Goal: Task Accomplishment & Management: Manage account settings

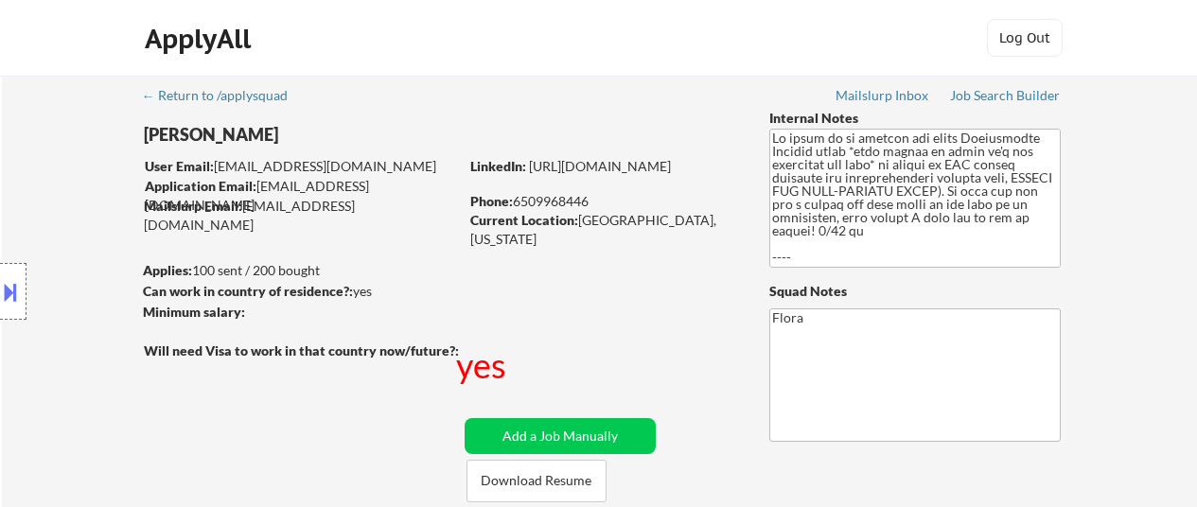
select select ""pending""
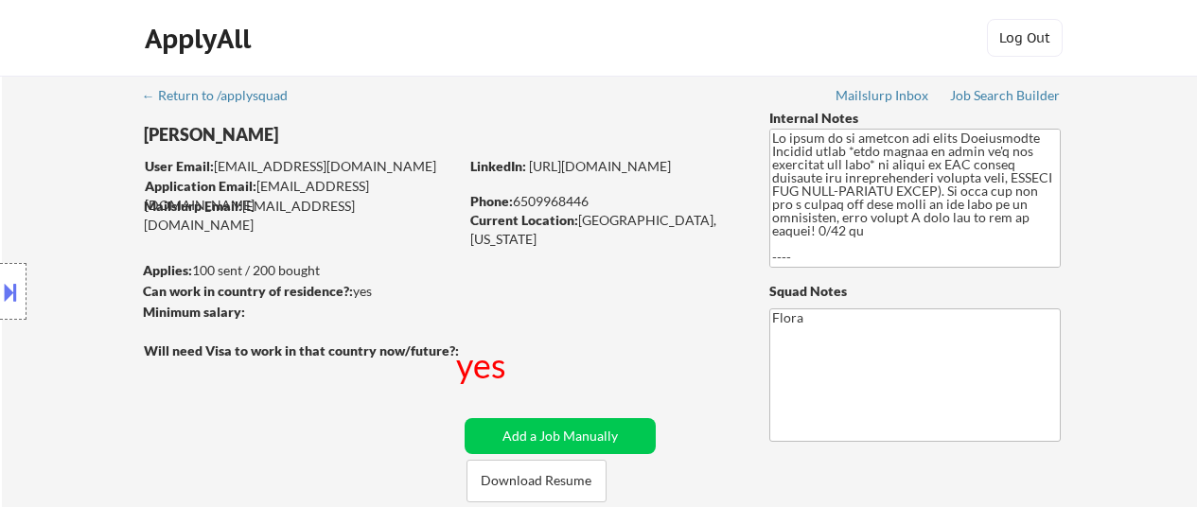
select select ""pending""
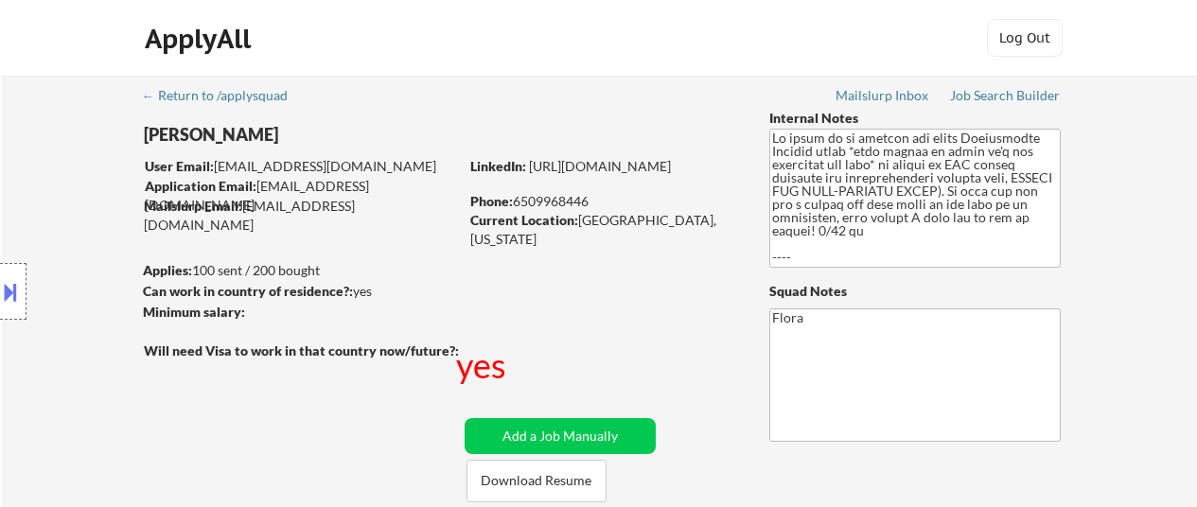
select select ""pending""
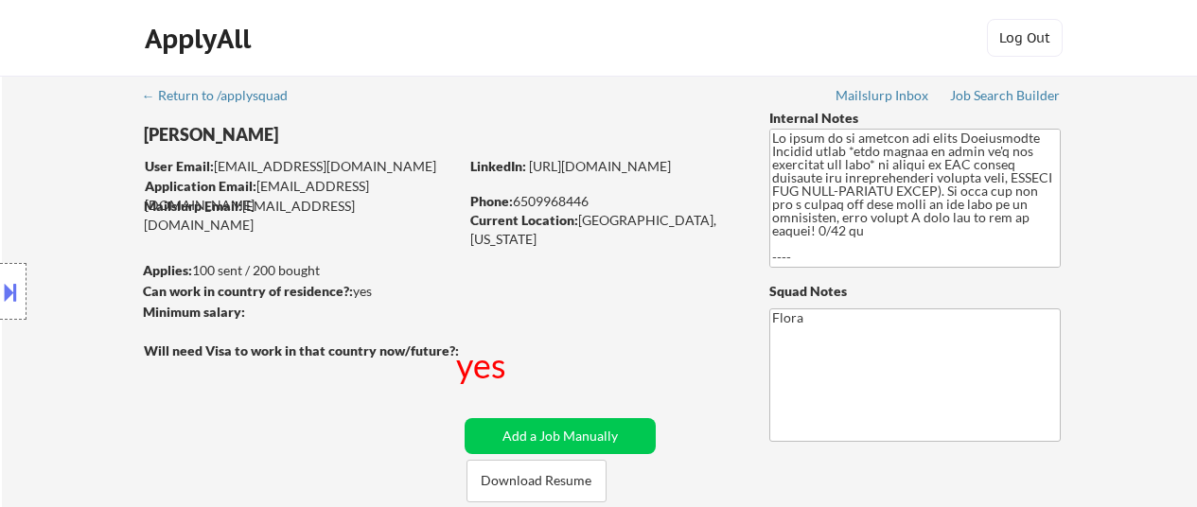
select select ""pending""
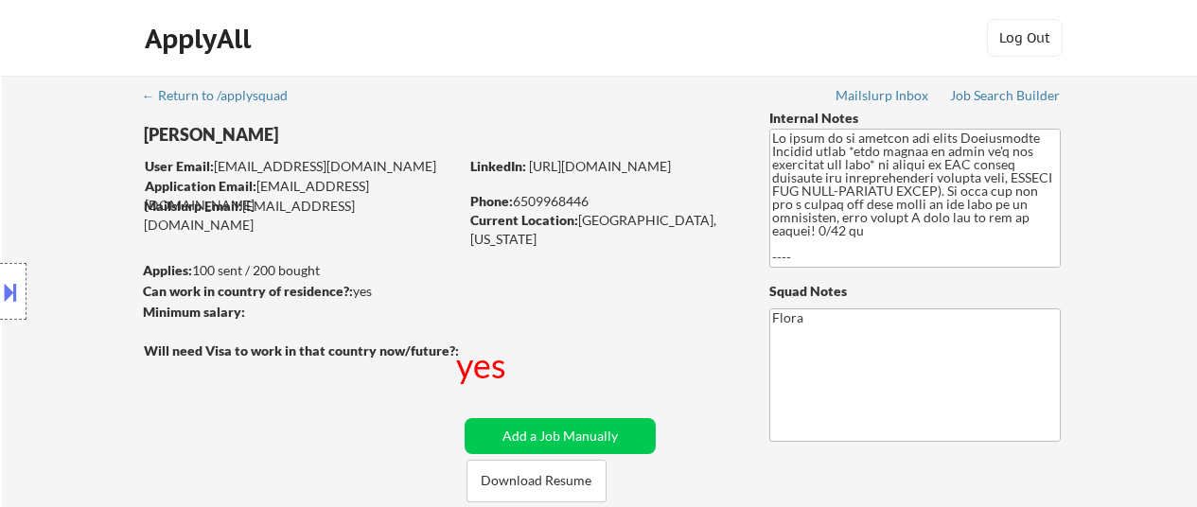
select select ""pending""
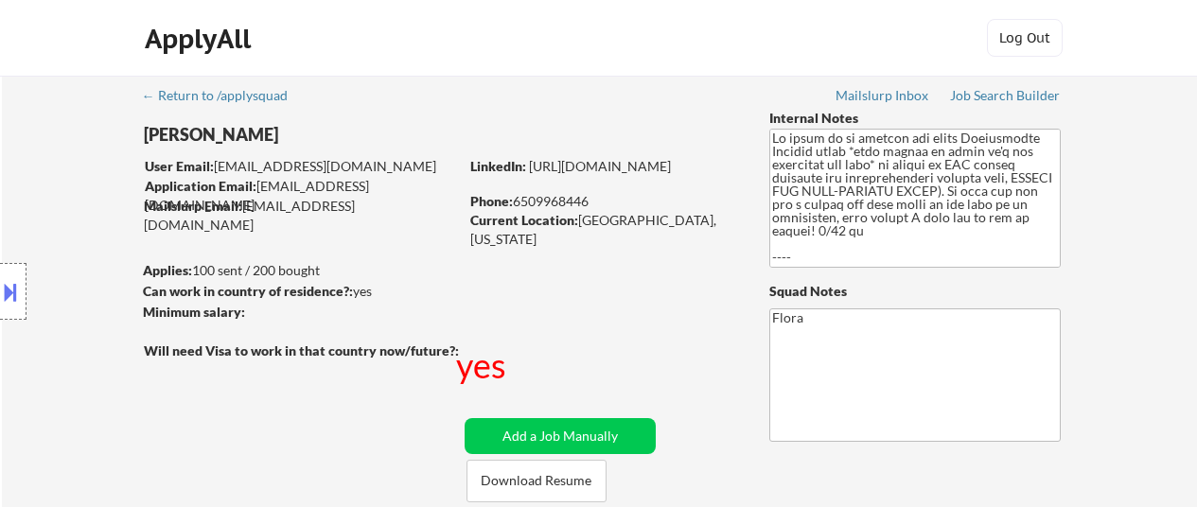
select select ""pending""
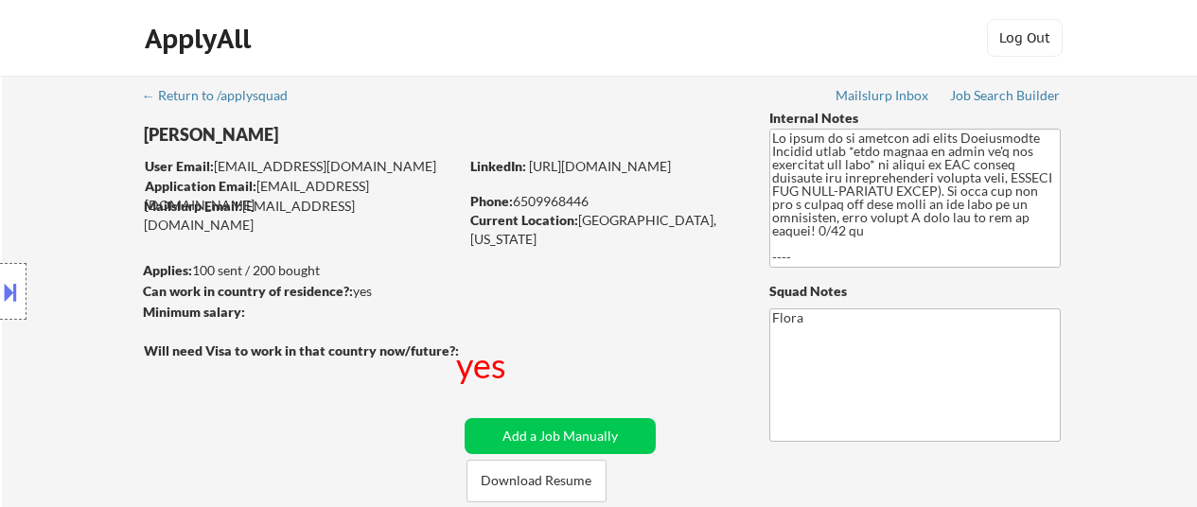
select select ""pending""
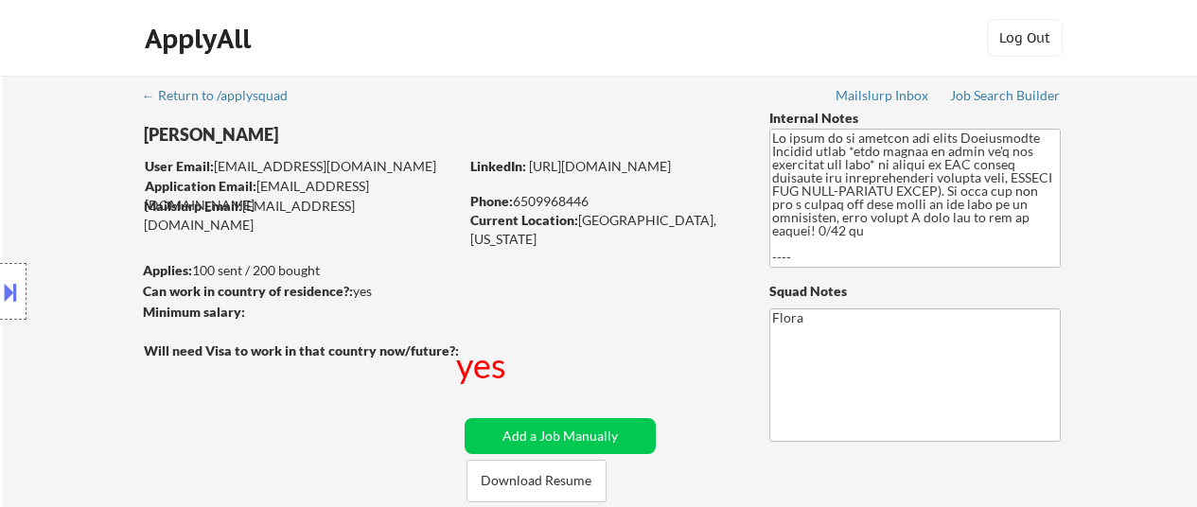
select select ""pending""
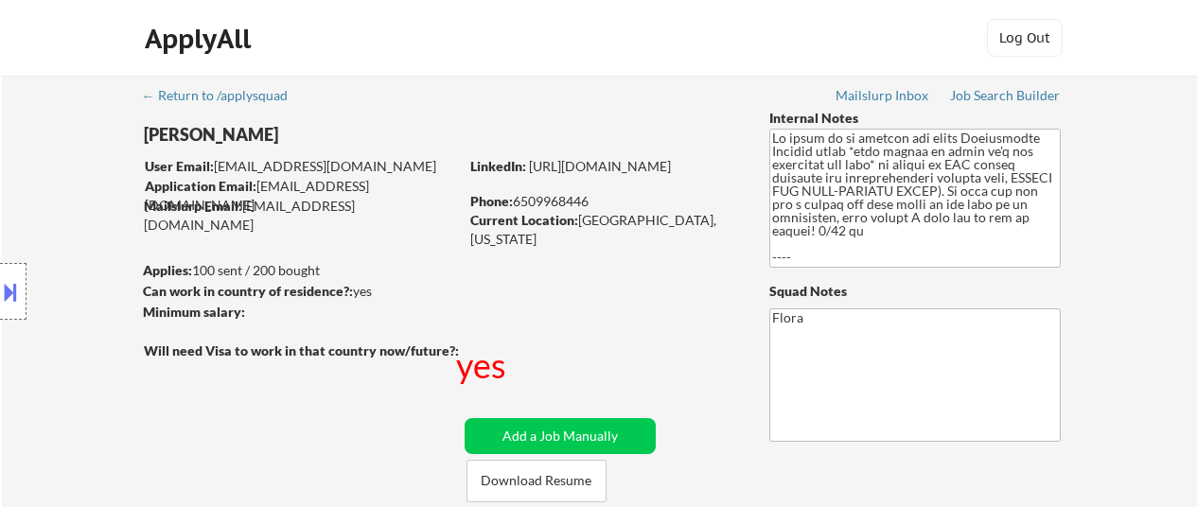
select select ""pending""
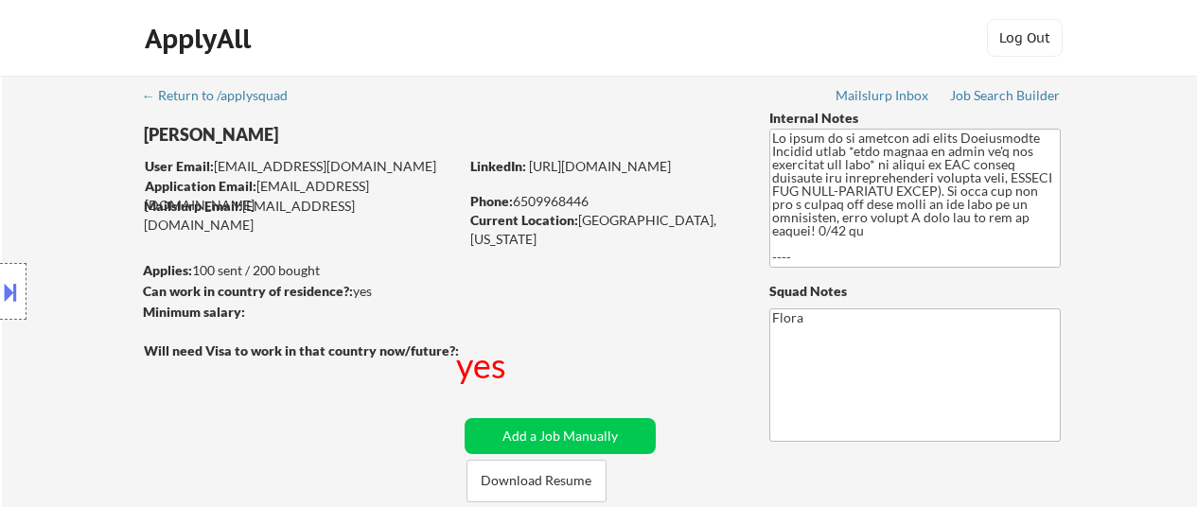
select select ""pending""
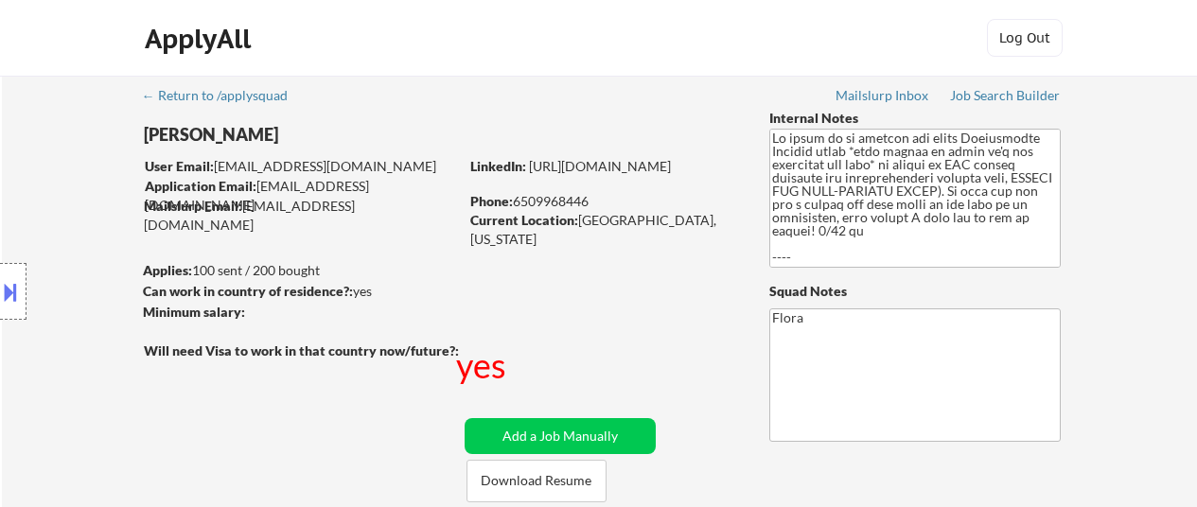
select select ""pending""
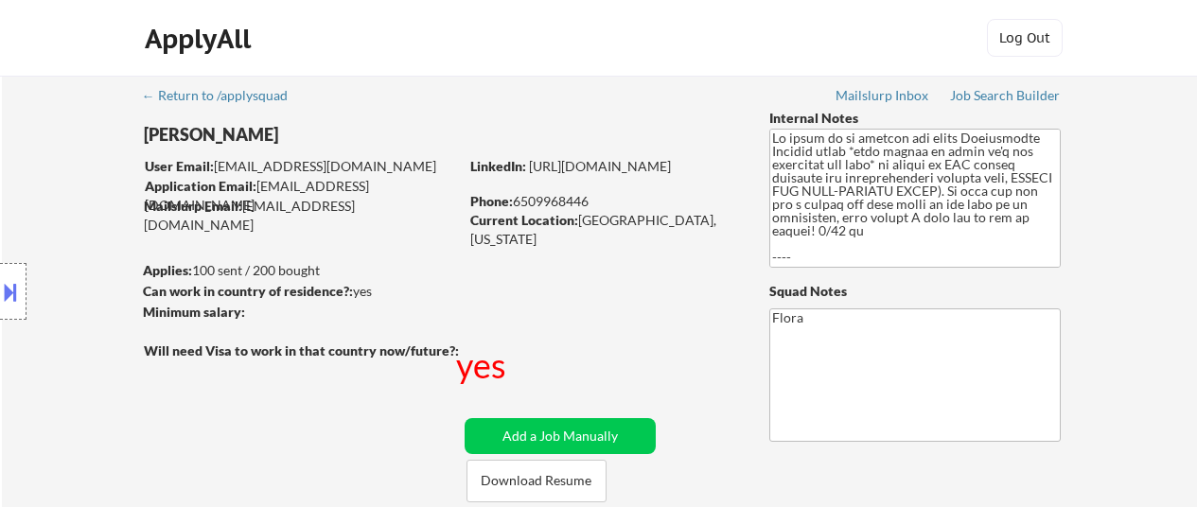
select select ""pending""
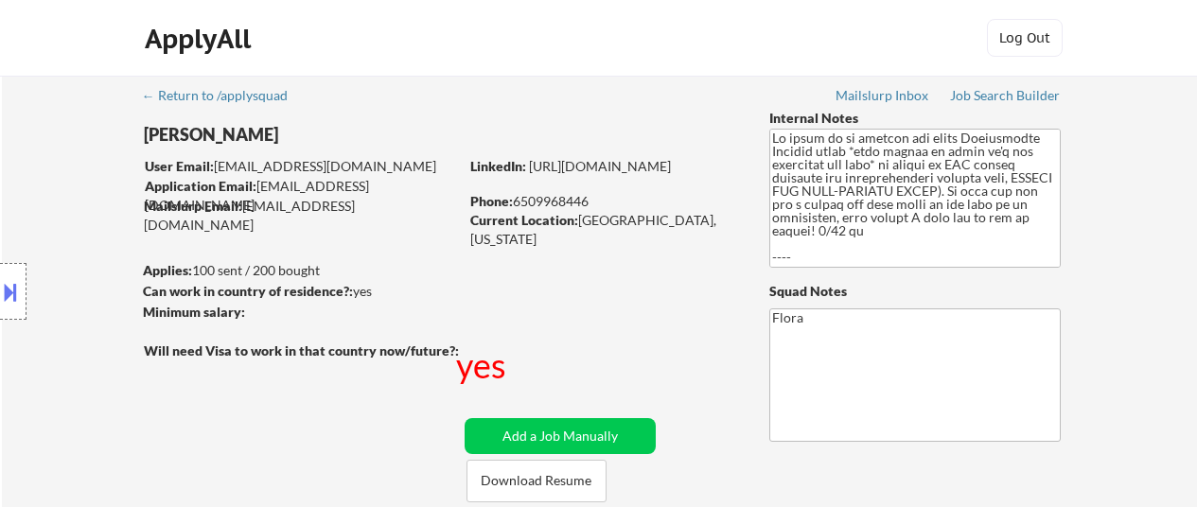
select select ""pending""
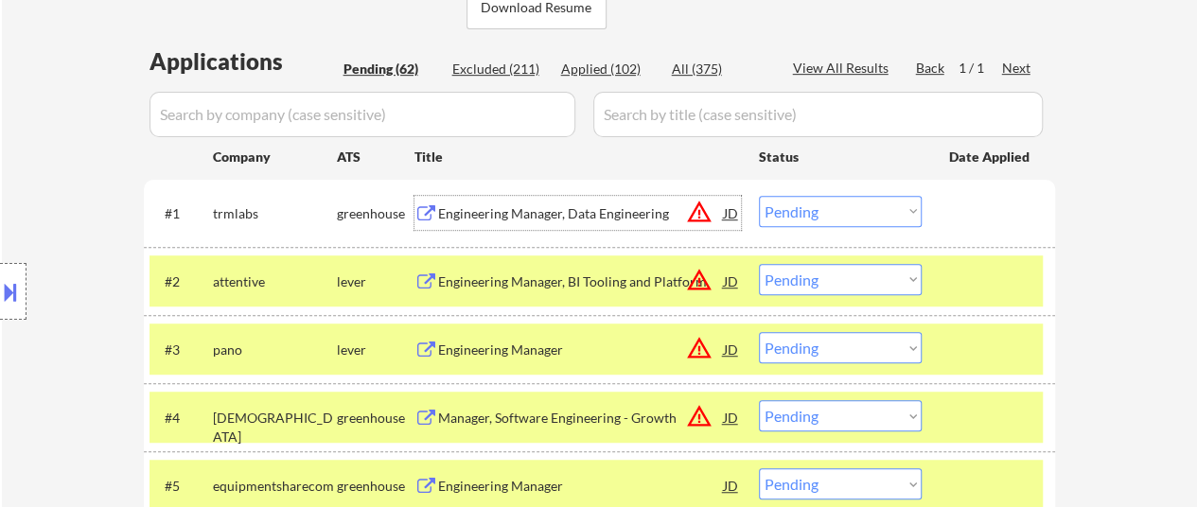
scroll to position [473, 0]
click at [874, 205] on select "Choose an option... Pending Applied Excluded (Questions) Excluded (Expired) Exc…" at bounding box center [840, 211] width 163 height 31
click at [759, 196] on select "Choose an option... Pending Applied Excluded (Questions) Excluded (Expired) Exc…" at bounding box center [840, 211] width 163 height 31
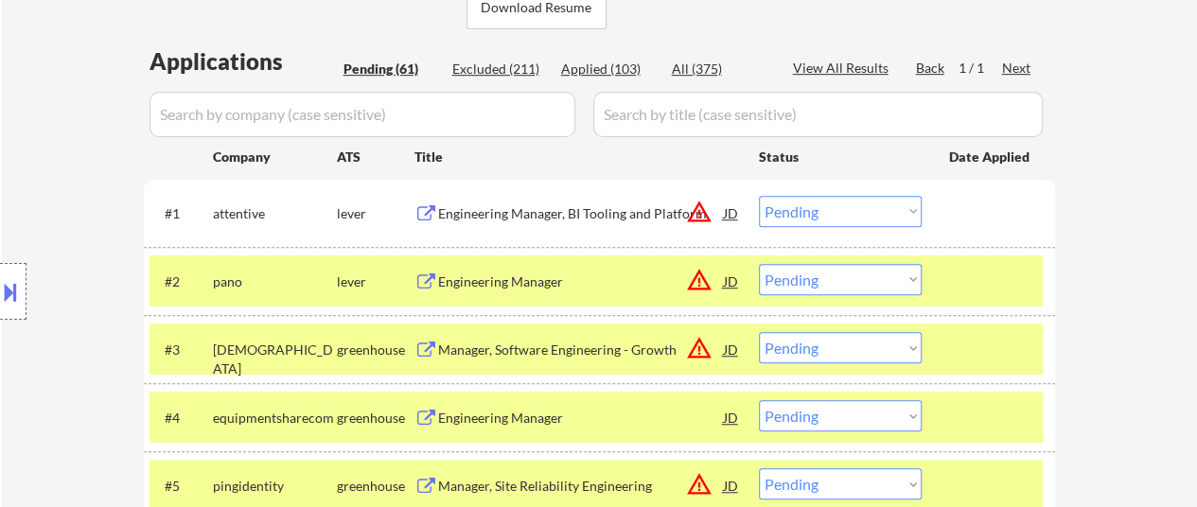
click at [549, 196] on div "Engineering Manager, BI Tooling and Platform" at bounding box center [581, 213] width 286 height 34
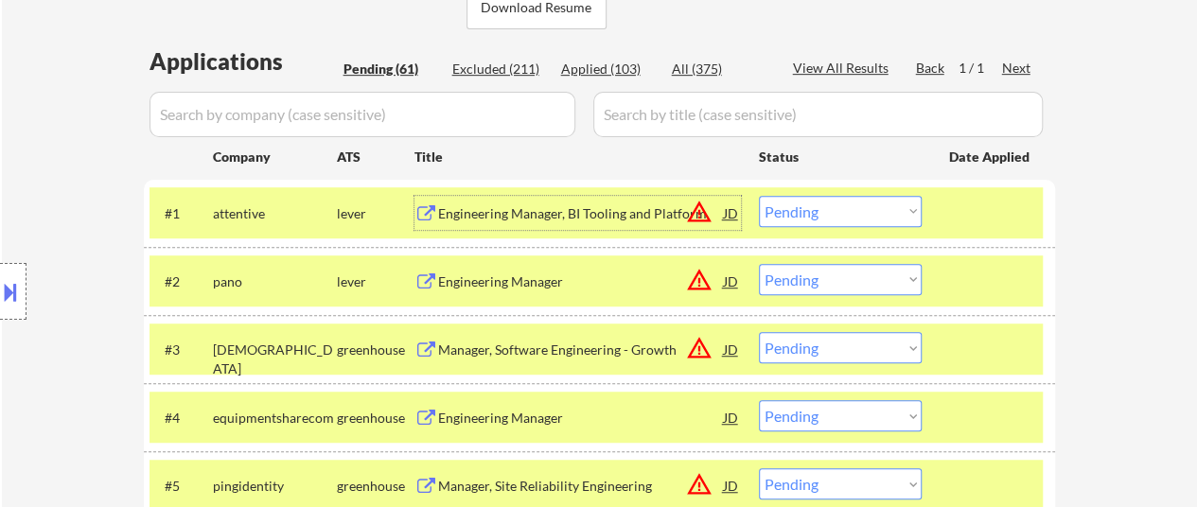
click at [804, 215] on select "Choose an option... Pending Applied Excluded (Questions) Excluded (Expired) Exc…" at bounding box center [840, 211] width 163 height 31
click at [759, 196] on select "Choose an option... Pending Applied Excluded (Questions) Excluded (Expired) Exc…" at bounding box center [840, 211] width 163 height 31
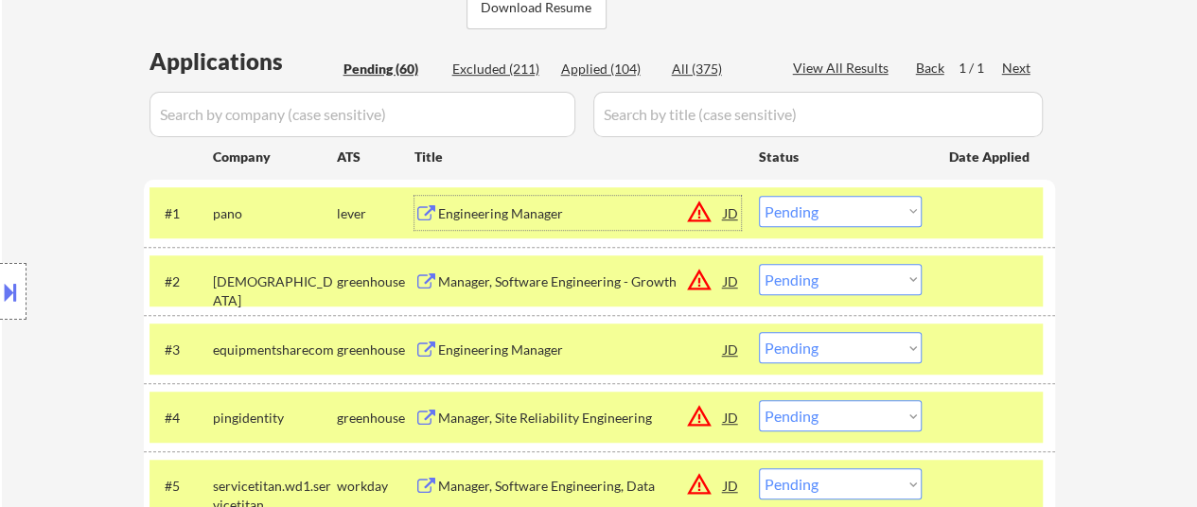
click at [530, 209] on div "Engineering Manager" at bounding box center [581, 213] width 286 height 19
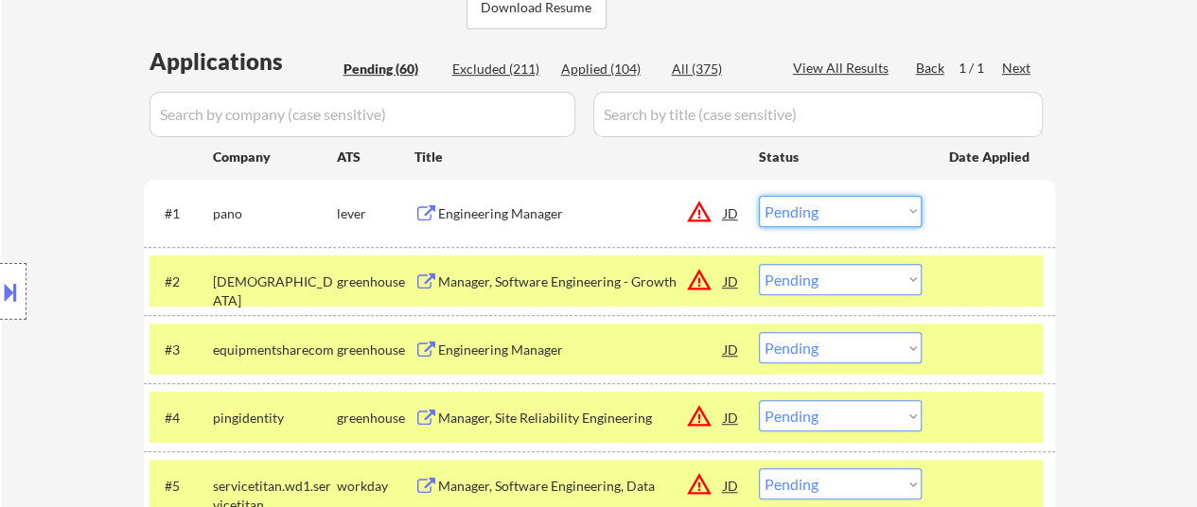
click at [805, 208] on select "Choose an option... Pending Applied Excluded (Questions) Excluded (Expired) Exc…" at bounding box center [840, 211] width 163 height 31
click at [759, 196] on select "Choose an option... Pending Applied Excluded (Questions) Excluded (Expired) Exc…" at bounding box center [840, 211] width 163 height 31
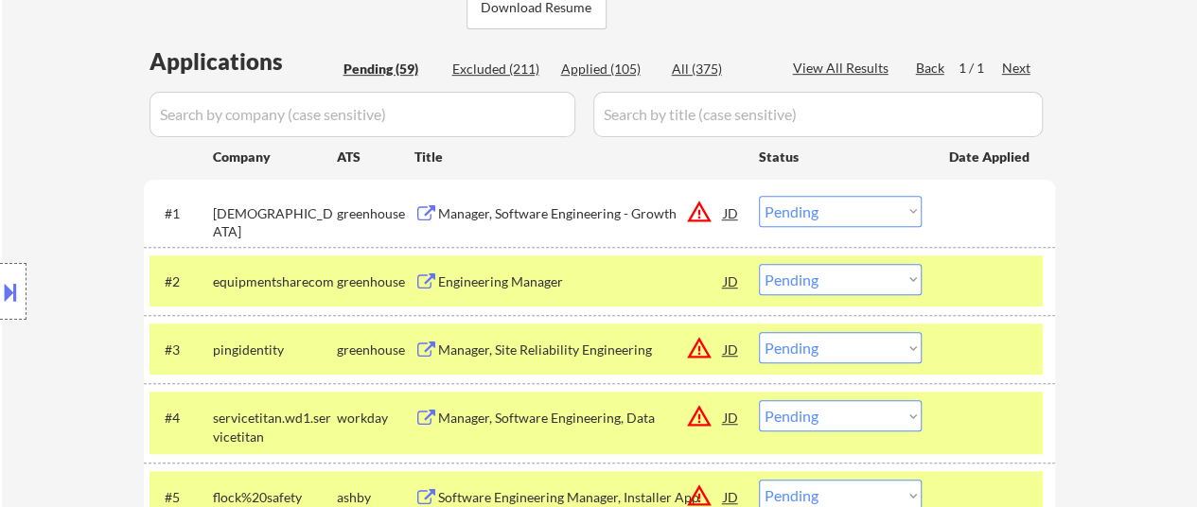
click at [515, 206] on div "Manager, Software Engineering - Growth" at bounding box center [581, 213] width 286 height 19
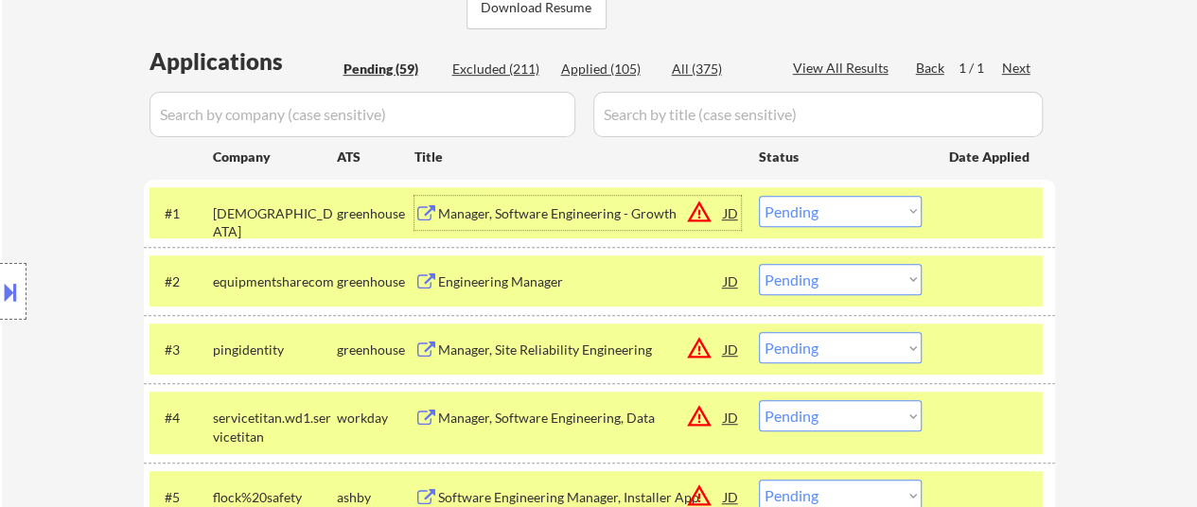
click at [796, 211] on select "Choose an option... Pending Applied Excluded (Questions) Excluded (Expired) Exc…" at bounding box center [840, 211] width 163 height 31
click at [759, 196] on select "Choose an option... Pending Applied Excluded (Questions) Excluded (Expired) Exc…" at bounding box center [840, 211] width 163 height 31
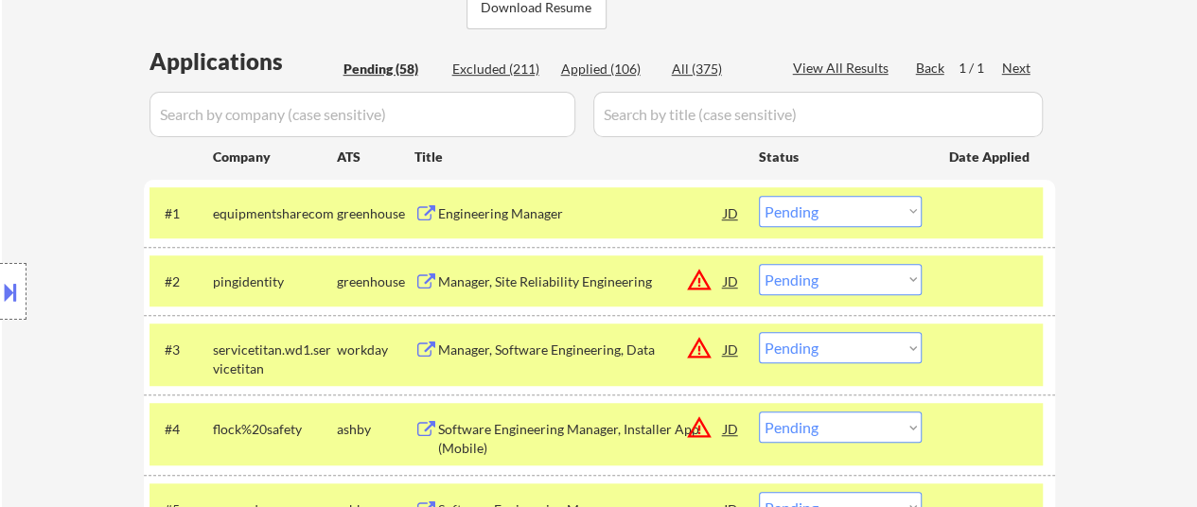
click at [489, 213] on div "Engineering Manager" at bounding box center [581, 213] width 286 height 19
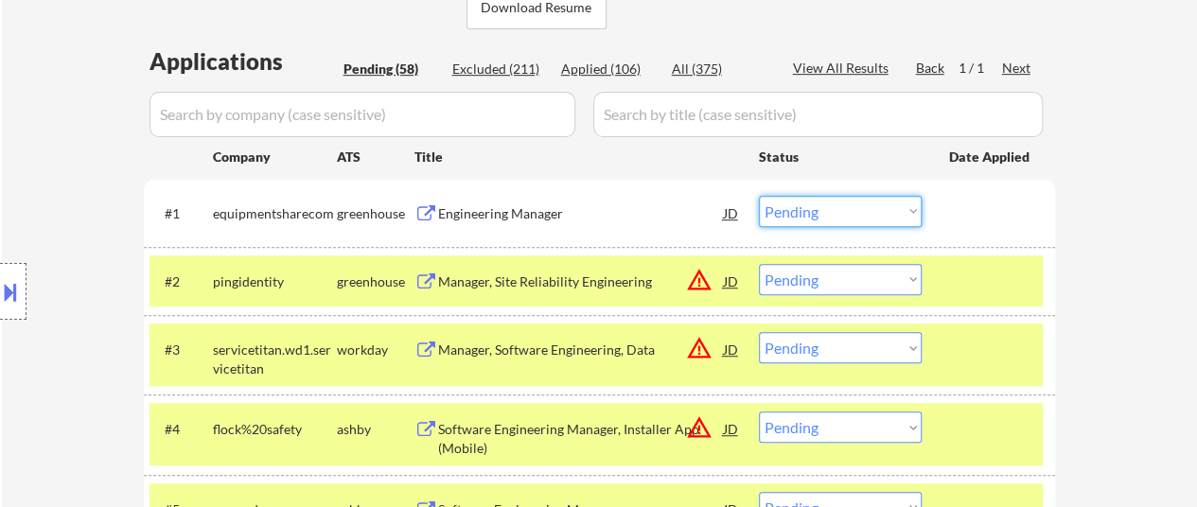
click at [845, 215] on select "Choose an option... Pending Applied Excluded (Questions) Excluded (Expired) Exc…" at bounding box center [840, 211] width 163 height 31
click at [759, 196] on select "Choose an option... Pending Applied Excluded (Questions) Excluded (Expired) Exc…" at bounding box center [840, 211] width 163 height 31
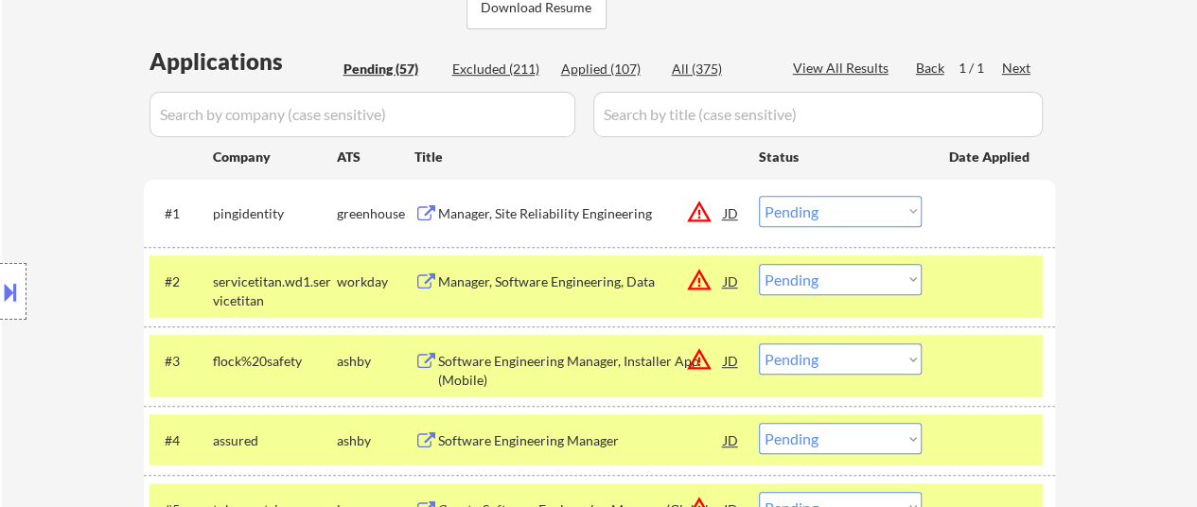
click at [951, 283] on div at bounding box center [990, 281] width 83 height 34
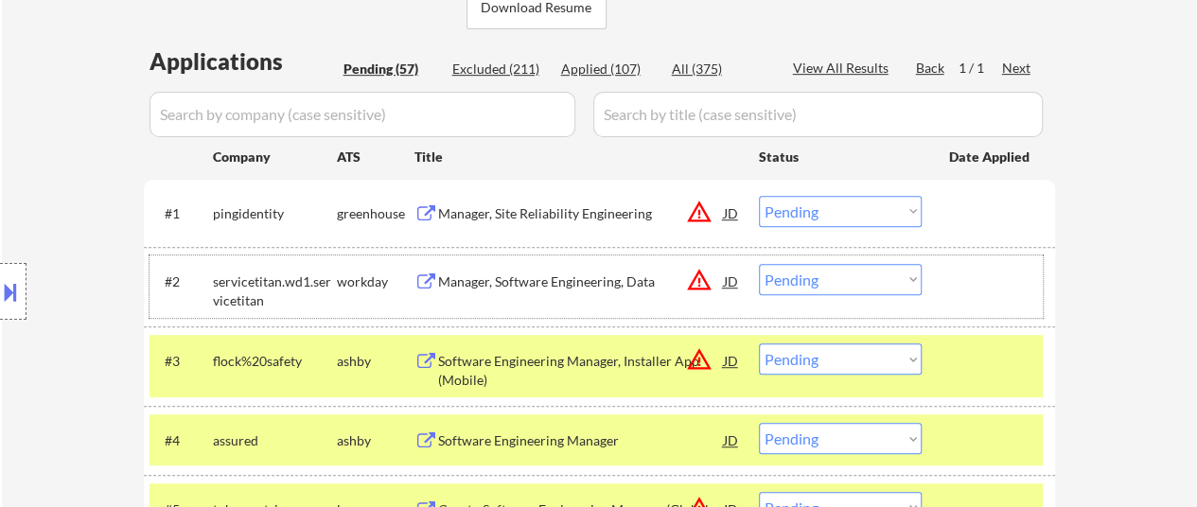
click at [818, 211] on select "Choose an option... Pending Applied Excluded (Questions) Excluded (Expired) Exc…" at bounding box center [840, 211] width 163 height 31
click at [759, 196] on select "Choose an option... Pending Applied Excluded (Questions) Excluded (Expired) Exc…" at bounding box center [840, 211] width 163 height 31
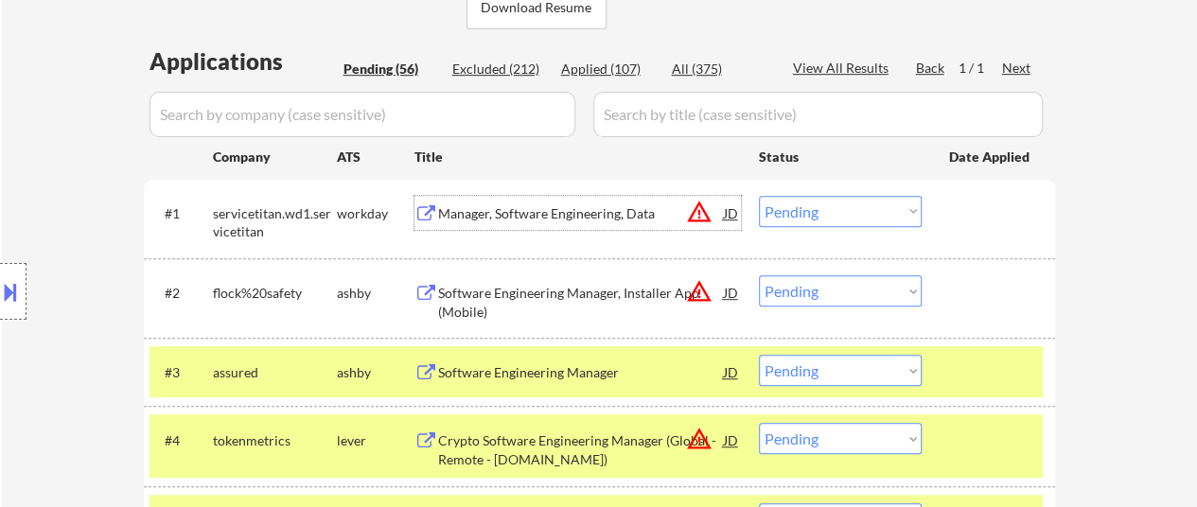
click at [545, 205] on div "Manager, Software Engineering, Data" at bounding box center [581, 213] width 286 height 19
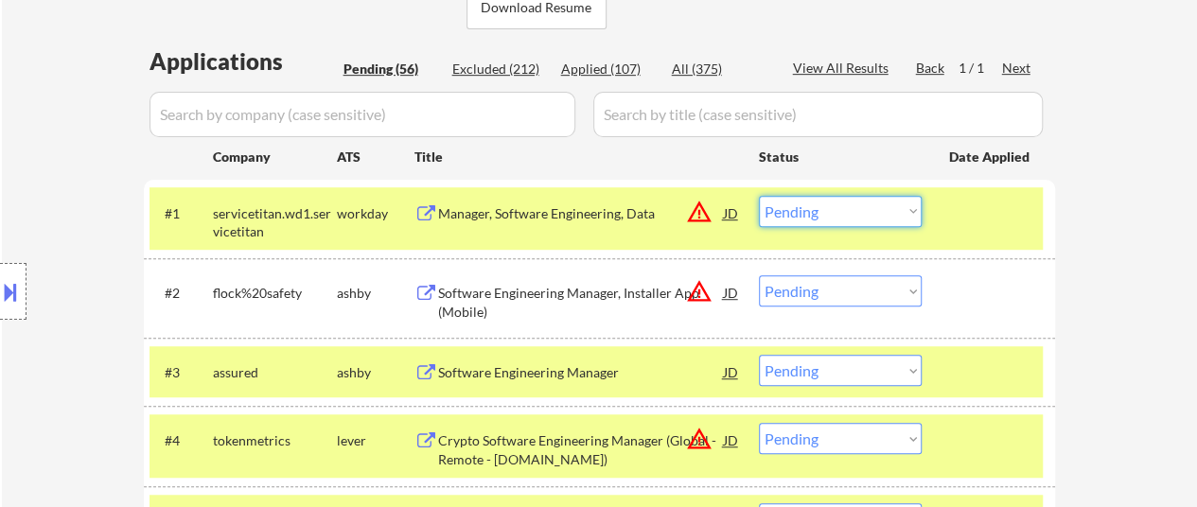
click at [827, 208] on select "Choose an option... Pending Applied Excluded (Questions) Excluded (Expired) Exc…" at bounding box center [840, 211] width 163 height 31
click at [759, 196] on select "Choose an option... Pending Applied Excluded (Questions) Excluded (Expired) Exc…" at bounding box center [840, 211] width 163 height 31
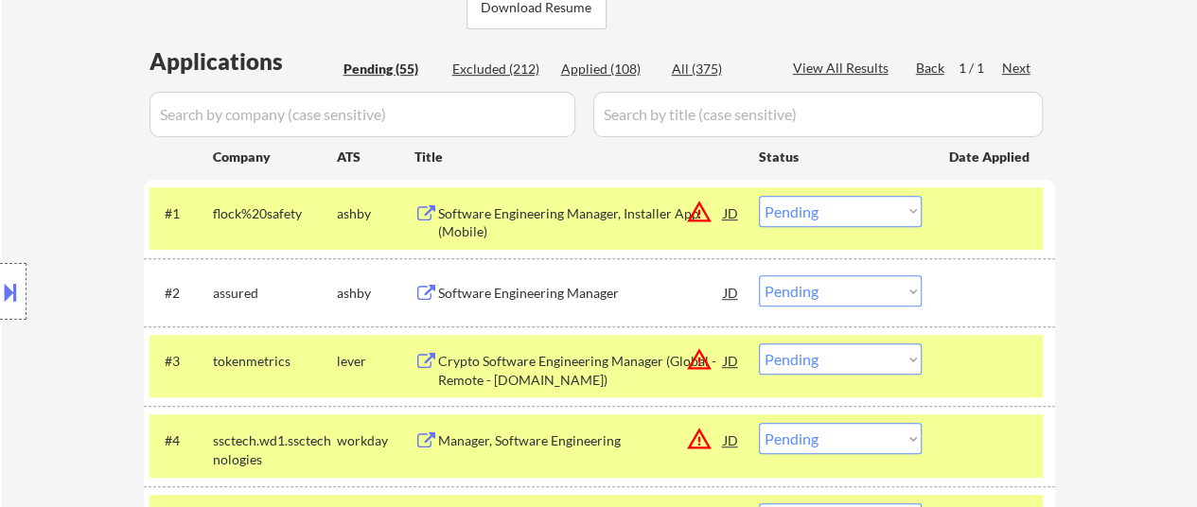
click at [594, 219] on div "Software Engineering Manager, Installer App (Mobile)" at bounding box center [581, 222] width 286 height 37
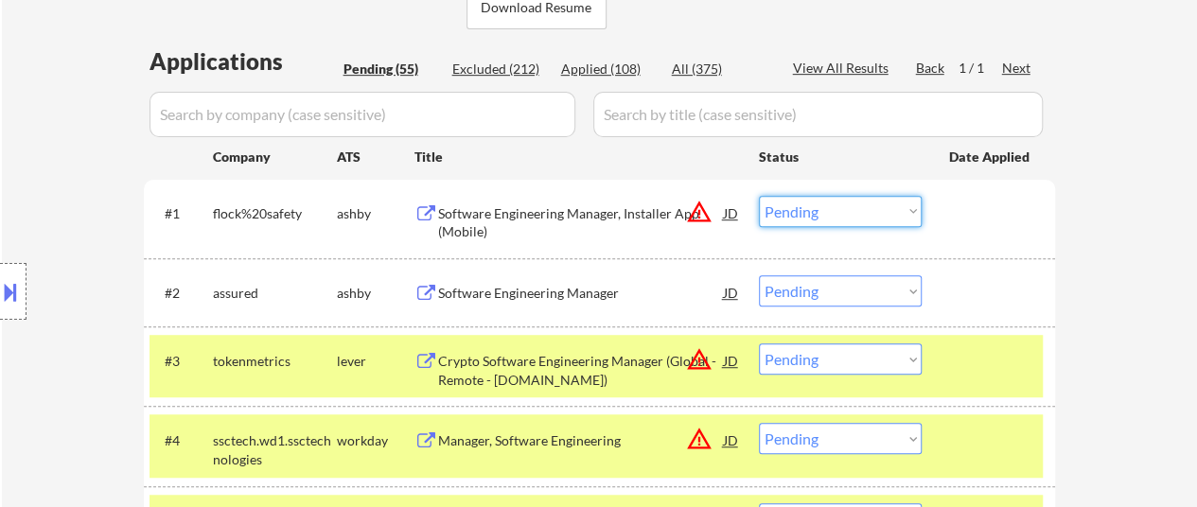
click at [804, 221] on select "Choose an option... Pending Applied Excluded (Questions) Excluded (Expired) Exc…" at bounding box center [840, 211] width 163 height 31
click at [759, 196] on select "Choose an option... Pending Applied Excluded (Questions) Excluded (Expired) Exc…" at bounding box center [840, 211] width 163 height 31
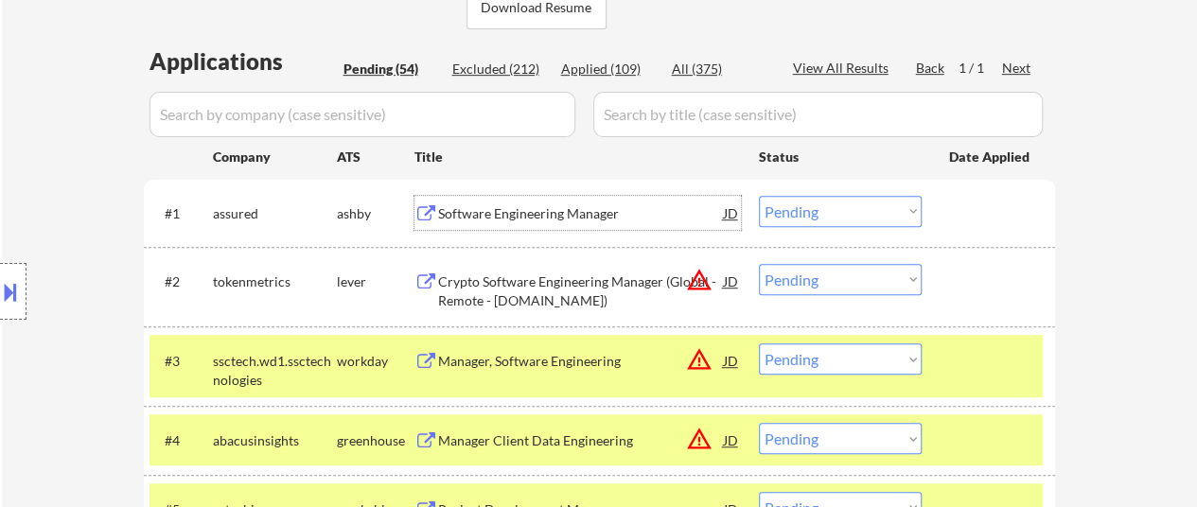
click at [555, 217] on div "Software Engineering Manager" at bounding box center [581, 213] width 286 height 19
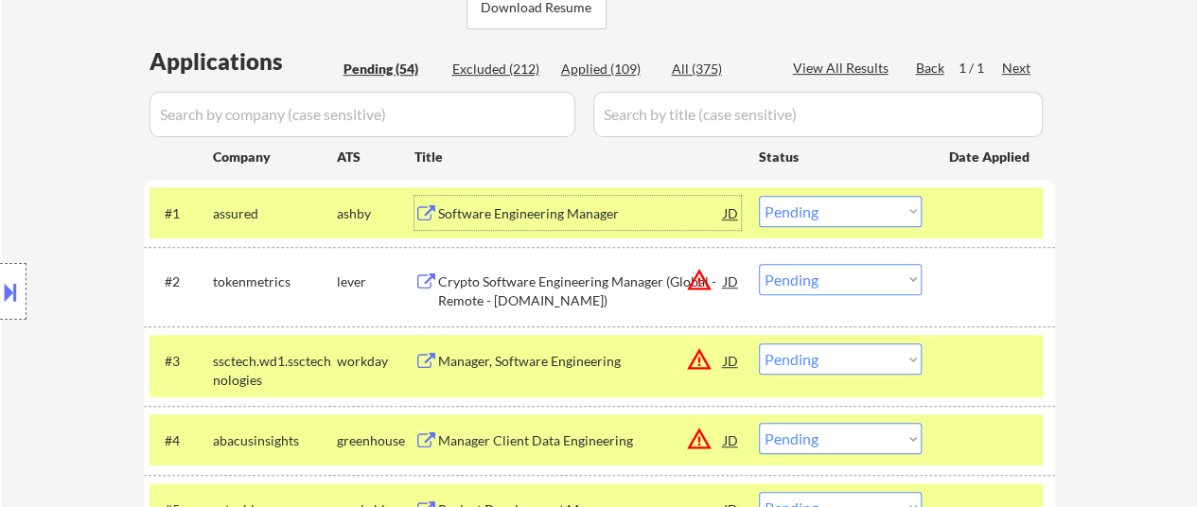
click at [816, 207] on select "Choose an option... Pending Applied Excluded (Questions) Excluded (Expired) Exc…" at bounding box center [840, 211] width 163 height 31
click at [759, 196] on select "Choose an option... Pending Applied Excluded (Questions) Excluded (Expired) Exc…" at bounding box center [840, 211] width 163 height 31
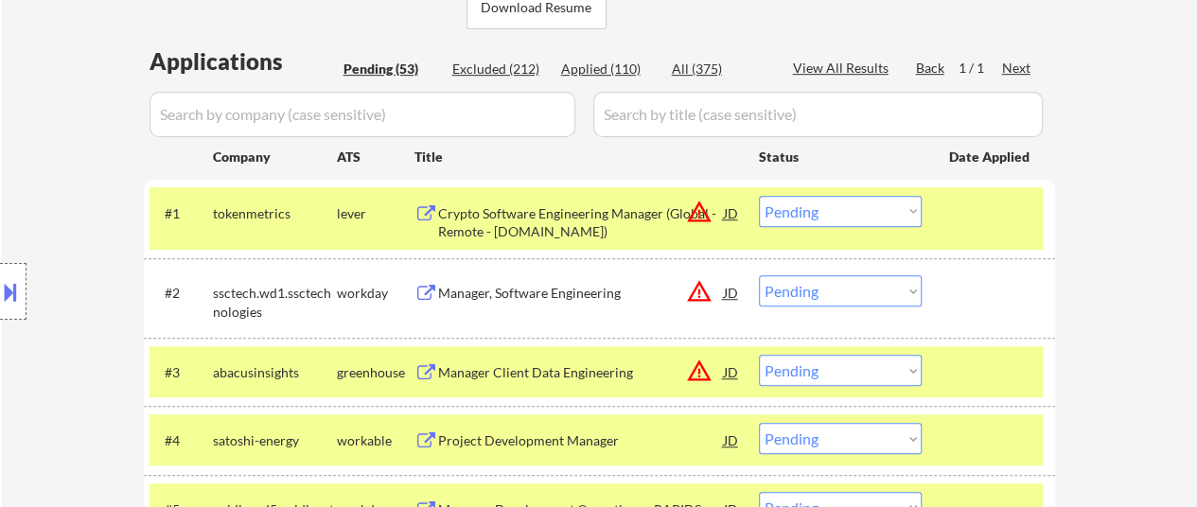
click at [821, 207] on select "Choose an option... Pending Applied Excluded (Questions) Excluded (Expired) Exc…" at bounding box center [840, 211] width 163 height 31
click at [759, 196] on select "Choose an option... Pending Applied Excluded (Questions) Excluded (Expired) Exc…" at bounding box center [840, 211] width 163 height 31
select select ""pending""
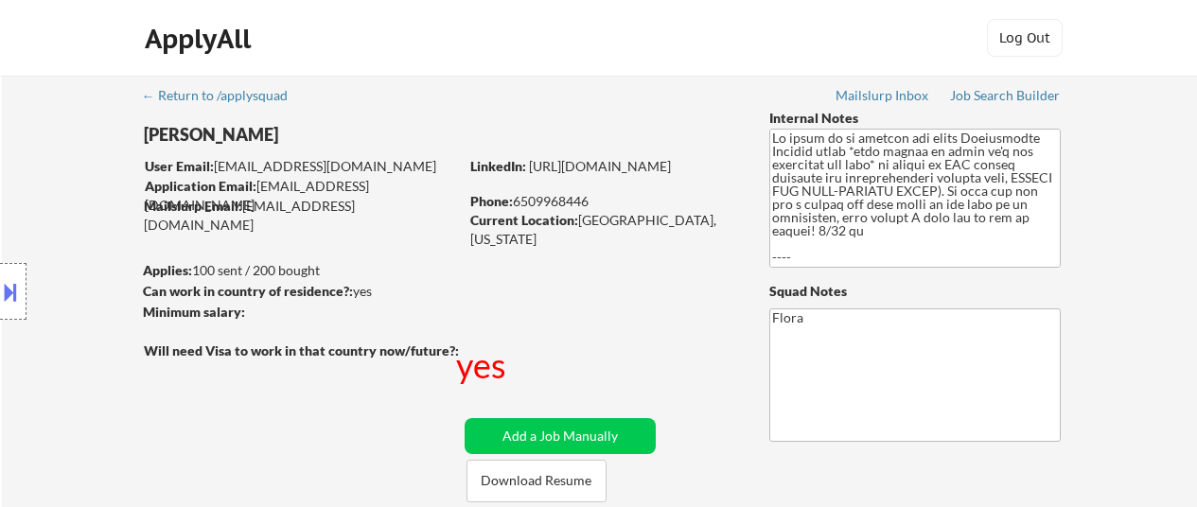
select select ""applied""
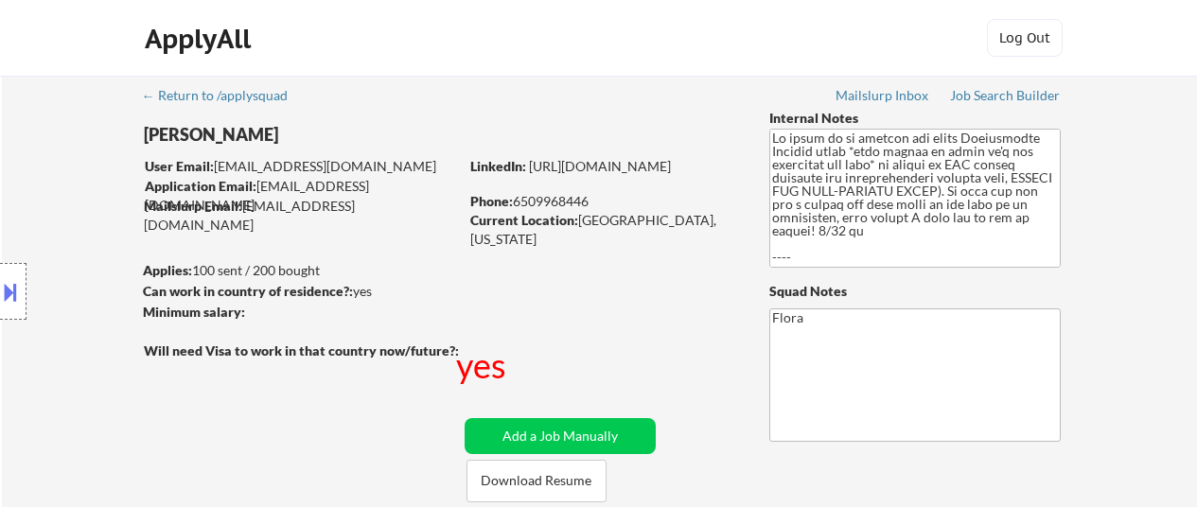
select select ""applied""
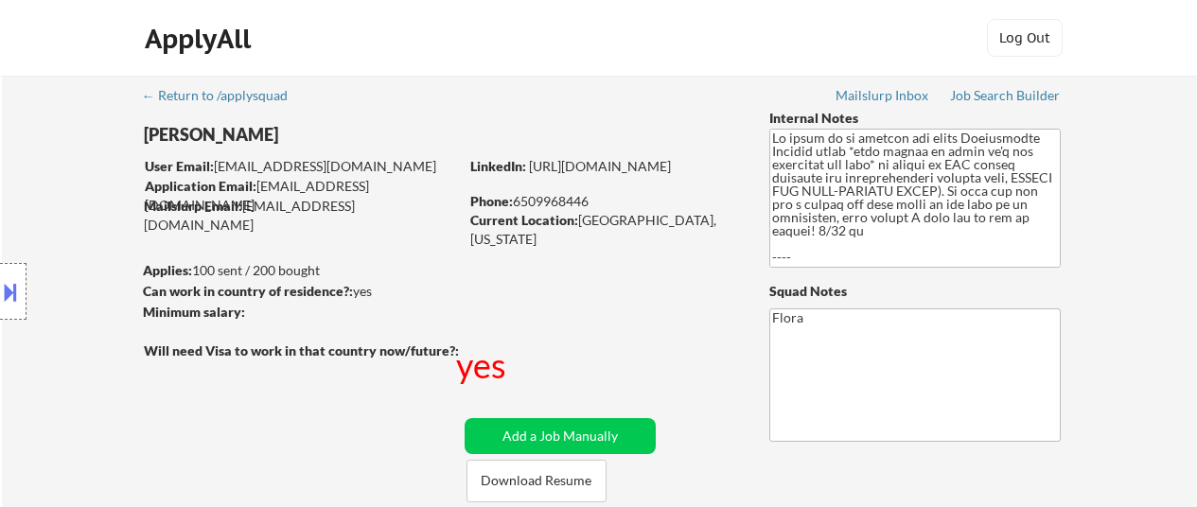
select select ""applied""
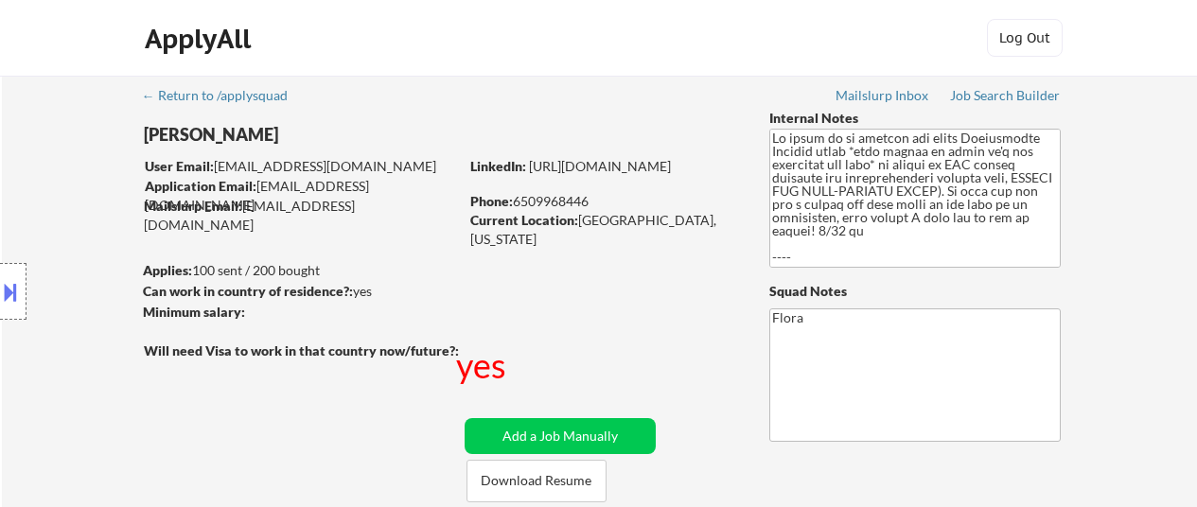
select select ""applied""
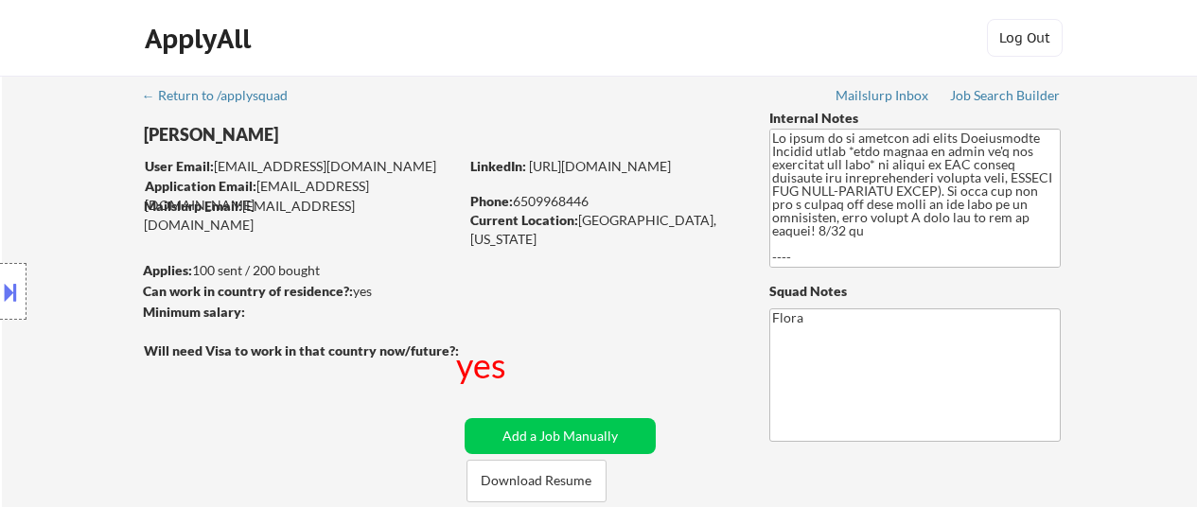
select select ""applied""
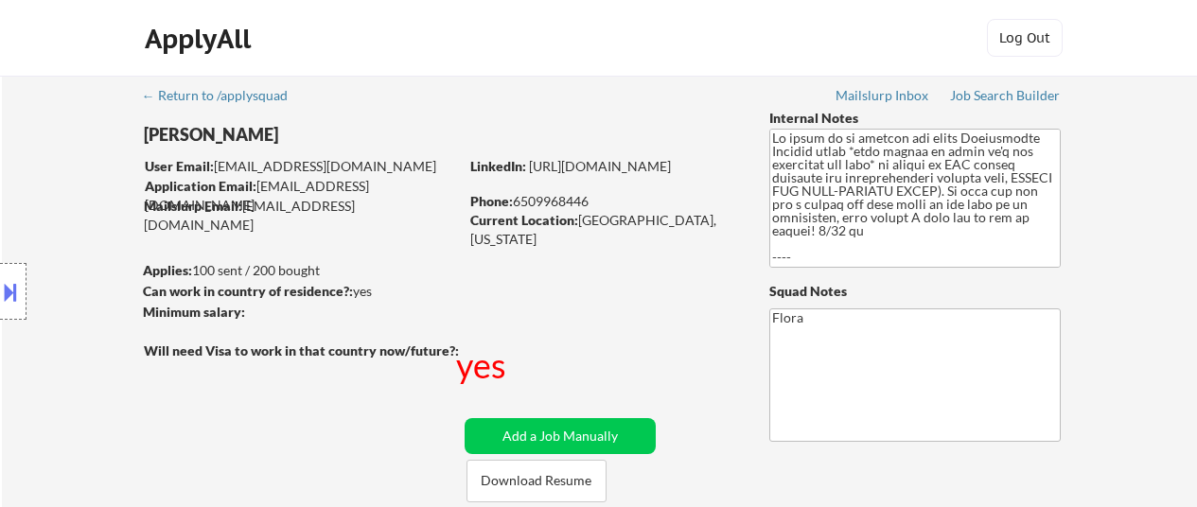
select select ""applied""
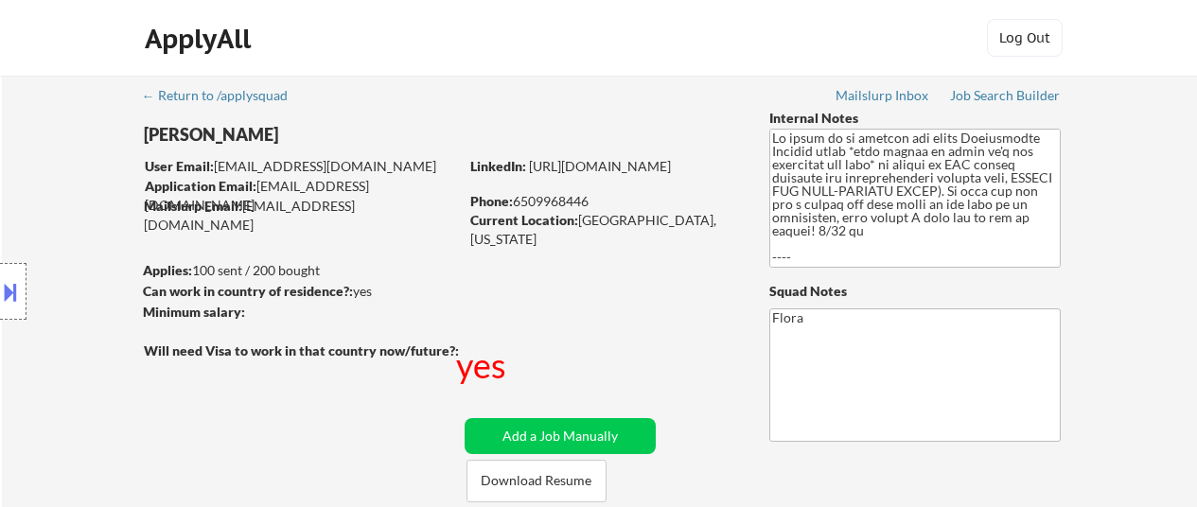
select select ""applied""
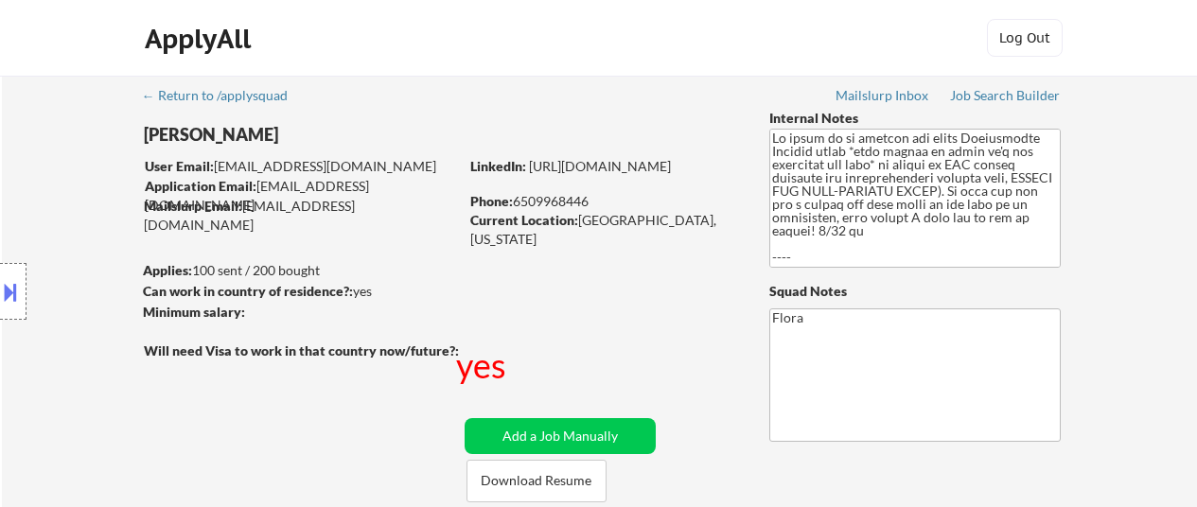
select select ""applied""
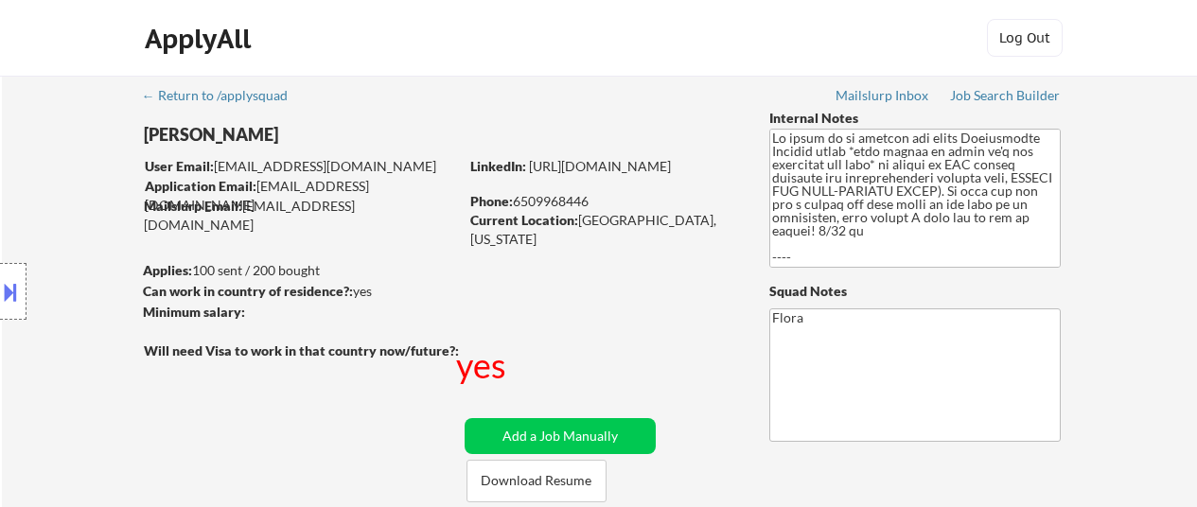
select select ""applied""
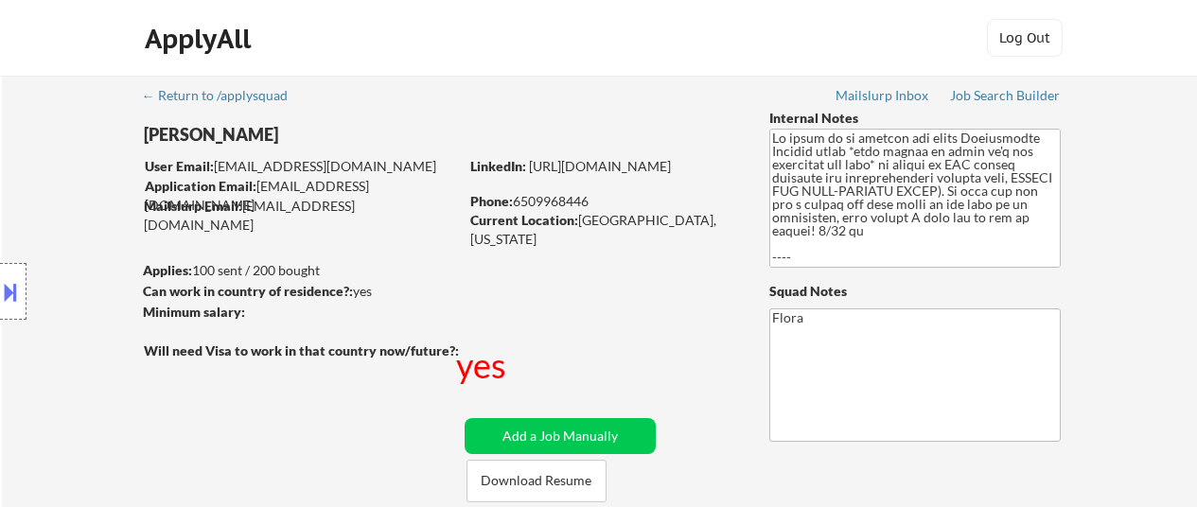
select select ""applied""
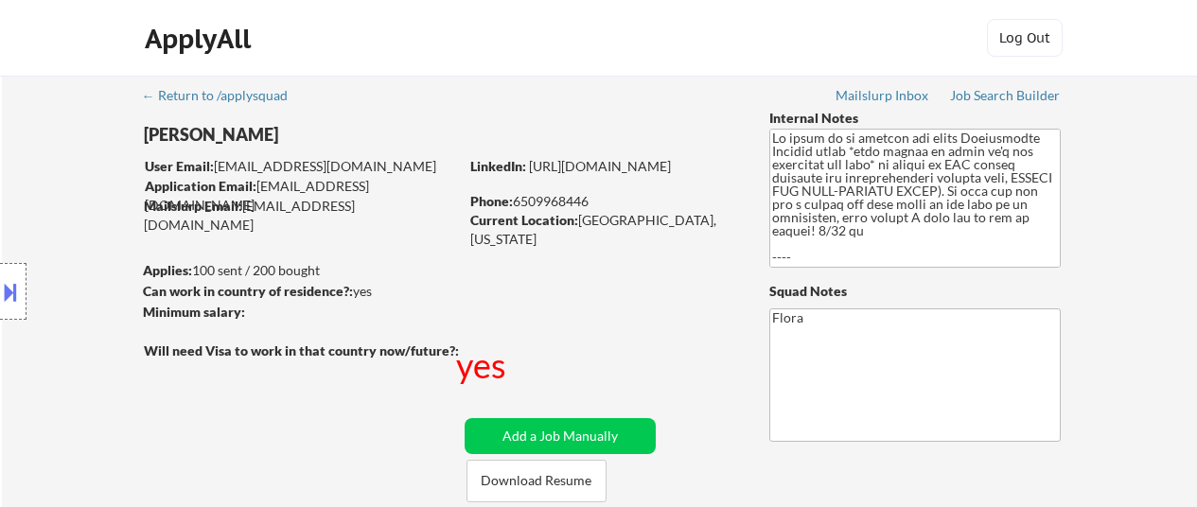
select select ""applied""
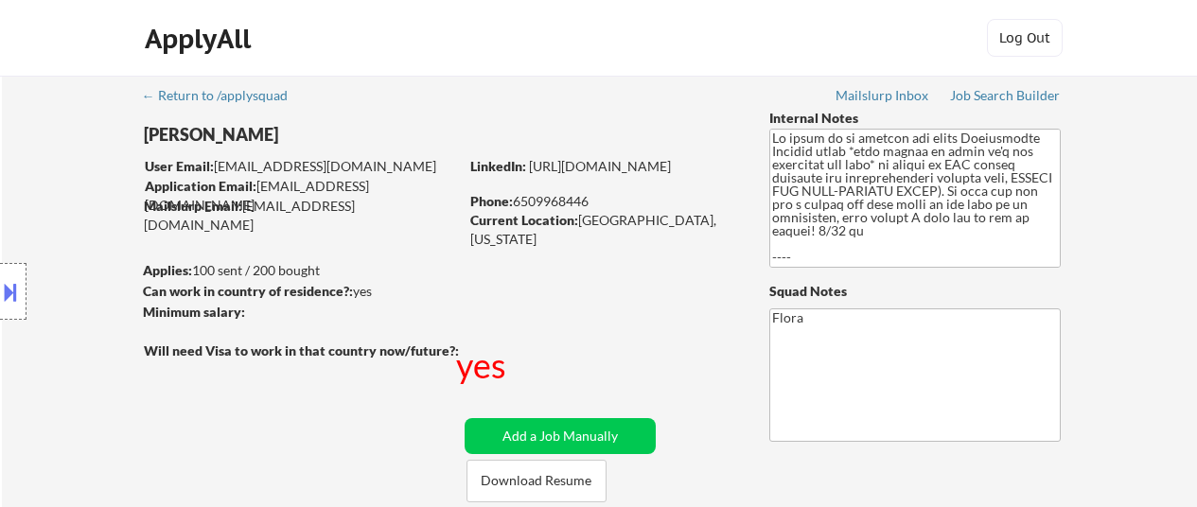
select select ""applied""
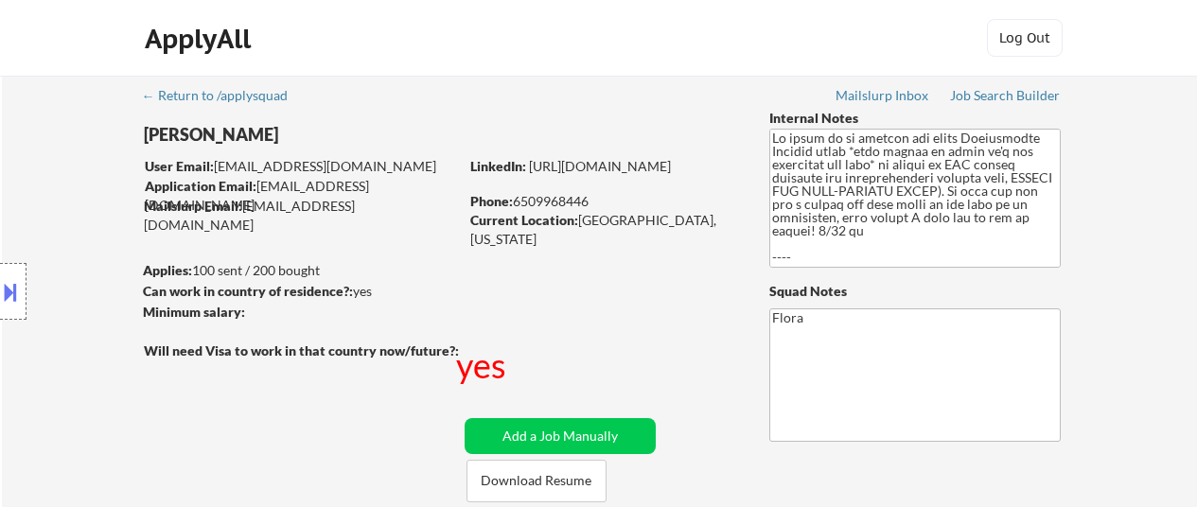
select select ""applied""
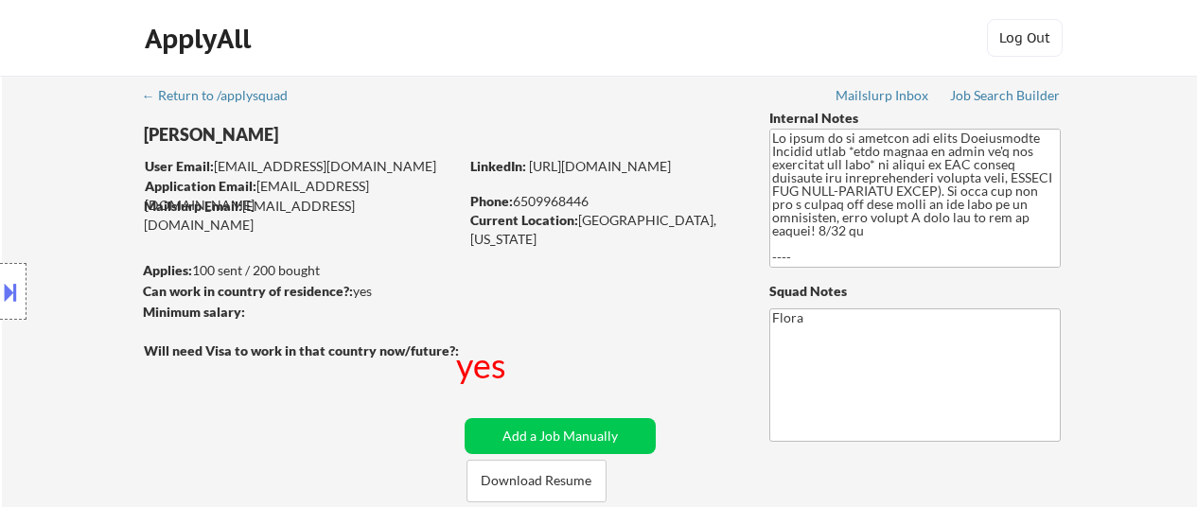
select select ""applied""
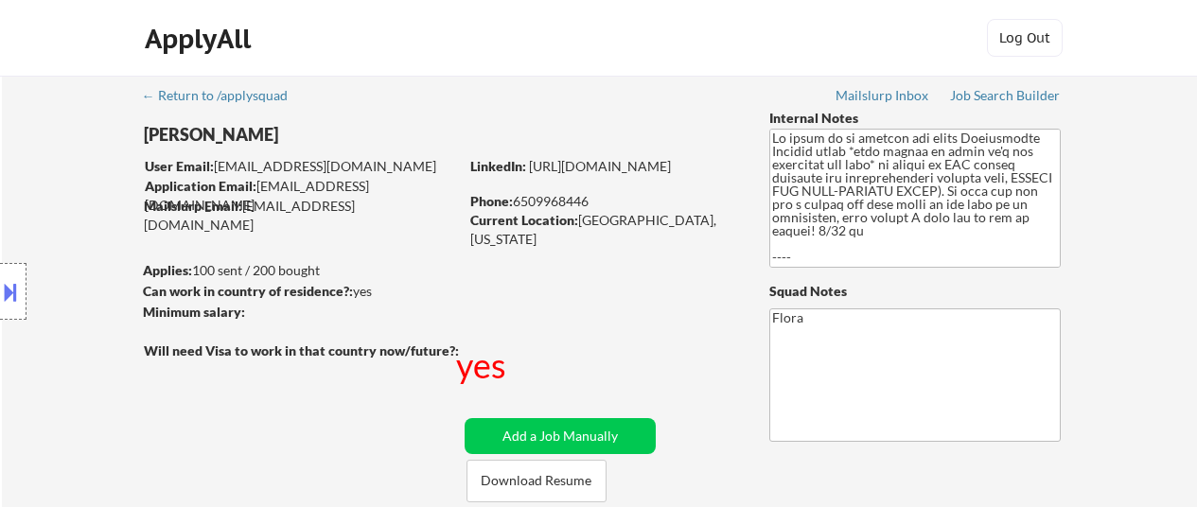
select select ""applied""
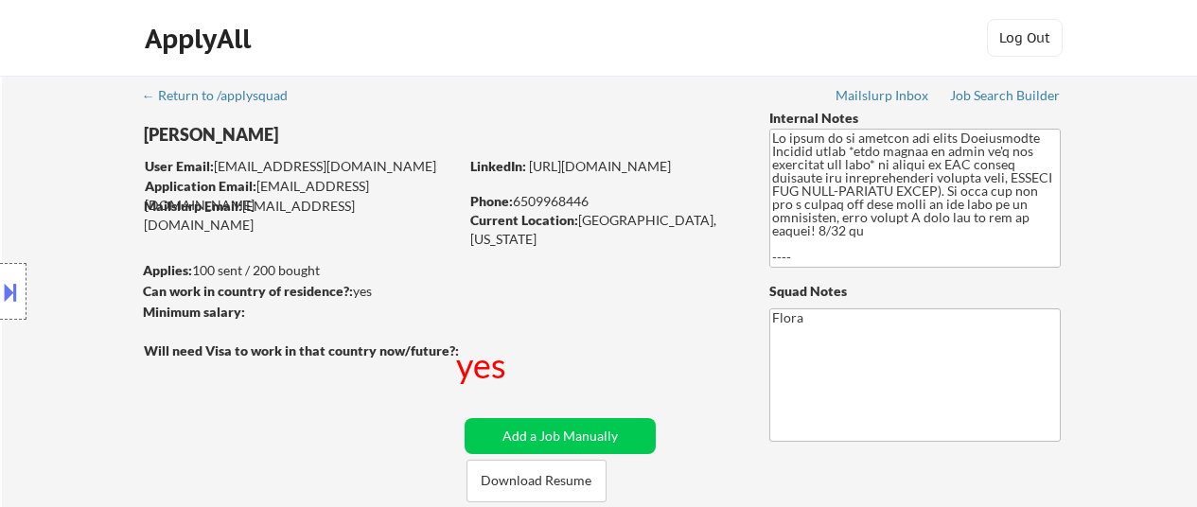
select select ""applied""
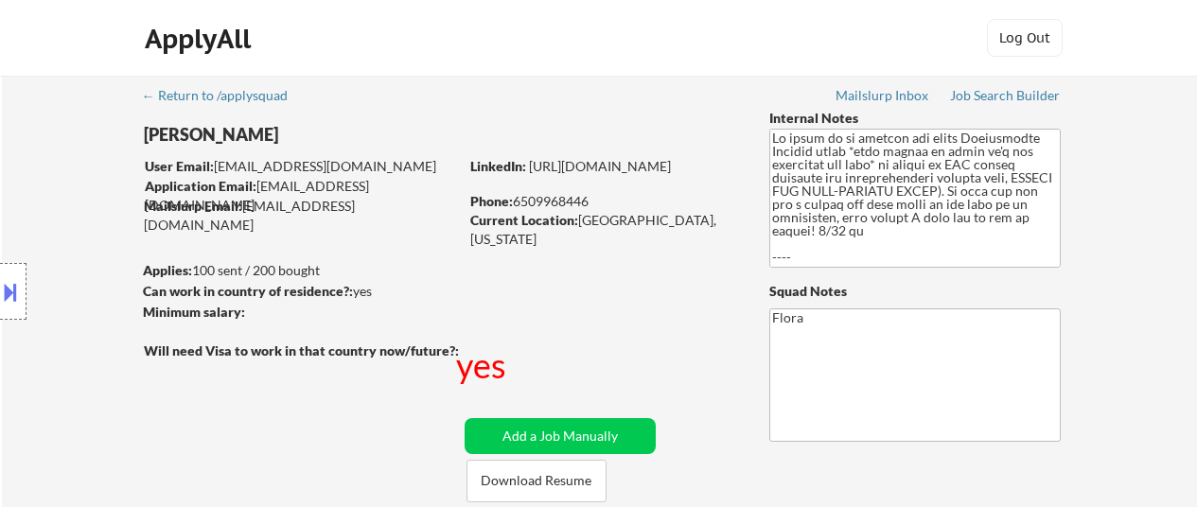
select select ""applied""
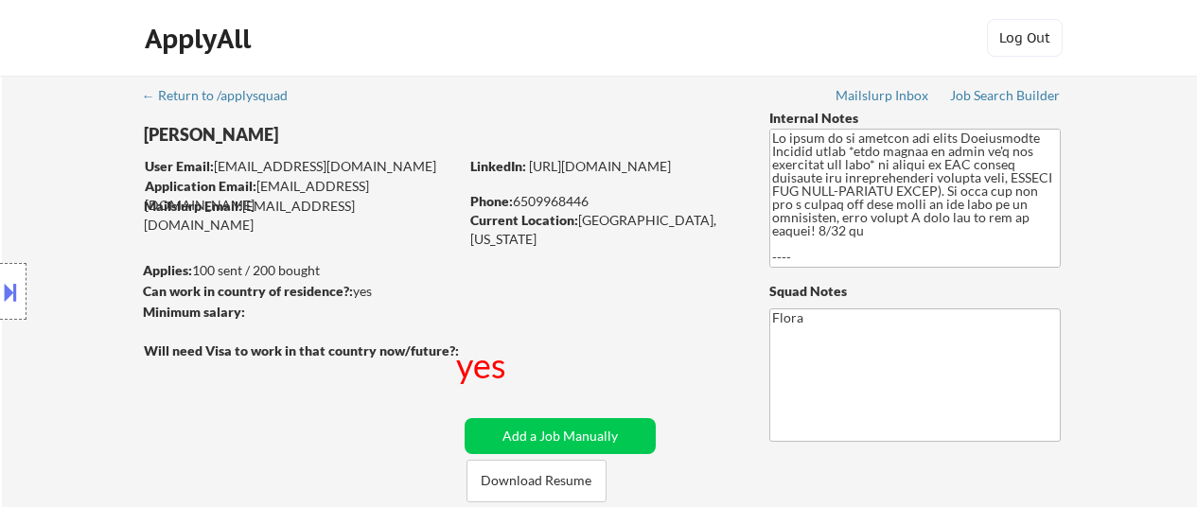
select select ""applied""
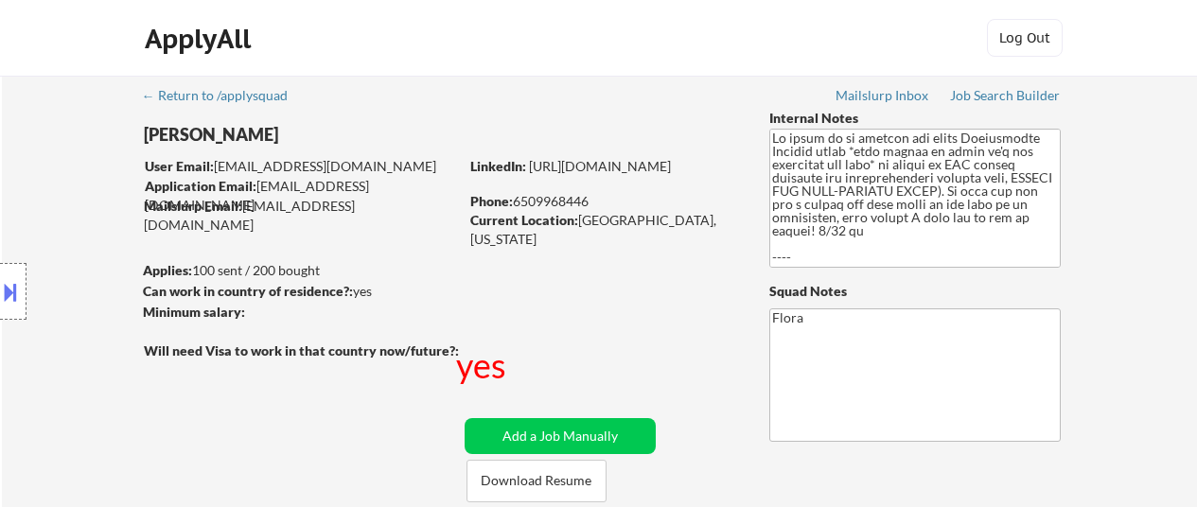
select select ""applied""
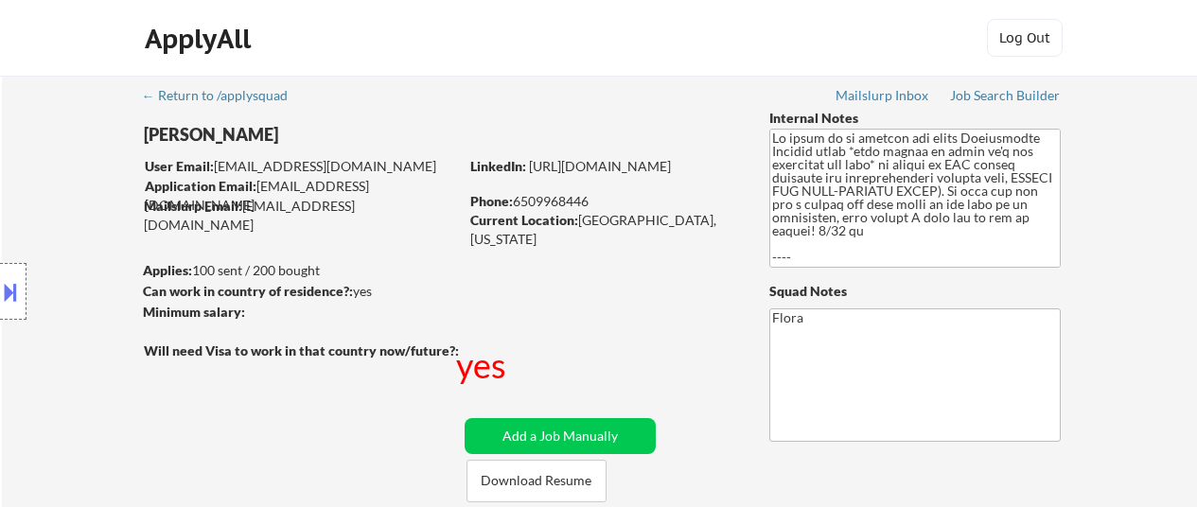
select select ""applied""
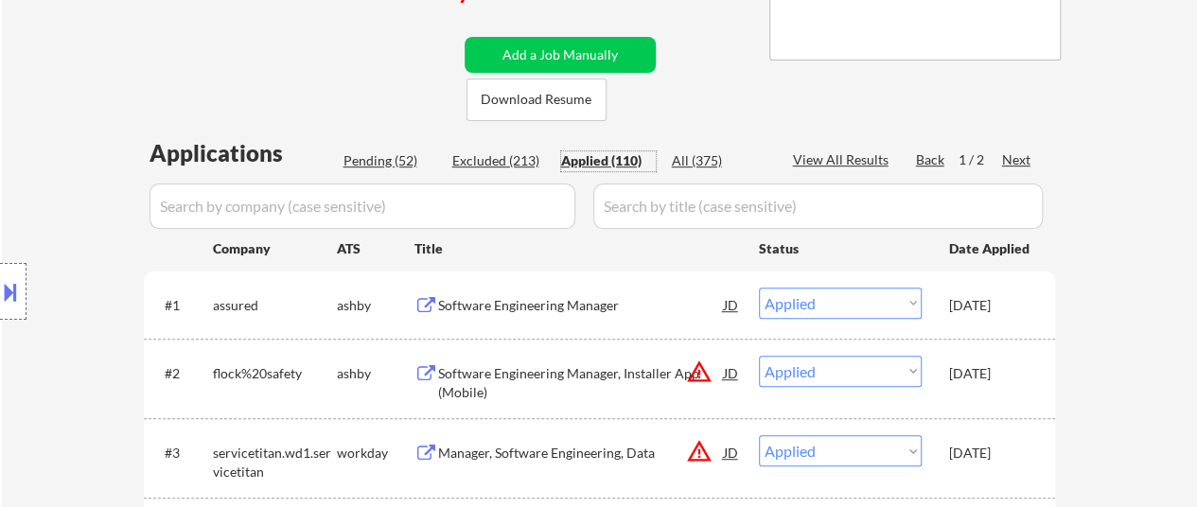
scroll to position [284, 0]
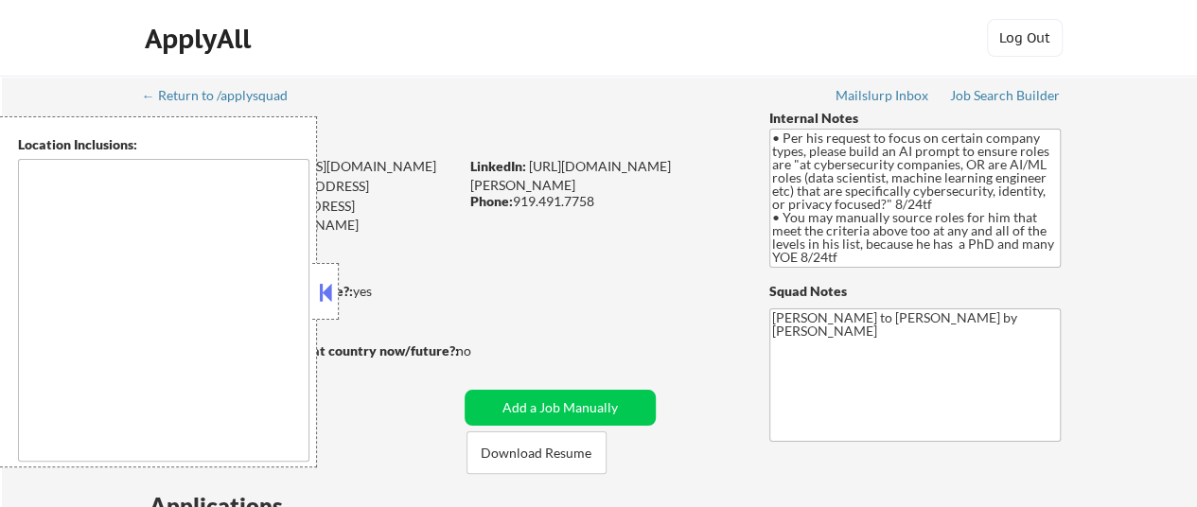
type textarea "[GEOGRAPHIC_DATA], [GEOGRAPHIC_DATA], [GEOGRAPHIC_DATA] [GEOGRAPHIC_DATA], [GEO…"
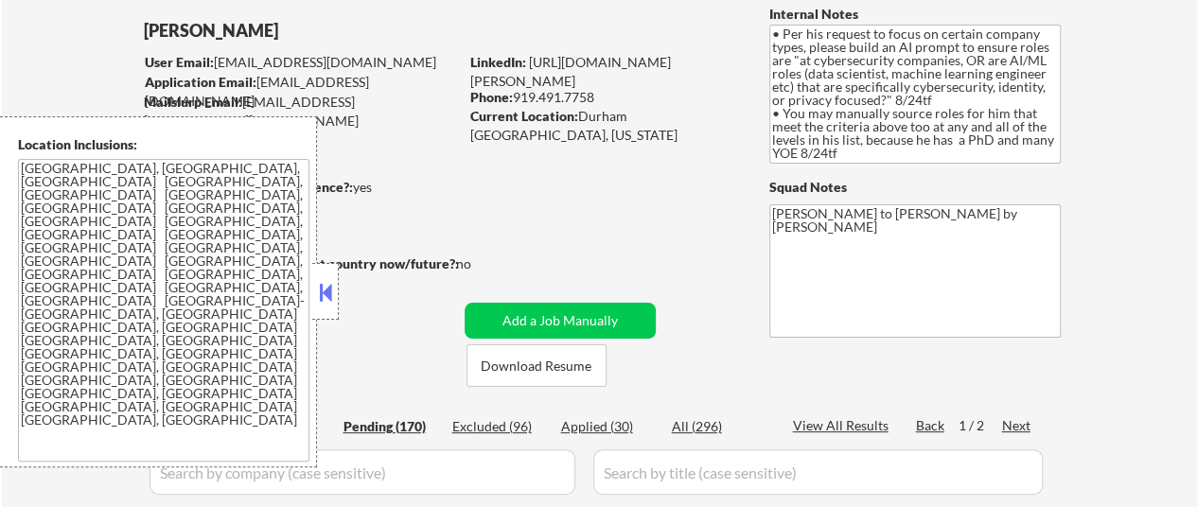
scroll to position [189, 0]
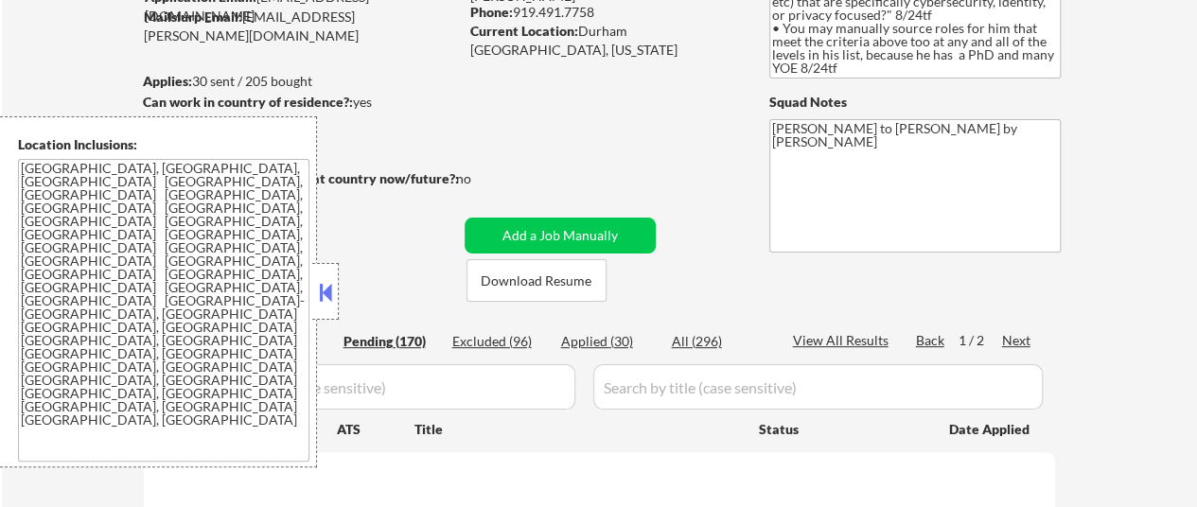
click at [324, 278] on button at bounding box center [325, 292] width 21 height 28
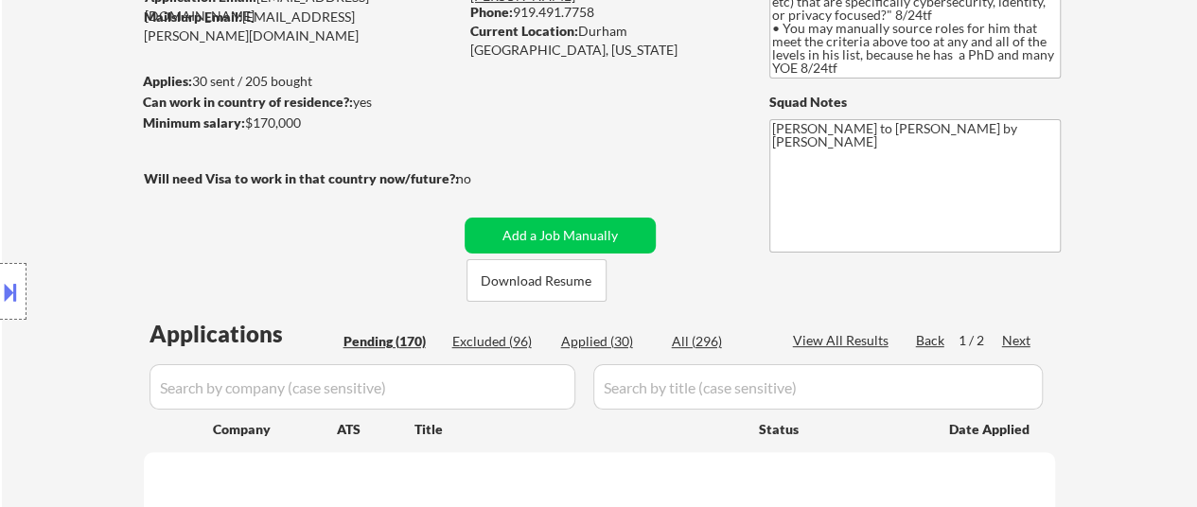
select select ""pending""
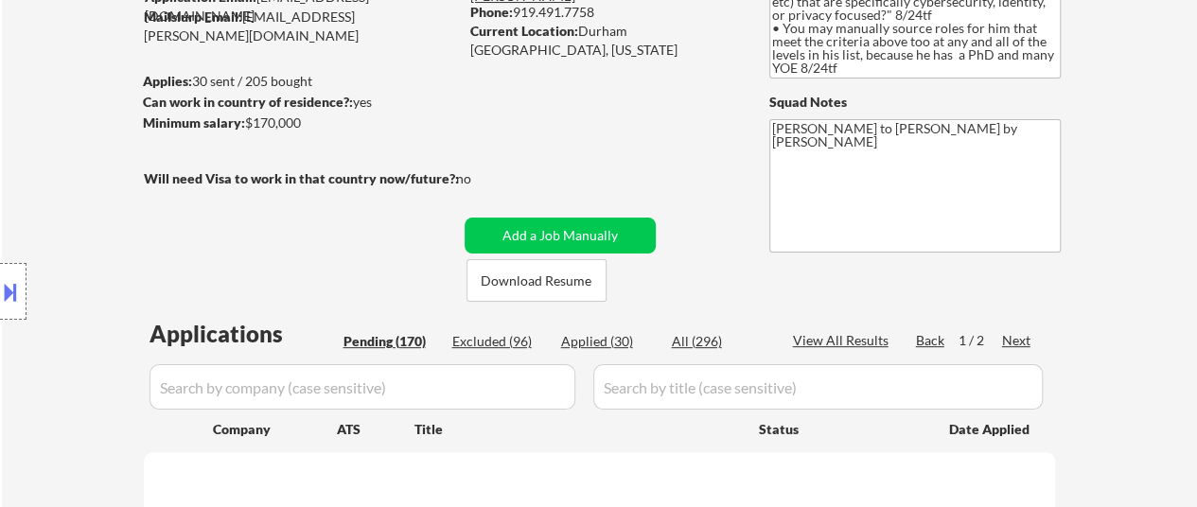
select select ""pending""
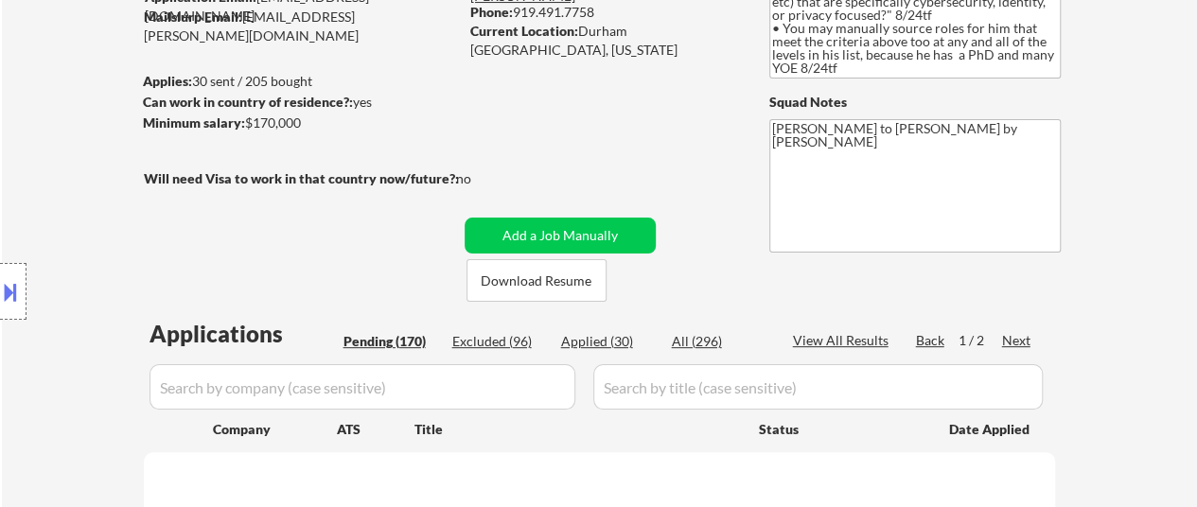
select select ""pending""
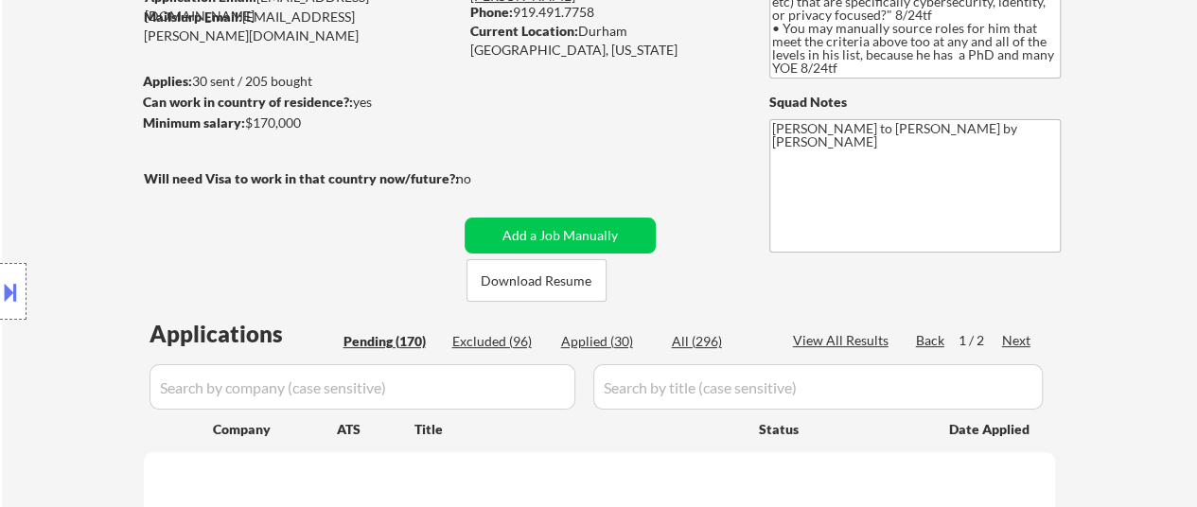
select select ""pending""
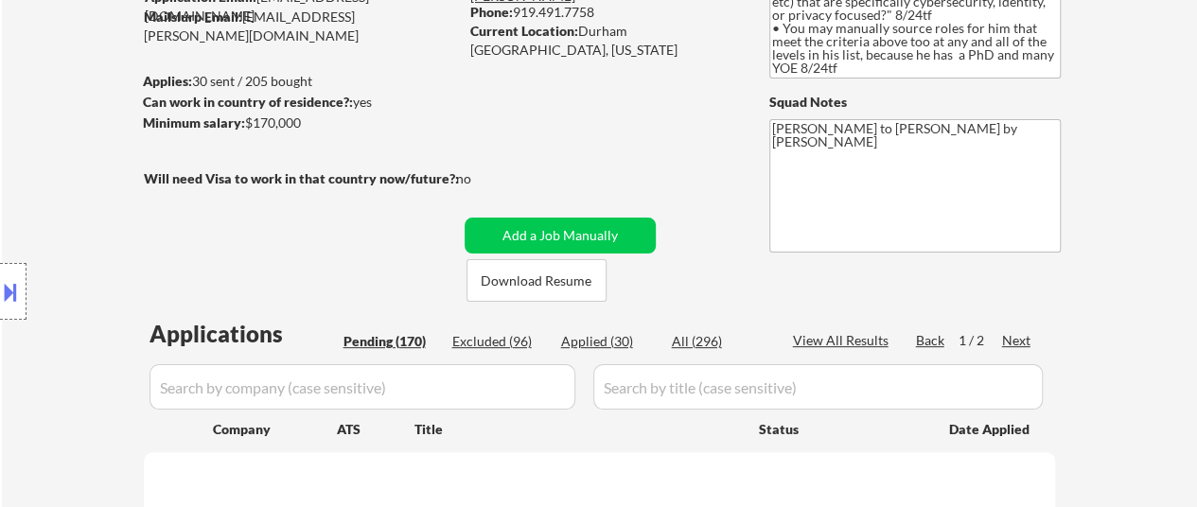
select select ""pending""
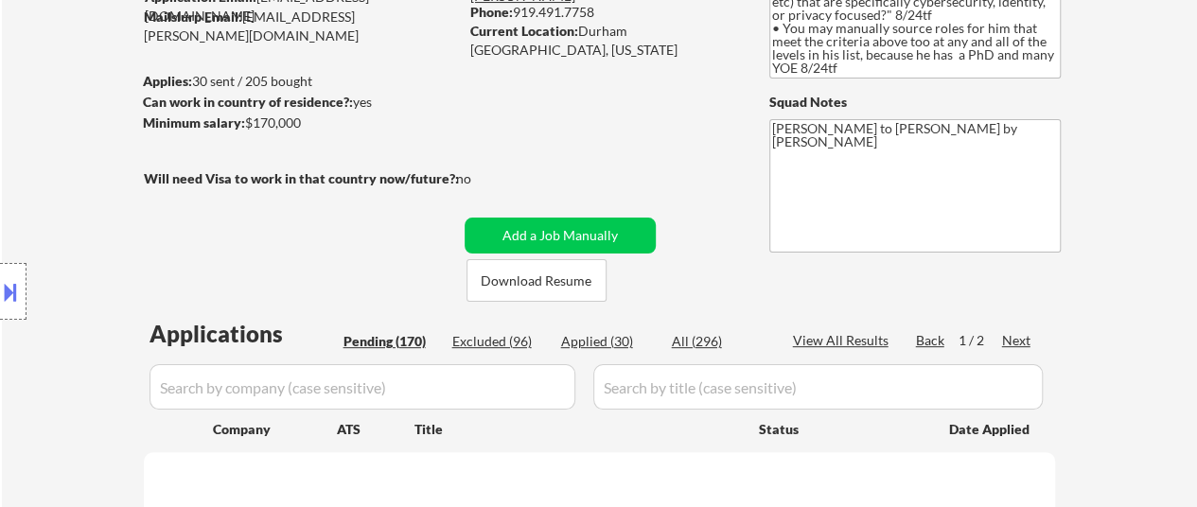
select select ""pending""
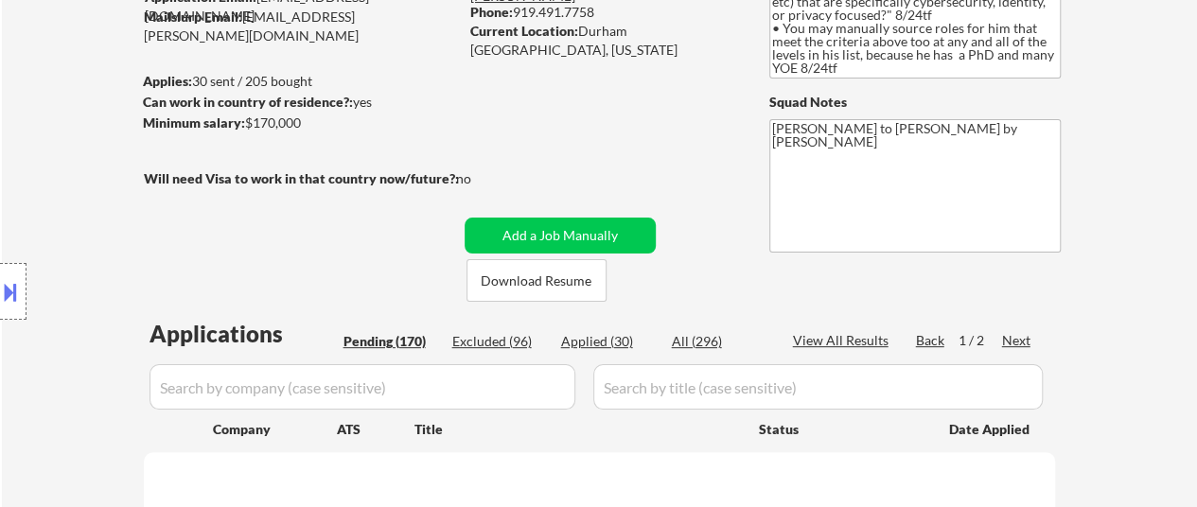
select select ""pending""
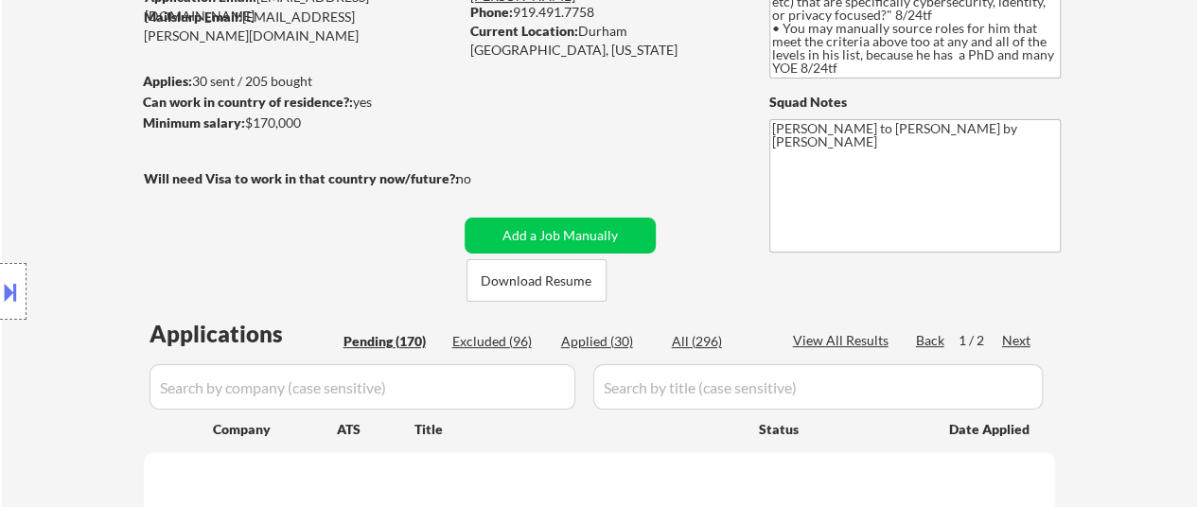
select select ""pending""
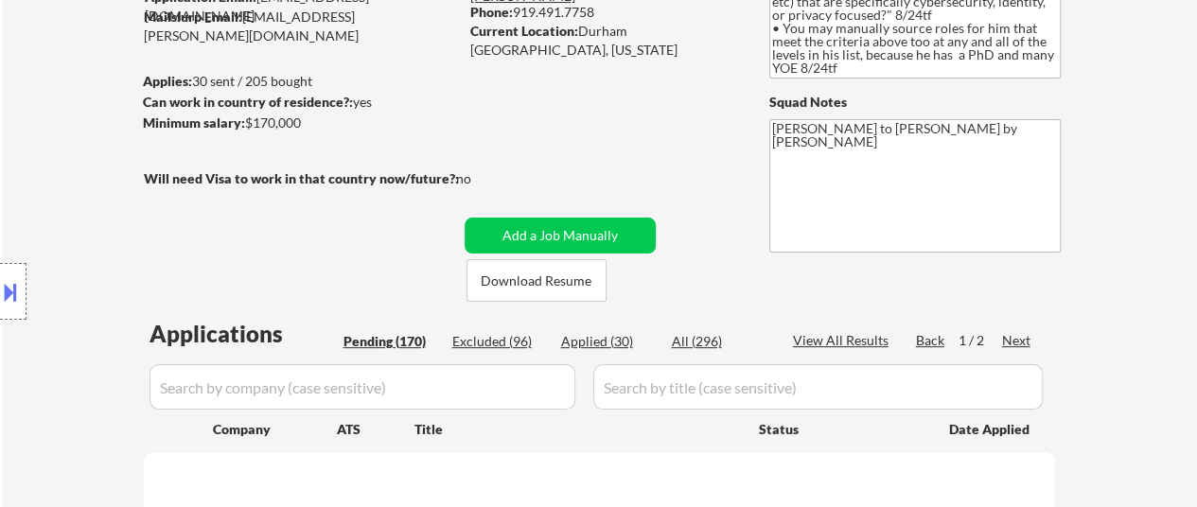
select select ""pending""
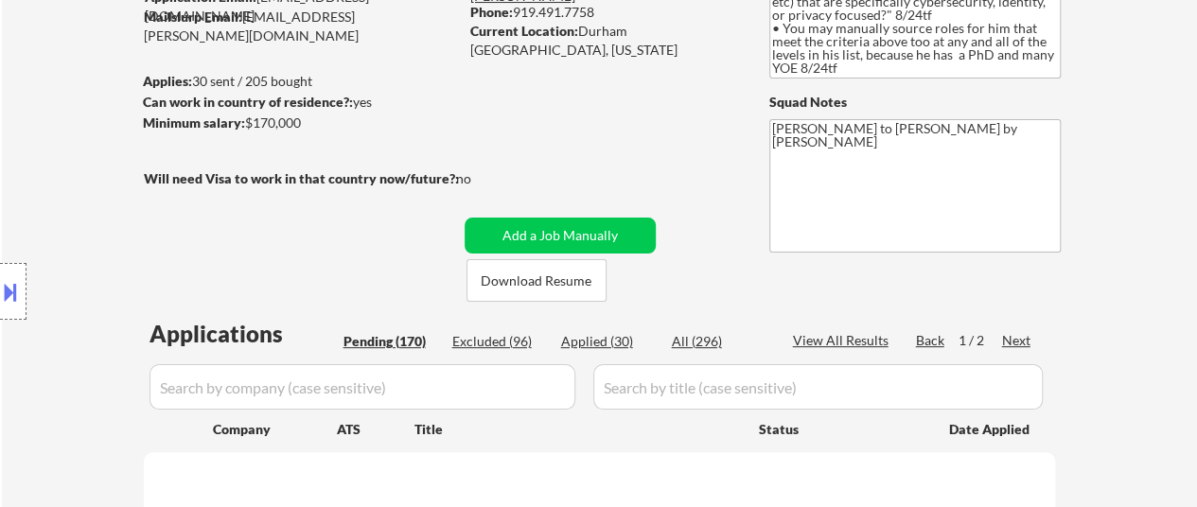
select select ""pending""
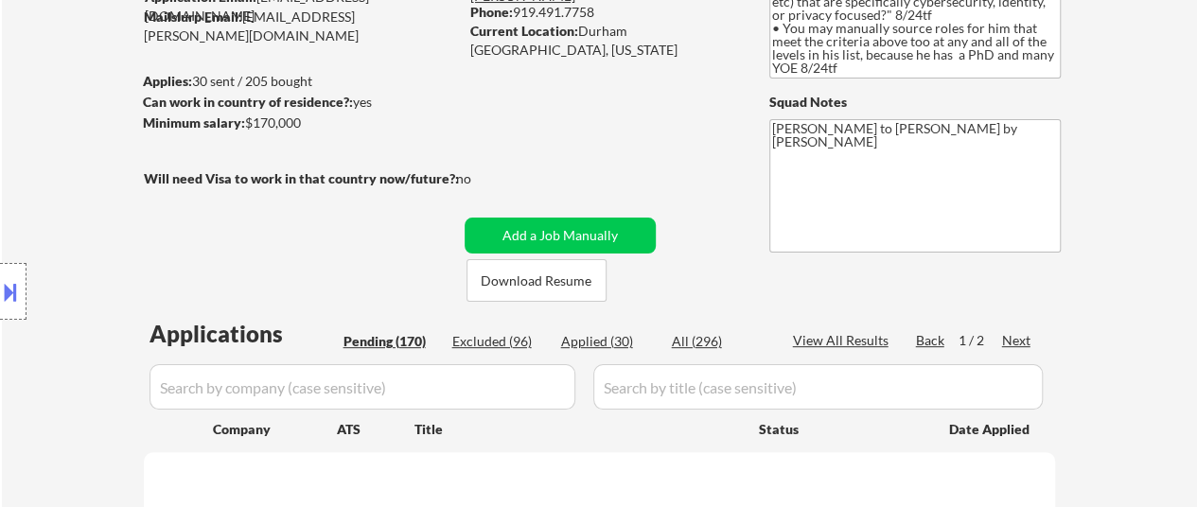
select select ""pending""
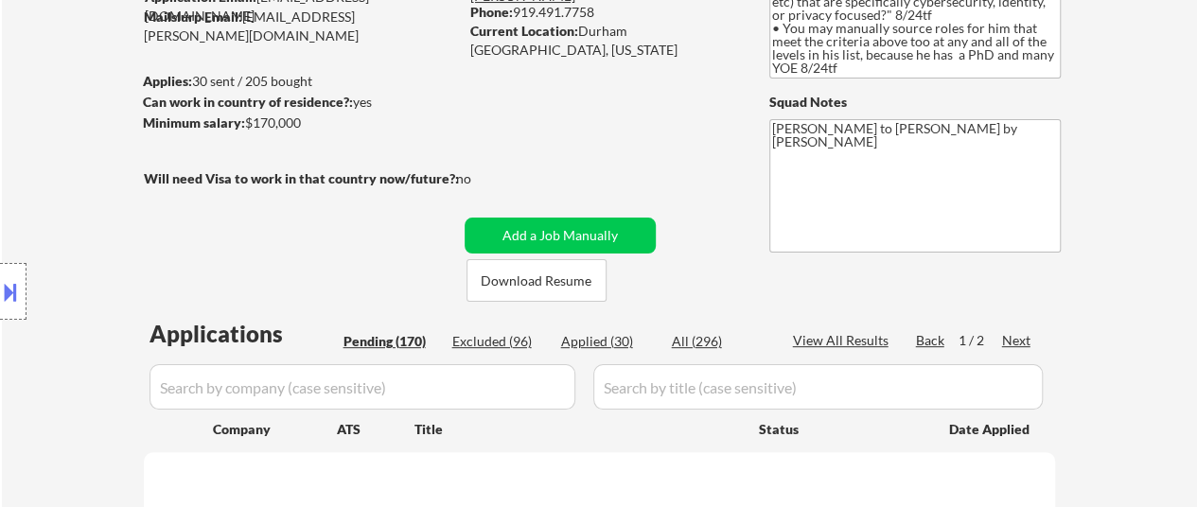
select select ""pending""
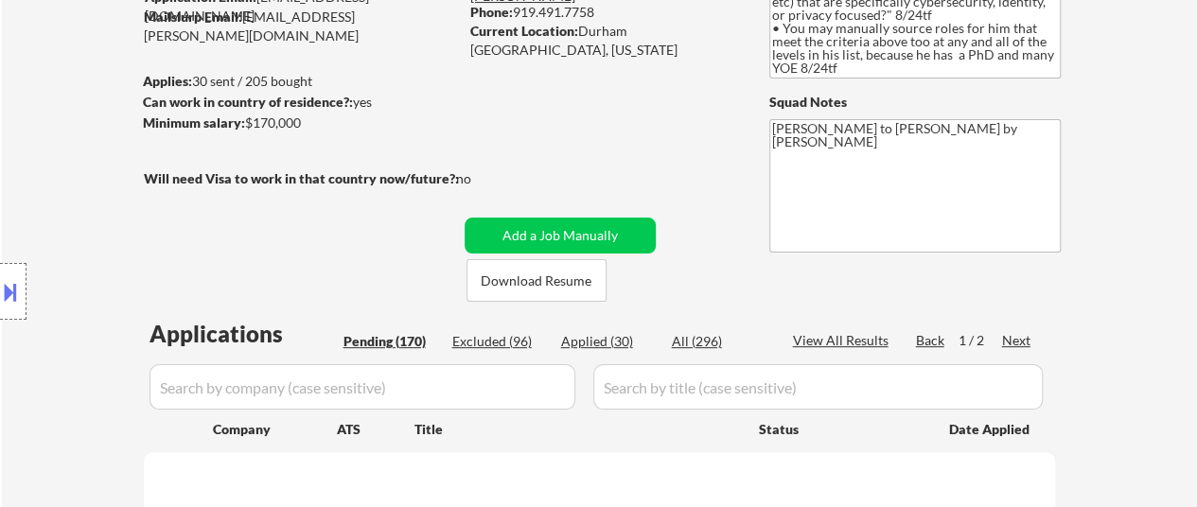
select select ""pending""
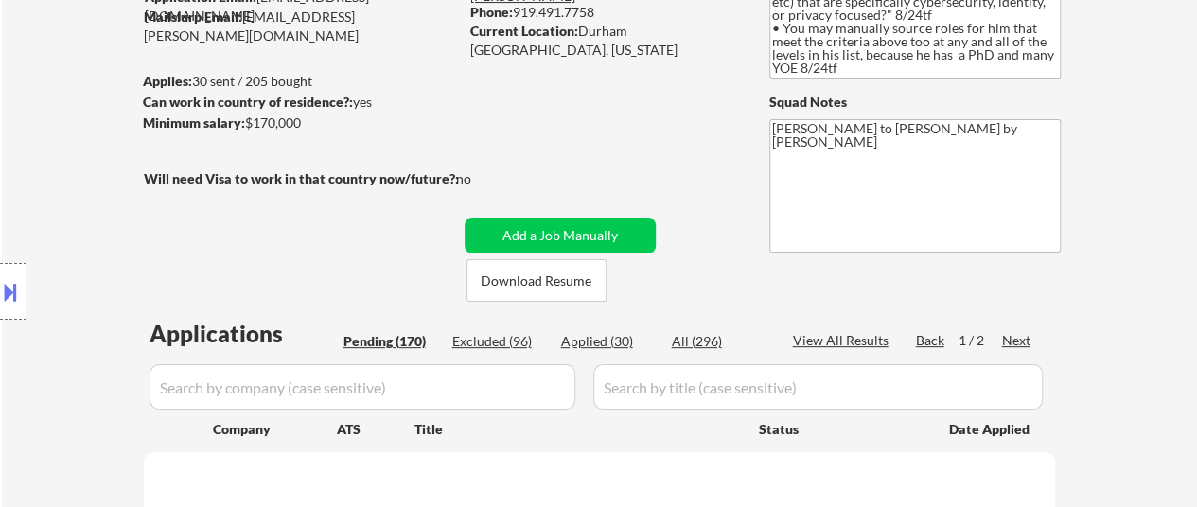
select select ""pending""
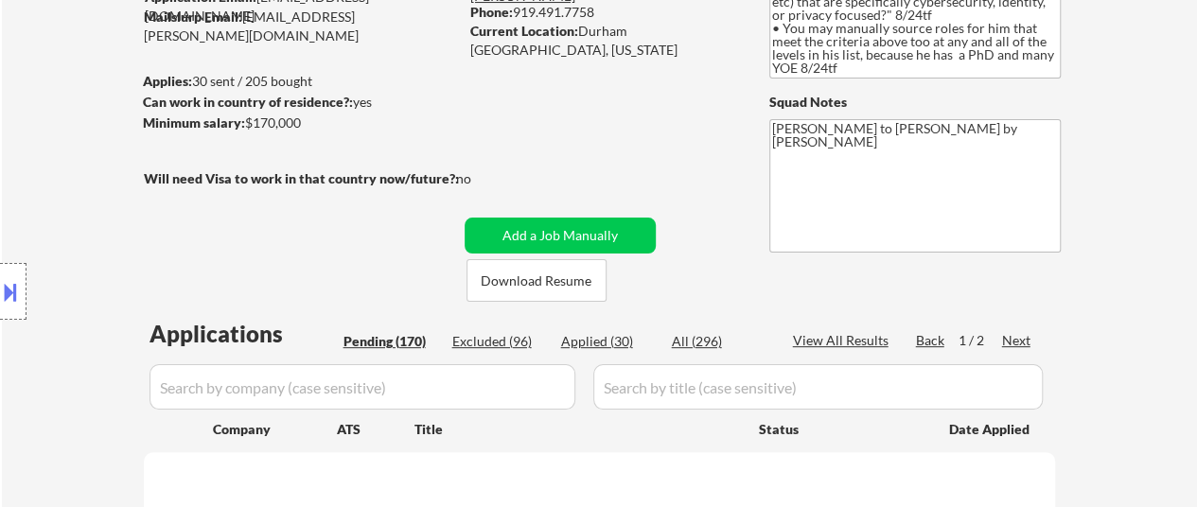
select select ""pending""
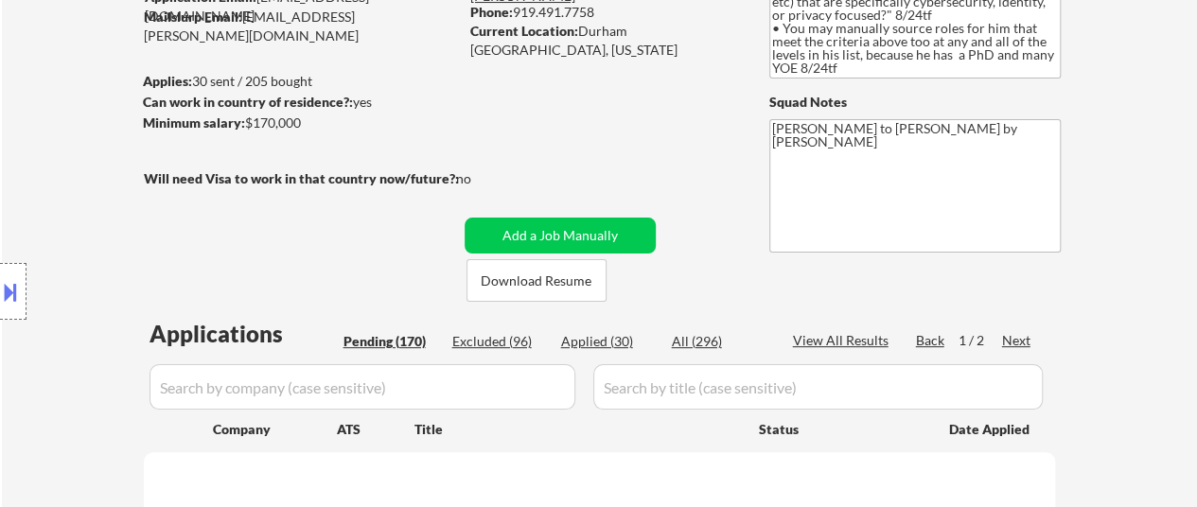
select select ""pending""
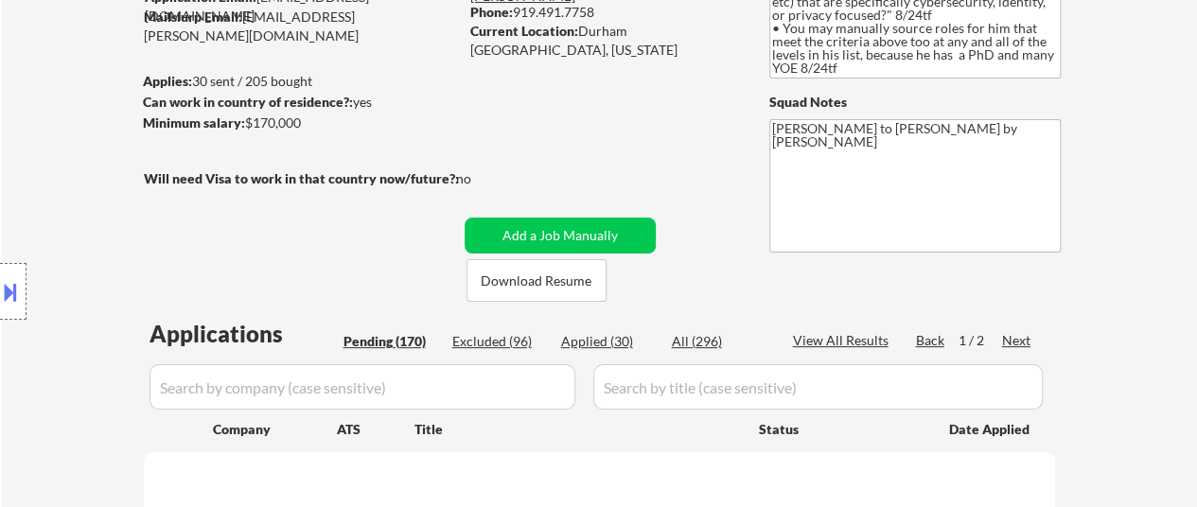
select select ""pending""
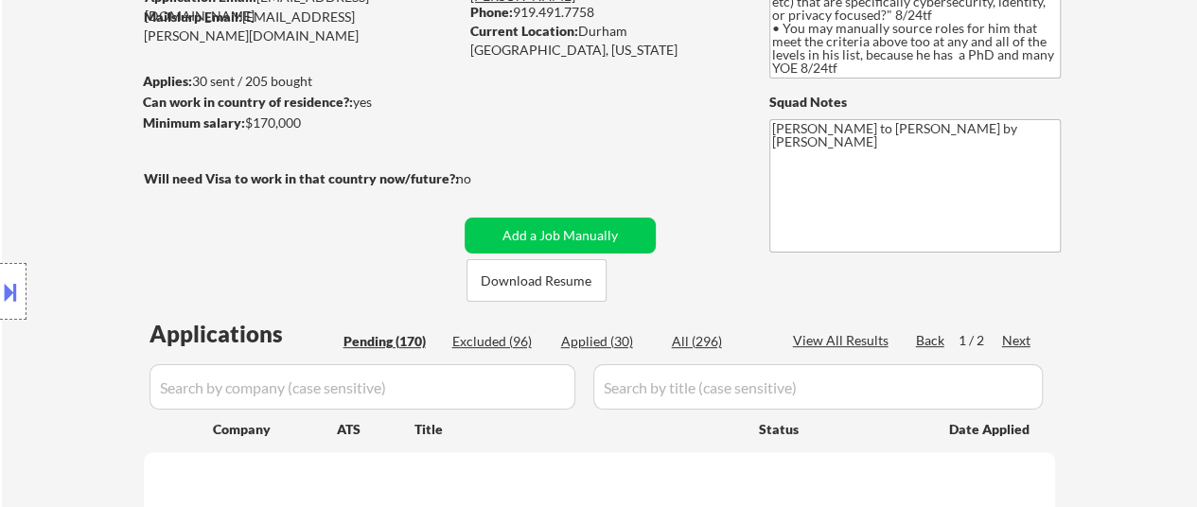
select select ""pending""
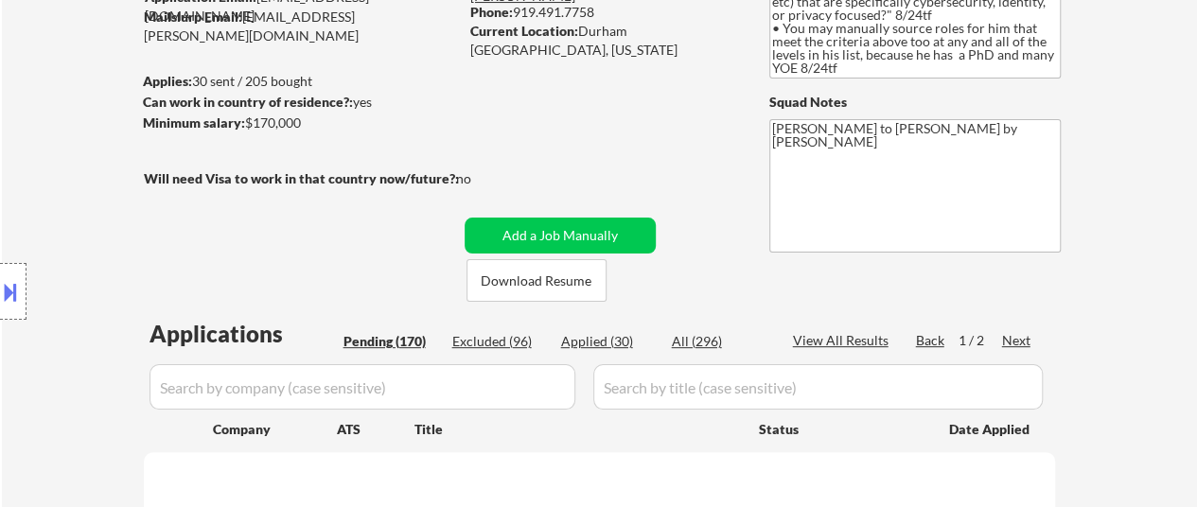
select select ""pending""
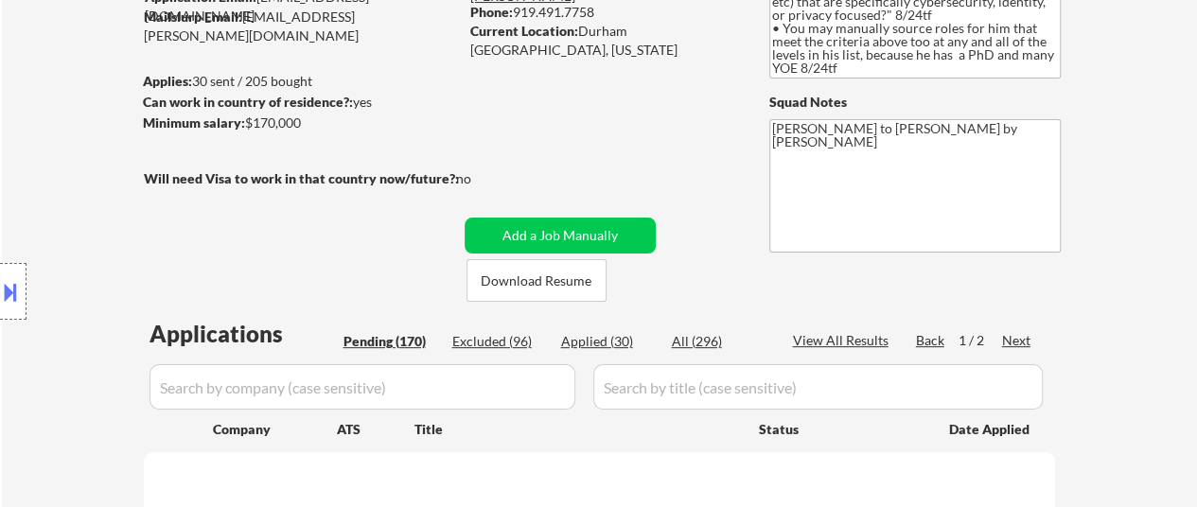
select select ""pending""
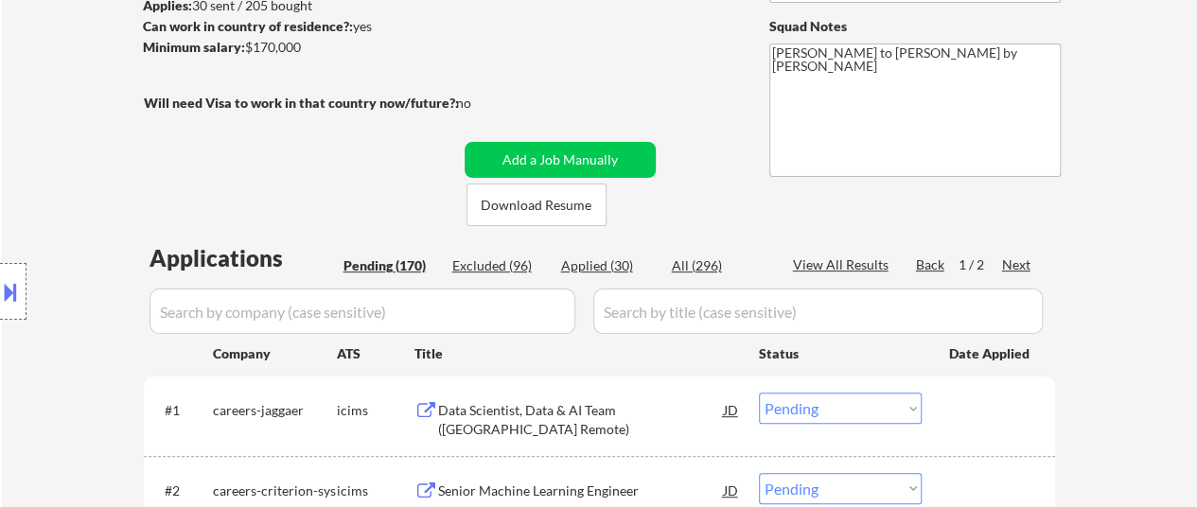
scroll to position [473, 0]
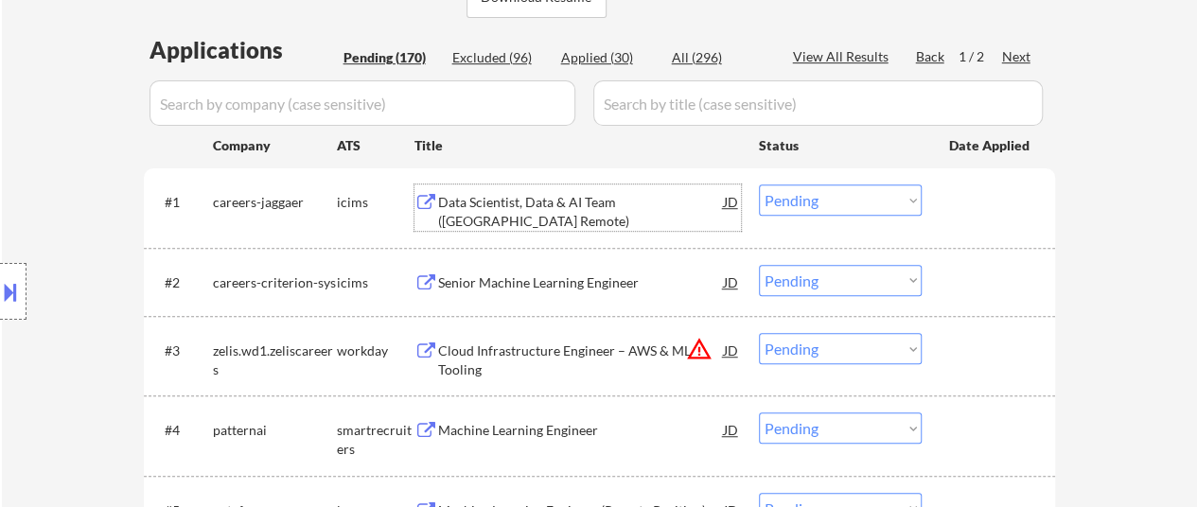
click at [632, 198] on div "Data Scientist, Data & AI Team (North America Remote)" at bounding box center [581, 211] width 286 height 37
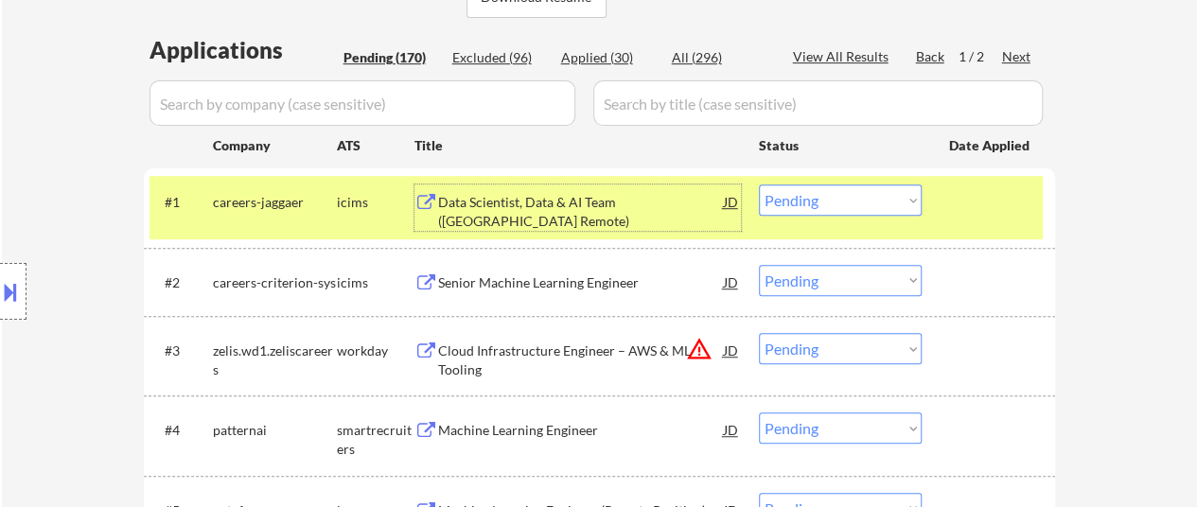
click at [514, 278] on div "Senior Machine Learning Engineer" at bounding box center [581, 283] width 286 height 19
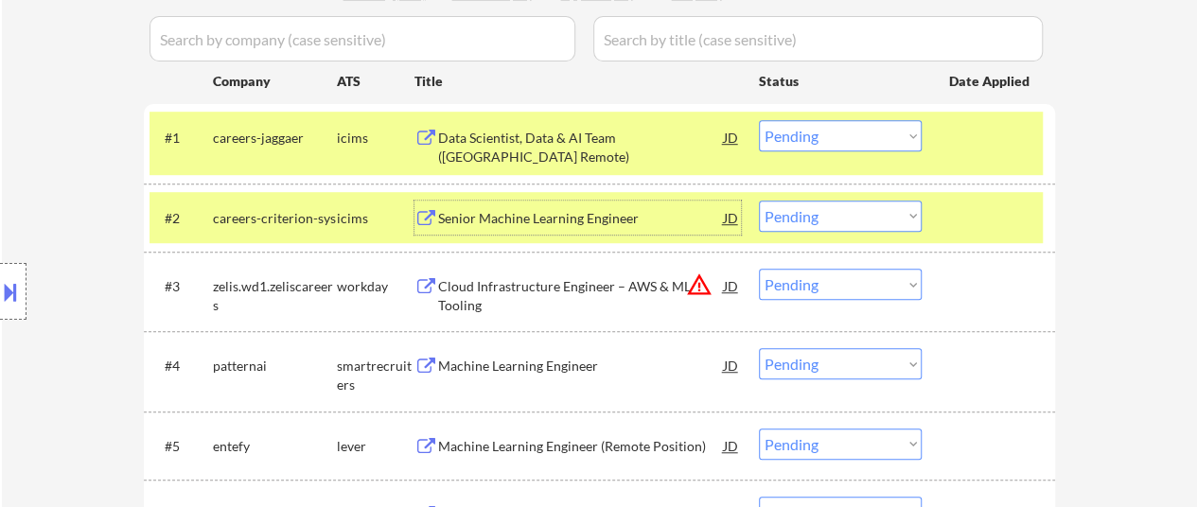
scroll to position [568, 0]
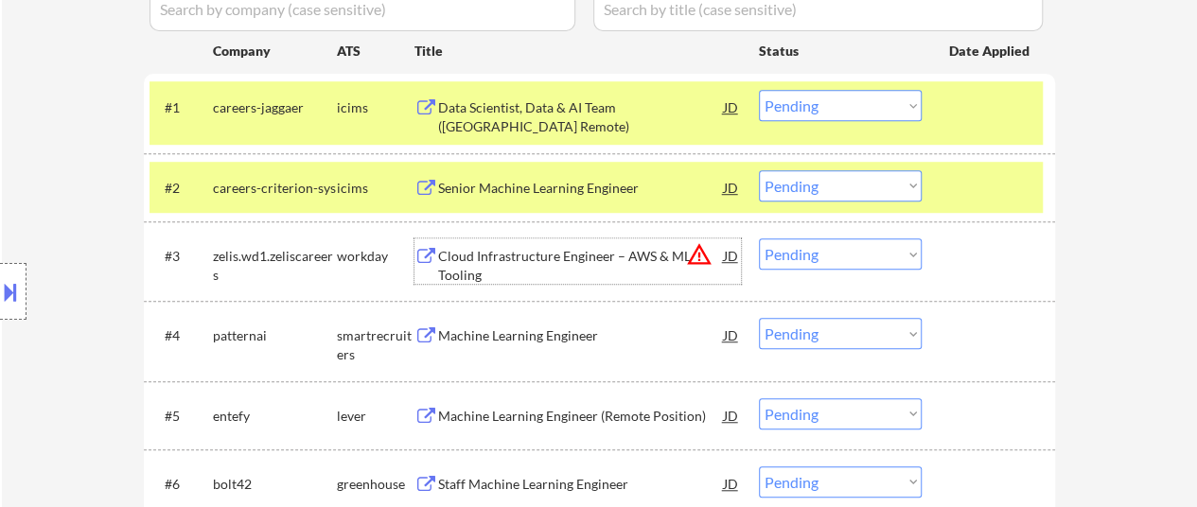
click at [623, 259] on div "Cloud Infrastructure Engineer – AWS & ML Tooling" at bounding box center [581, 265] width 286 height 37
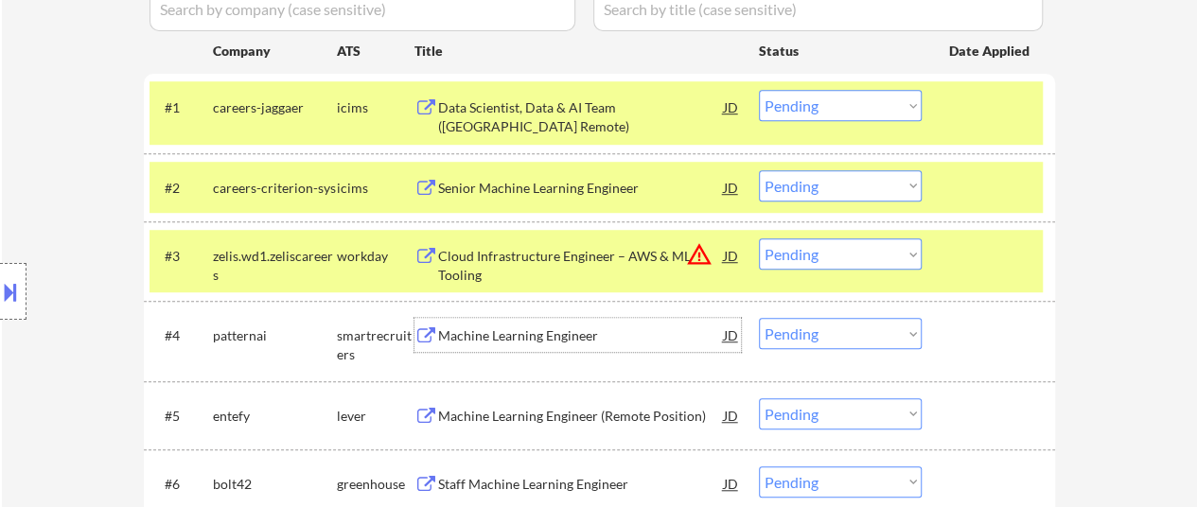
click at [528, 338] on div "Machine Learning Engineer" at bounding box center [581, 336] width 286 height 19
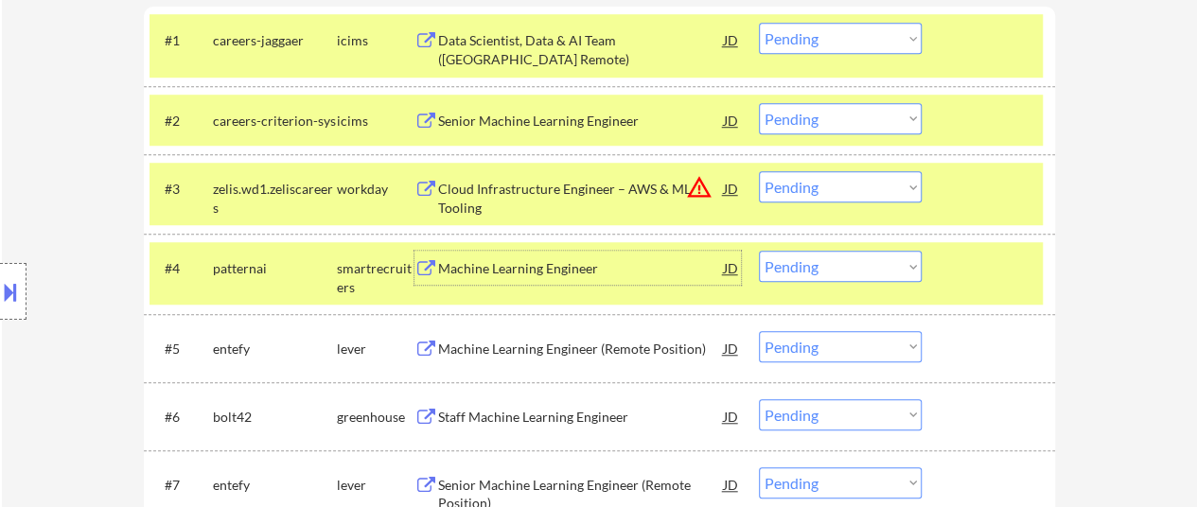
scroll to position [663, 0]
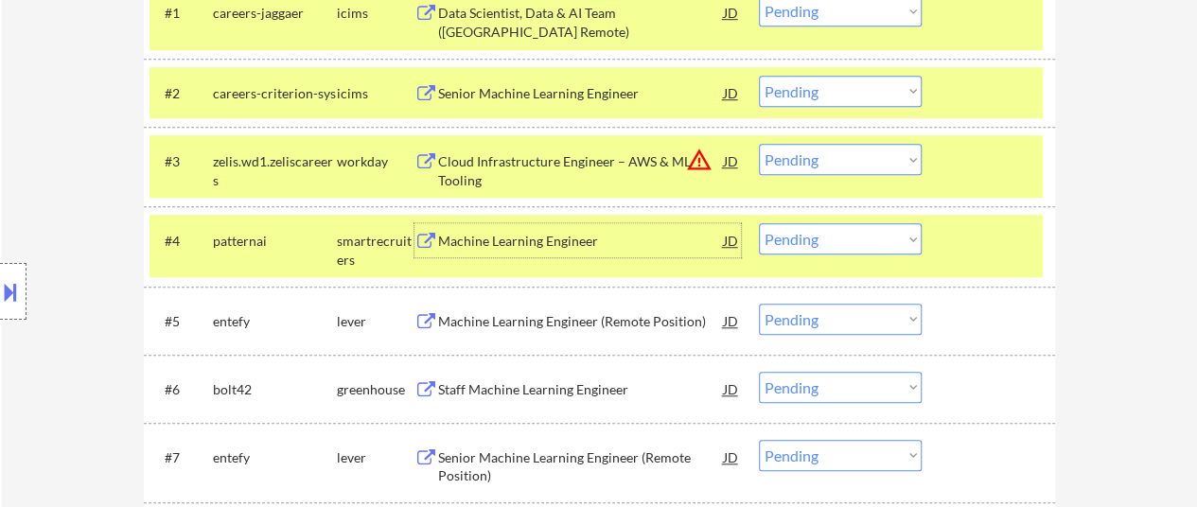
click at [486, 317] on div "Machine Learning Engineer (Remote Position)" at bounding box center [581, 321] width 286 height 19
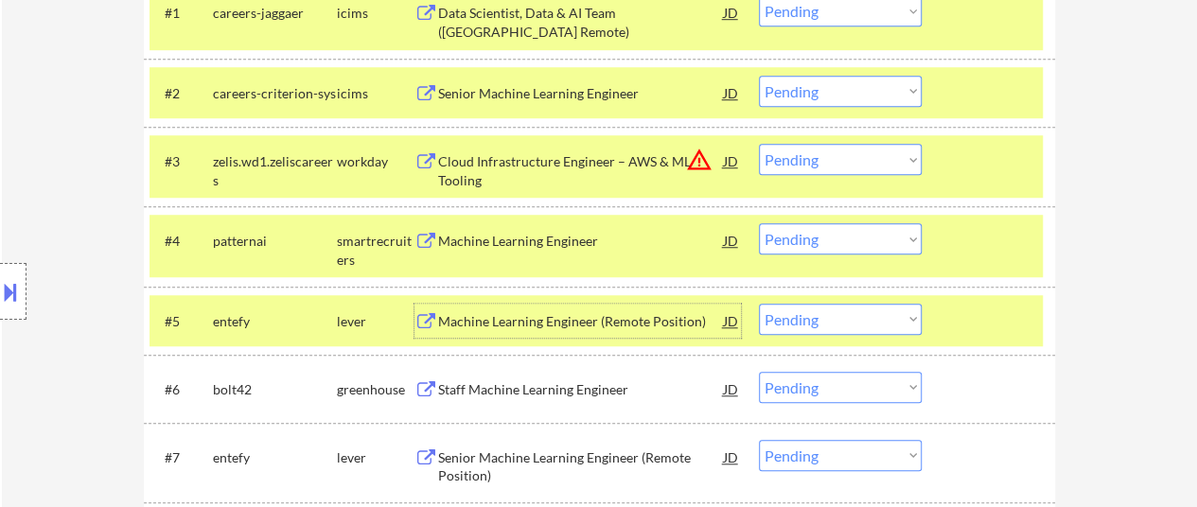
scroll to position [757, 0]
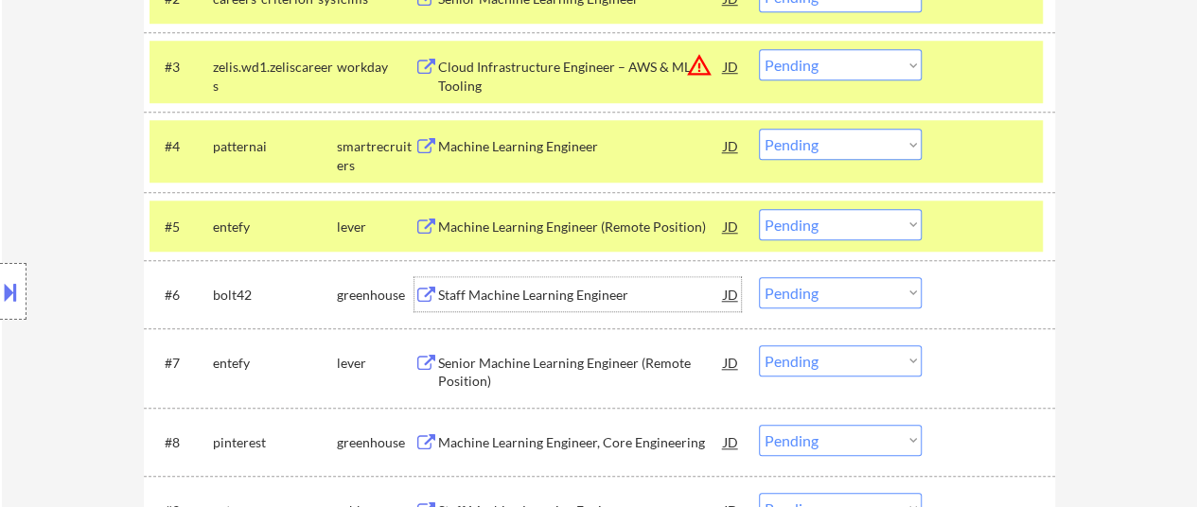
click at [534, 289] on div "Staff Machine Learning Engineer" at bounding box center [581, 295] width 286 height 19
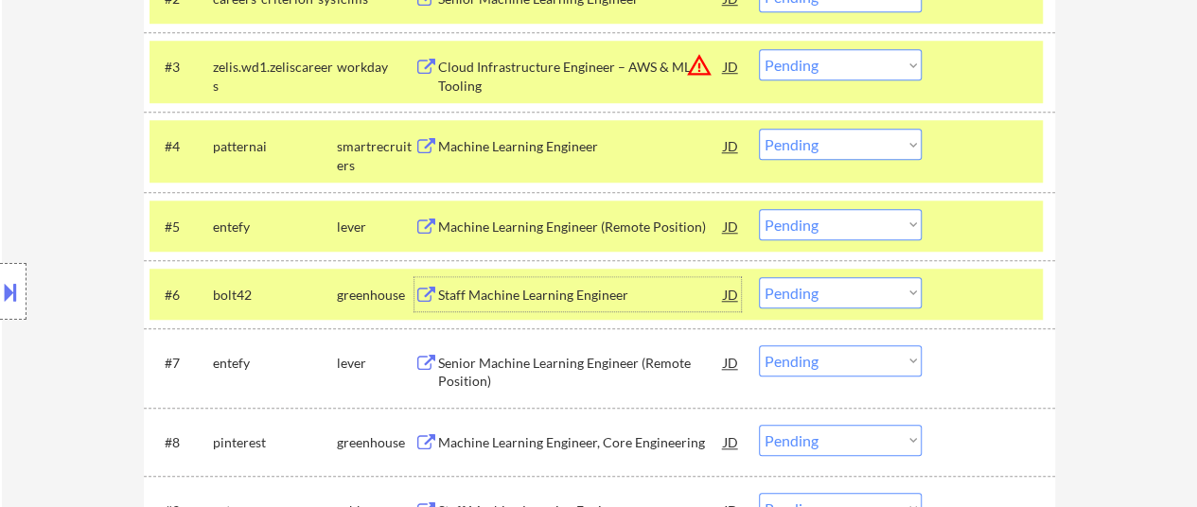
click at [563, 359] on div "Senior Machine Learning Engineer (Remote Position)" at bounding box center [581, 372] width 286 height 37
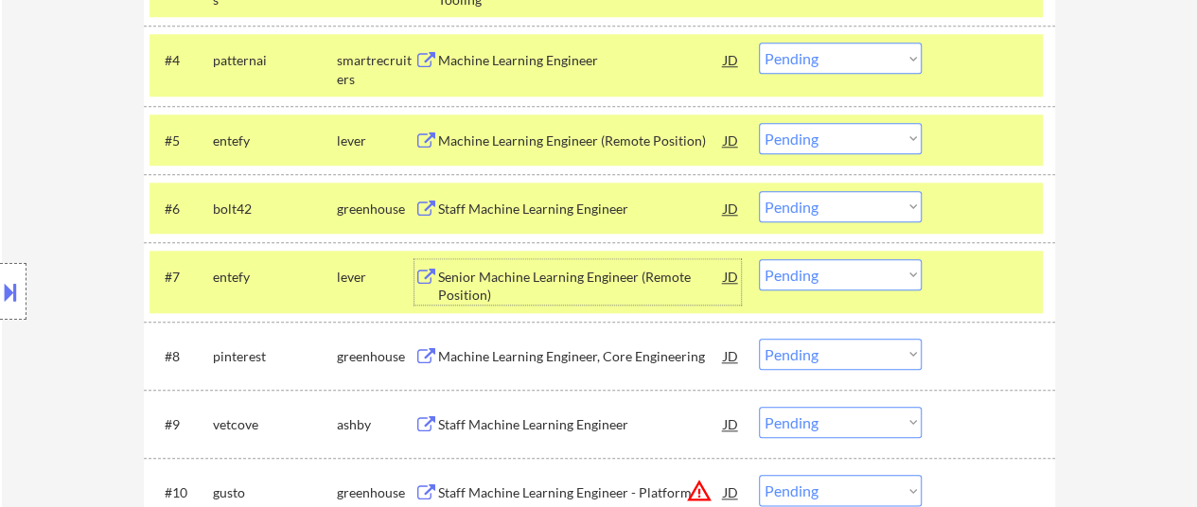
scroll to position [946, 0]
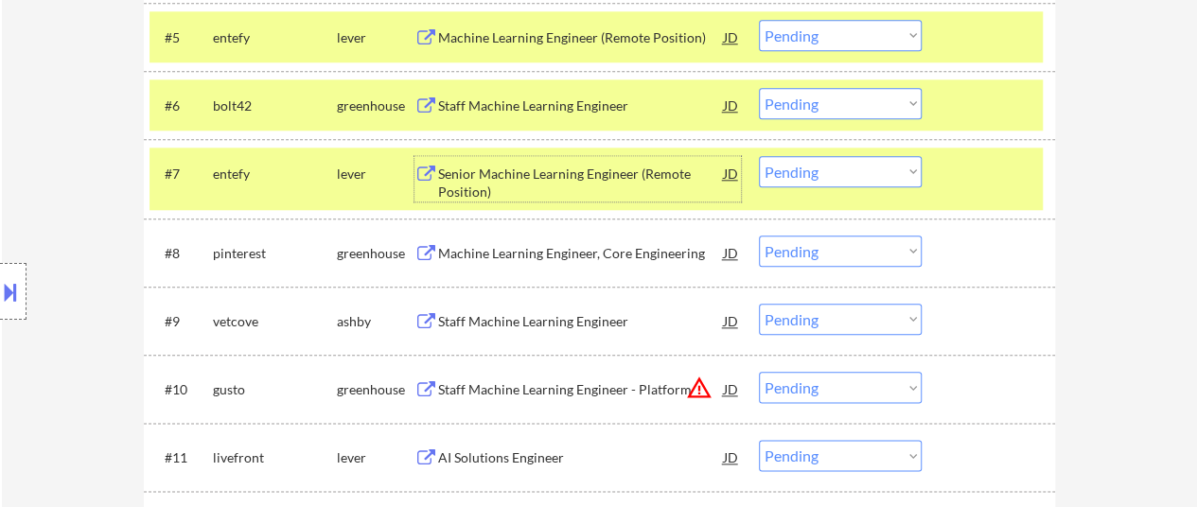
click at [555, 256] on div "Machine Learning Engineer, Core Engineering" at bounding box center [581, 253] width 286 height 19
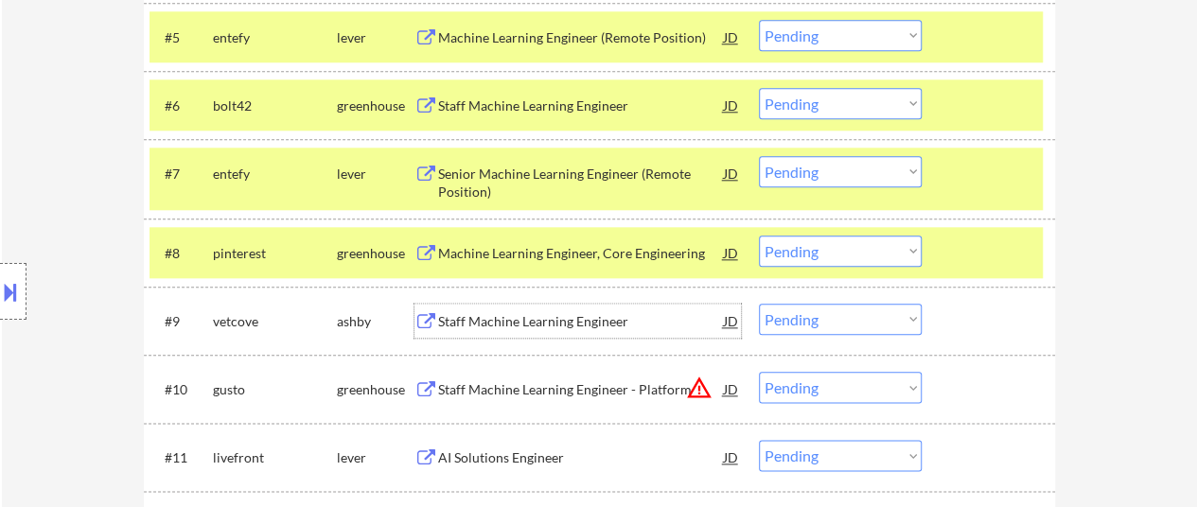
click at [583, 324] on div "Staff Machine Learning Engineer" at bounding box center [581, 321] width 286 height 19
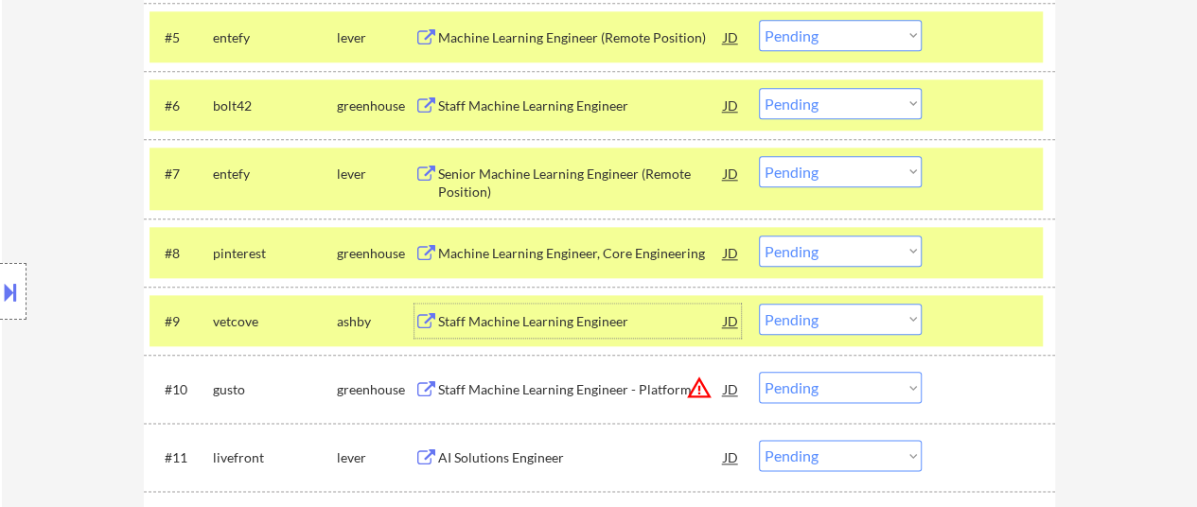
click at [573, 385] on div "Staff Machine Learning Engineer - Platform" at bounding box center [581, 389] width 286 height 19
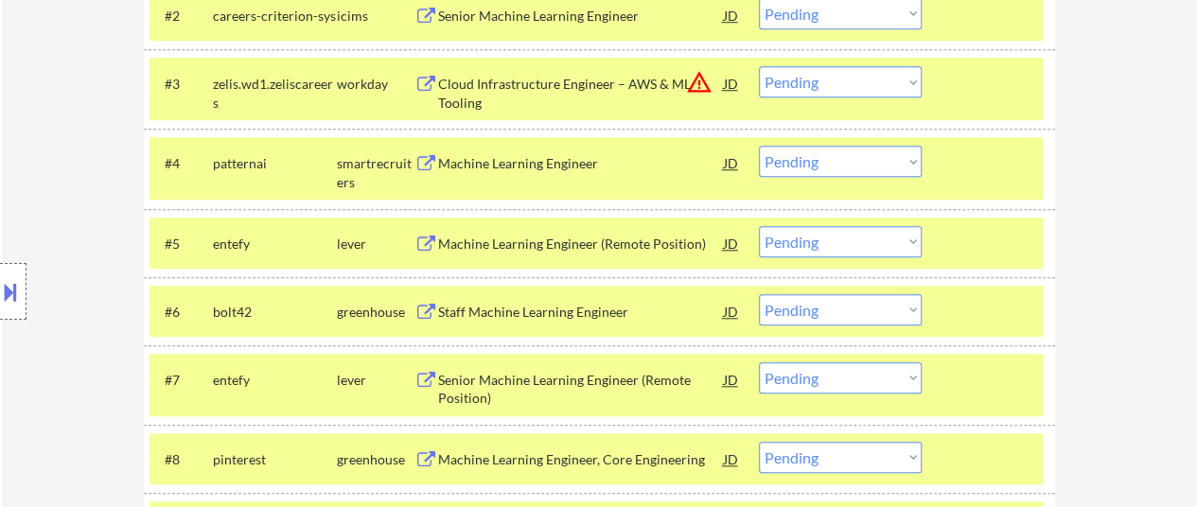
scroll to position [757, 0]
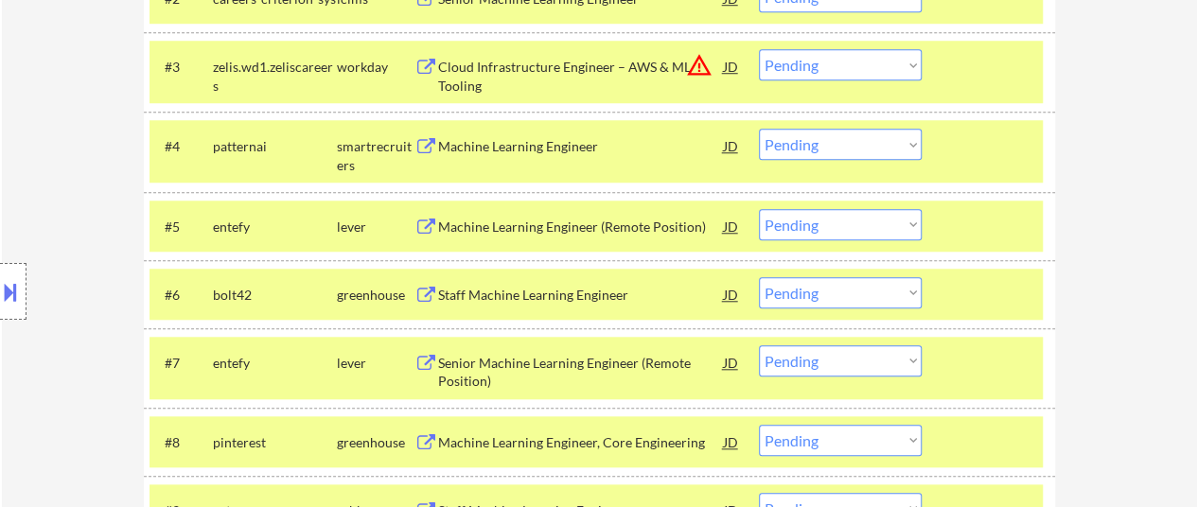
click at [531, 294] on div "Staff Machine Learning Engineer" at bounding box center [581, 295] width 286 height 19
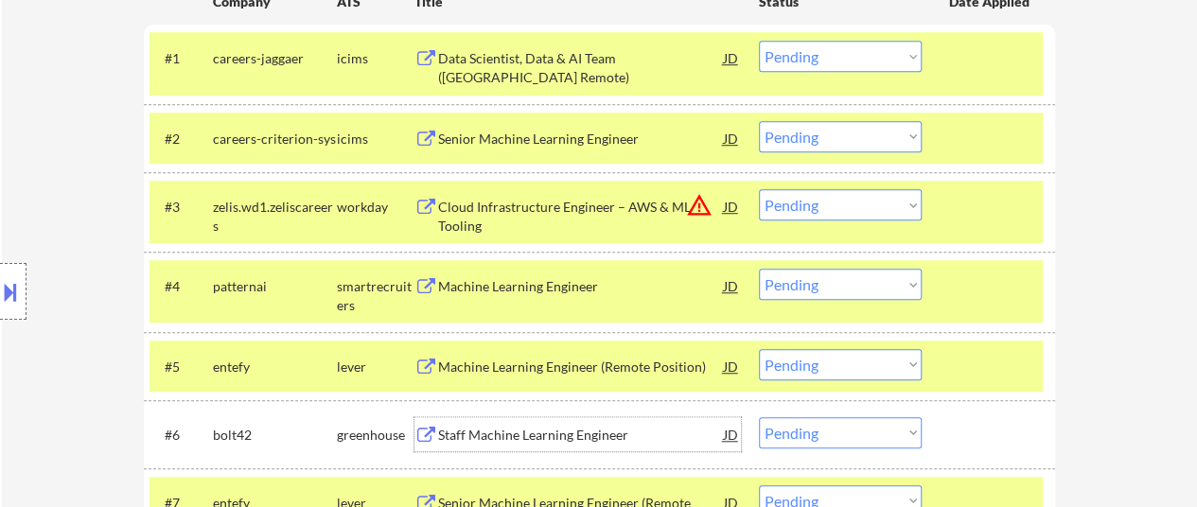
scroll to position [473, 0]
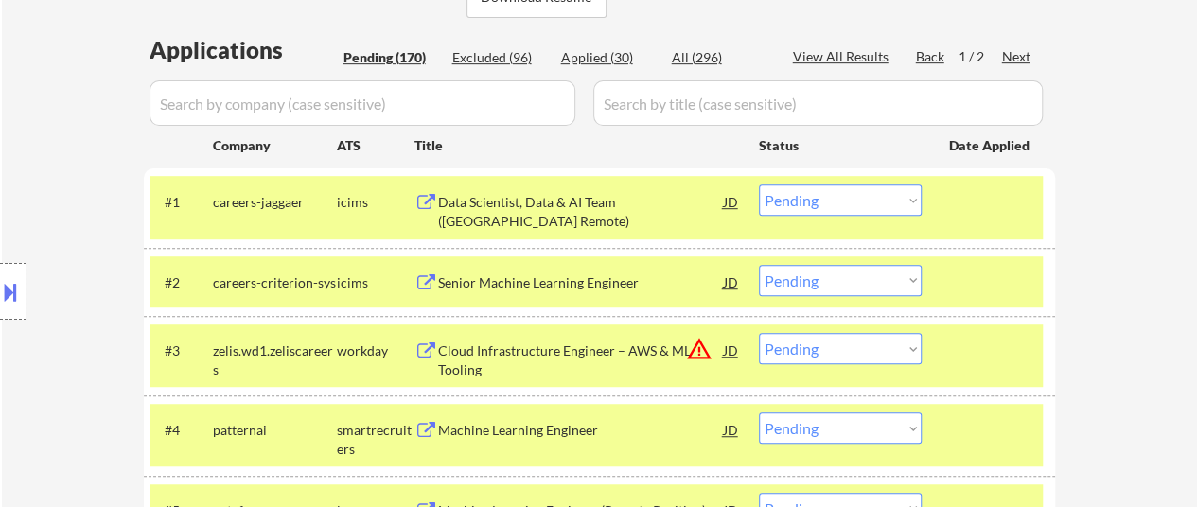
click at [866, 188] on select "Choose an option... Pending Applied Excluded (Questions) Excluded (Expired) Exc…" at bounding box center [840, 200] width 163 height 31
drag, startPoint x: 857, startPoint y: 194, endPoint x: 859, endPoint y: 205, distance: 11.7
click at [857, 194] on select "Choose an option... Pending Applied Excluded (Questions) Excluded (Expired) Exc…" at bounding box center [840, 200] width 163 height 31
click at [759, 185] on select "Choose an option... Pending Applied Excluded (Questions) Excluded (Expired) Exc…" at bounding box center [840, 200] width 163 height 31
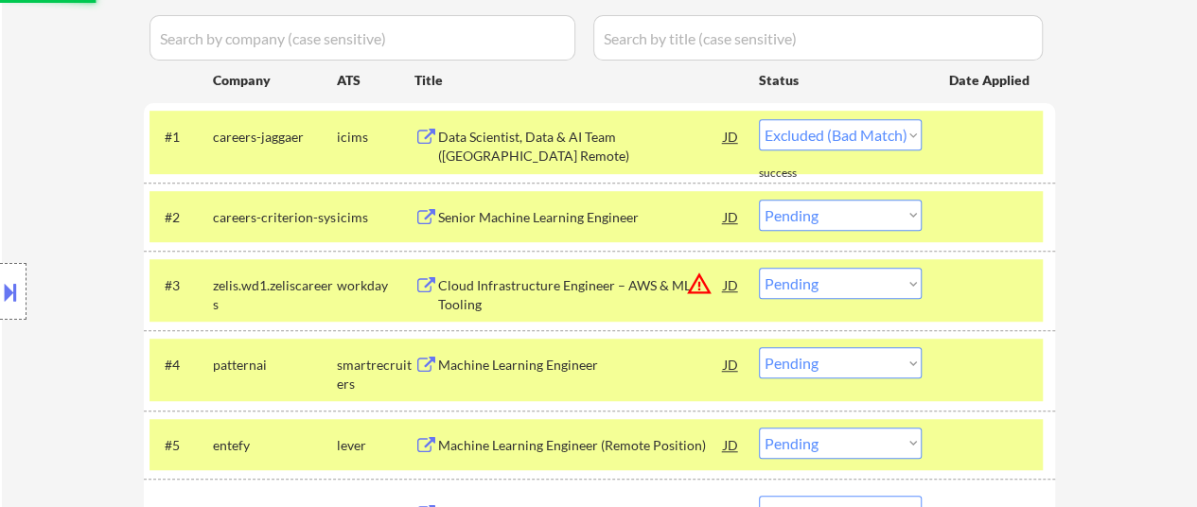
scroll to position [568, 0]
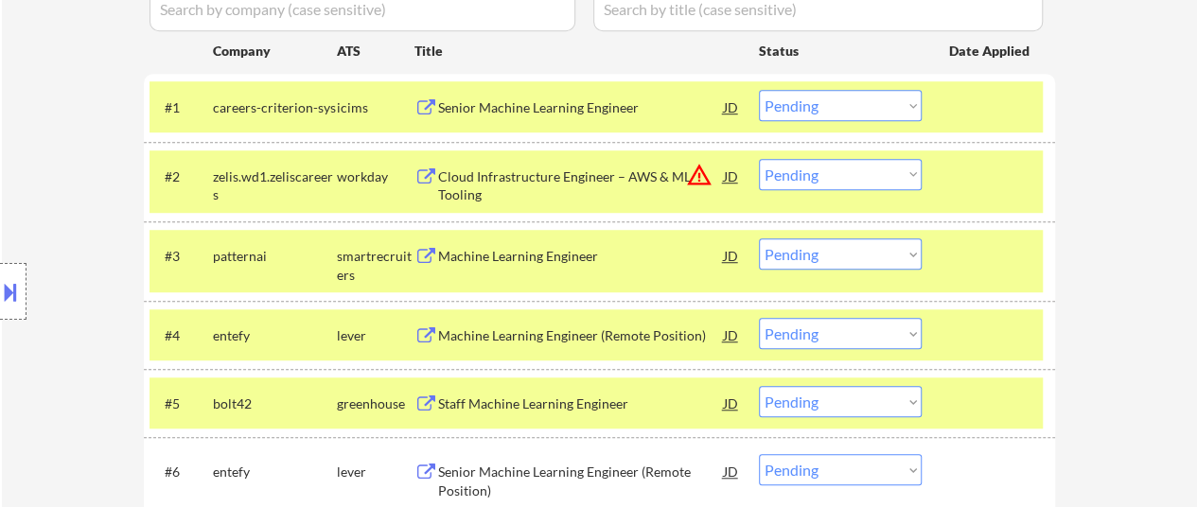
click at [895, 103] on select "Choose an option... Pending Applied Excluded (Questions) Excluded (Expired) Exc…" at bounding box center [840, 105] width 163 height 31
click at [759, 90] on select "Choose an option... Pending Applied Excluded (Questions) Excluded (Expired) Exc…" at bounding box center [840, 105] width 163 height 31
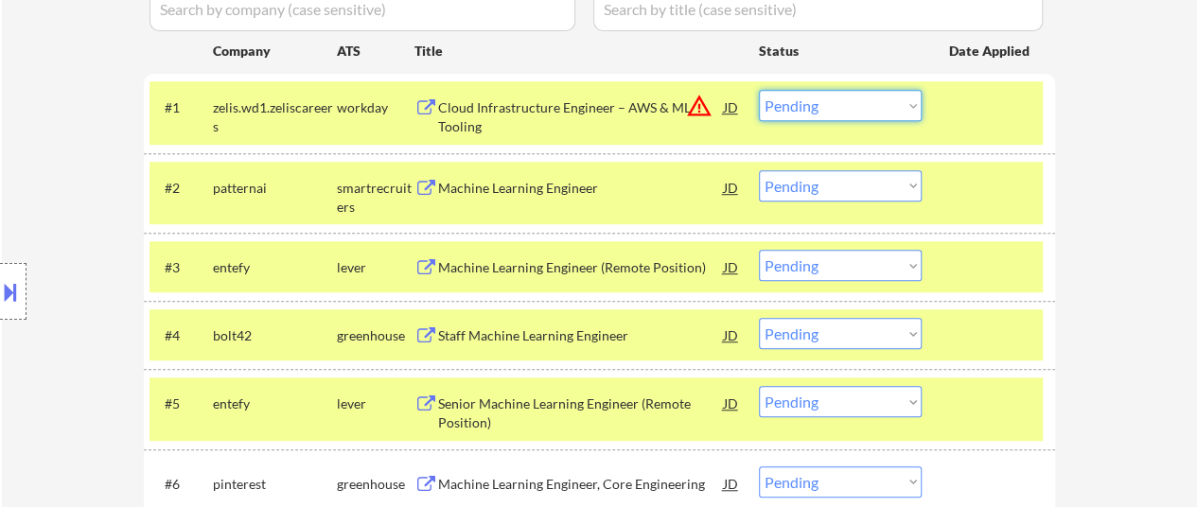
click at [890, 103] on select "Choose an option... Pending Applied Excluded (Questions) Excluded (Expired) Exc…" at bounding box center [840, 105] width 163 height 31
select select ""excluded__bad_match_""
click at [759, 90] on select "Choose an option... Pending Applied Excluded (Questions) Excluded (Expired) Exc…" at bounding box center [840, 105] width 163 height 31
click at [867, 185] on select "Choose an option... Pending Applied Excluded (Questions) Excluded (Expired) Exc…" at bounding box center [840, 185] width 163 height 31
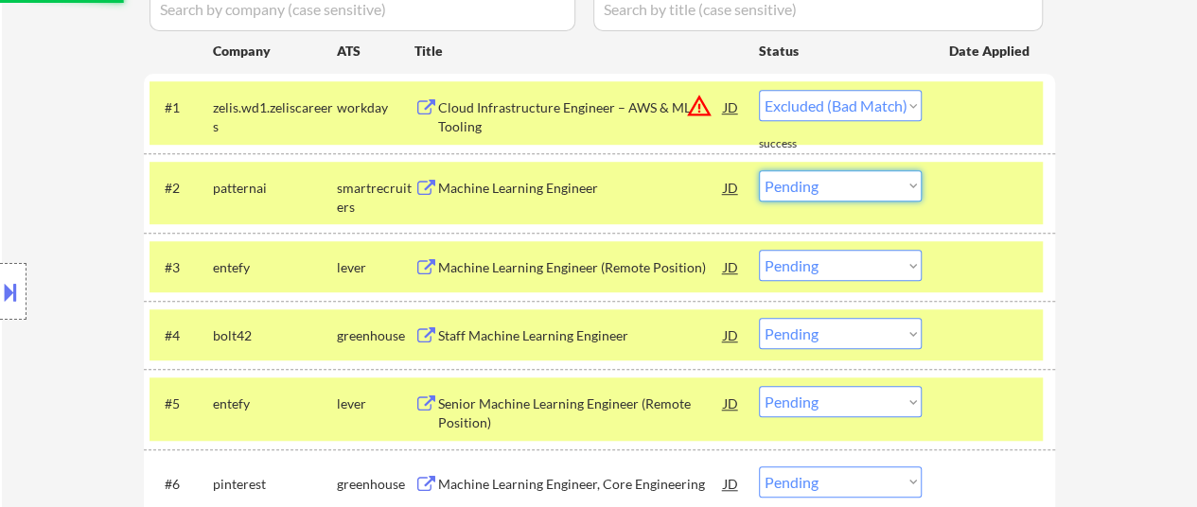
select select ""excluded__bad_match_""
click at [759, 170] on select "Choose an option... Pending Applied Excluded (Questions) Excluded (Expired) Exc…" at bounding box center [840, 185] width 163 height 31
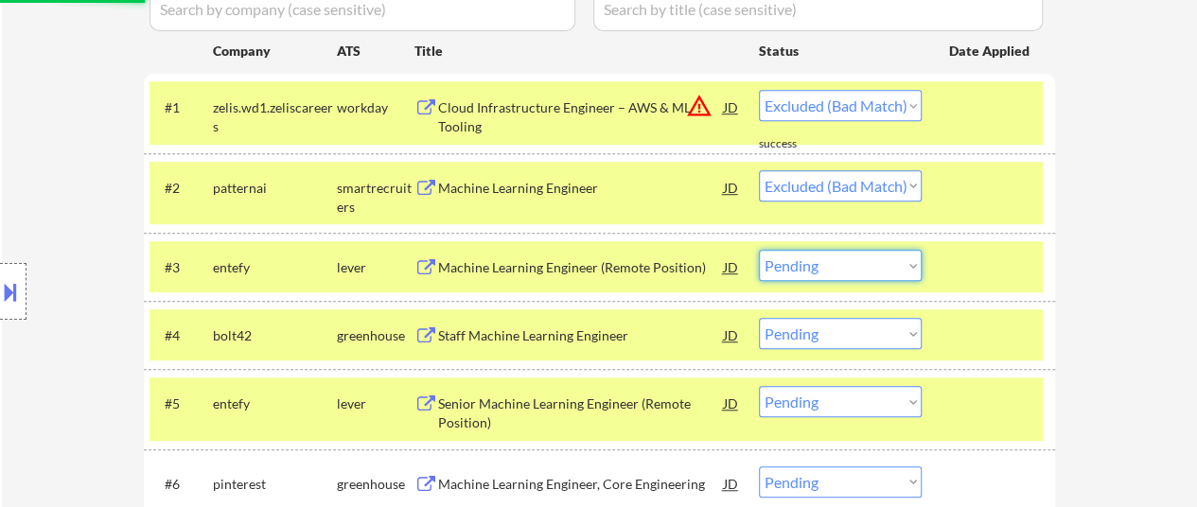
click at [887, 264] on select "Choose an option... Pending Applied Excluded (Questions) Excluded (Expired) Exc…" at bounding box center [840, 265] width 163 height 31
select select ""pending""
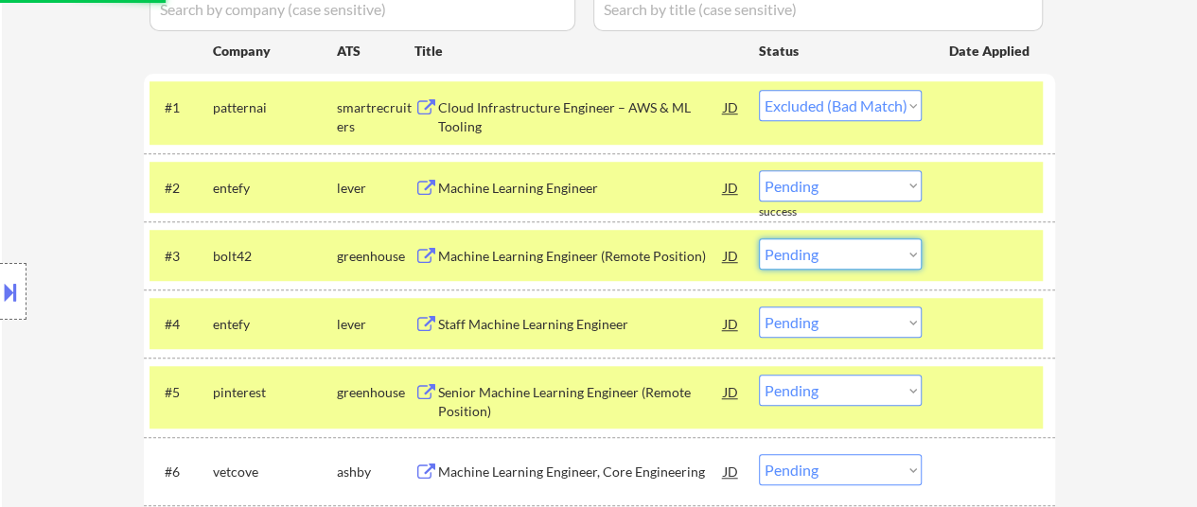
select select ""pending""
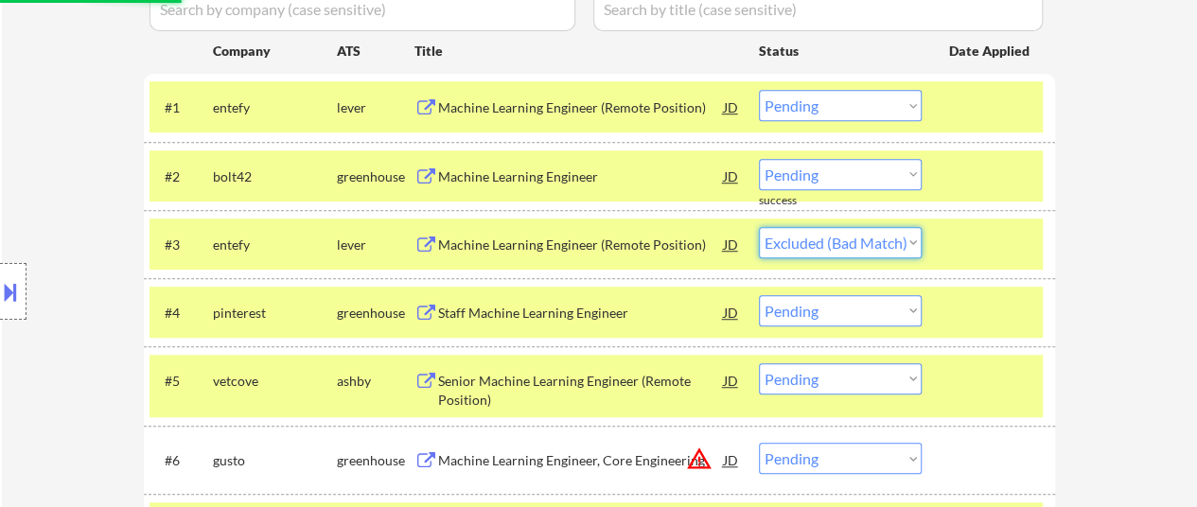
click at [759, 227] on select "Choose an option... Pending Applied Excluded (Questions) Excluded (Expired) Exc…" at bounding box center [840, 242] width 163 height 31
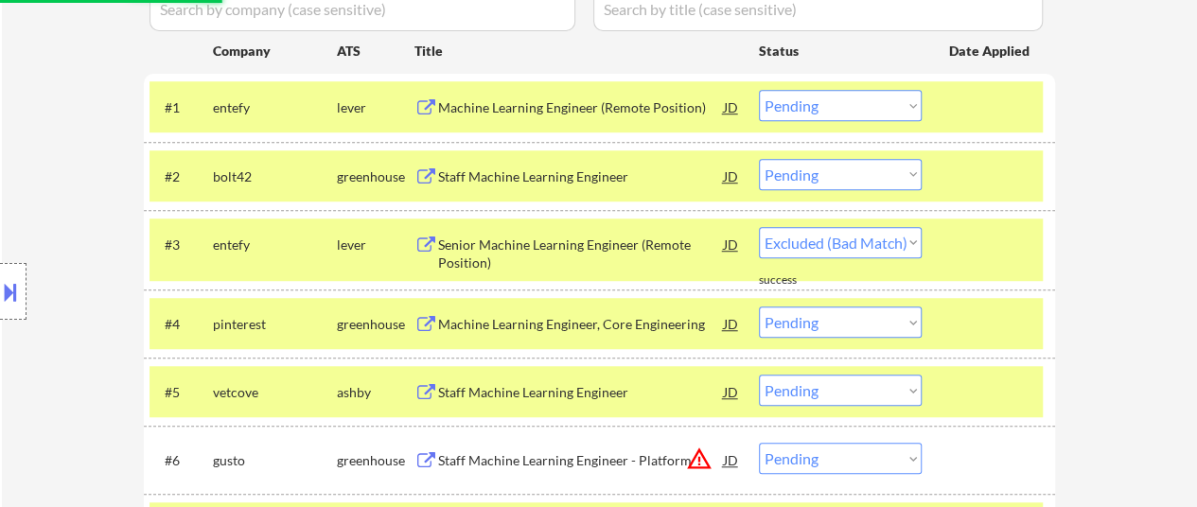
select select ""pending""
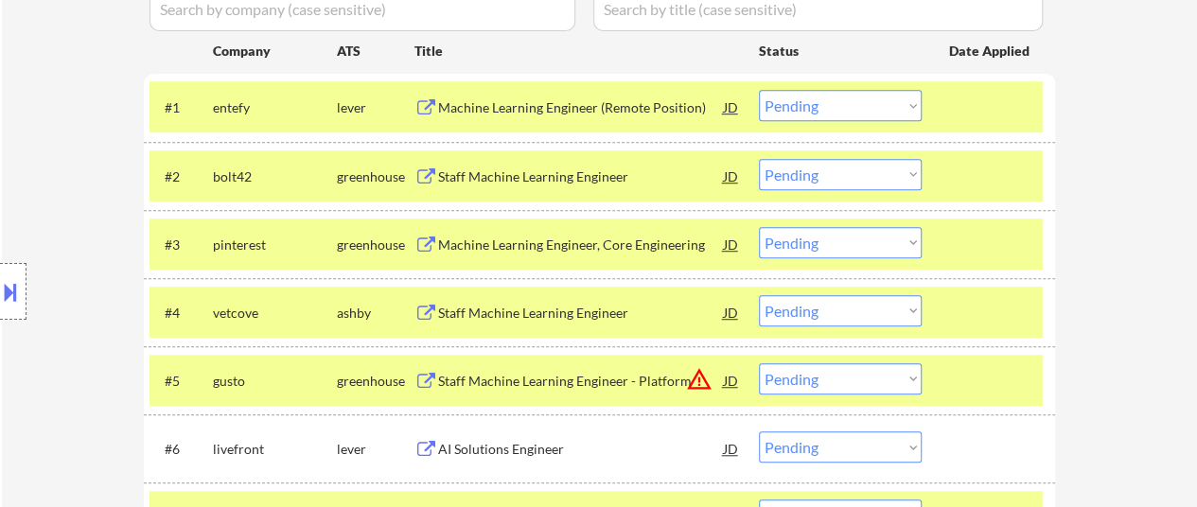
click at [900, 103] on select "Choose an option... Pending Applied Excluded (Questions) Excluded (Expired) Exc…" at bounding box center [840, 105] width 163 height 31
select select ""excluded__bad_match_""
click at [759, 90] on select "Choose an option... Pending Applied Excluded (Questions) Excluded (Expired) Exc…" at bounding box center [840, 105] width 163 height 31
click at [886, 181] on select "Choose an option... Pending Applied Excluded (Questions) Excluded (Expired) Exc…" at bounding box center [840, 174] width 163 height 31
select select ""excluded__bad_match_""
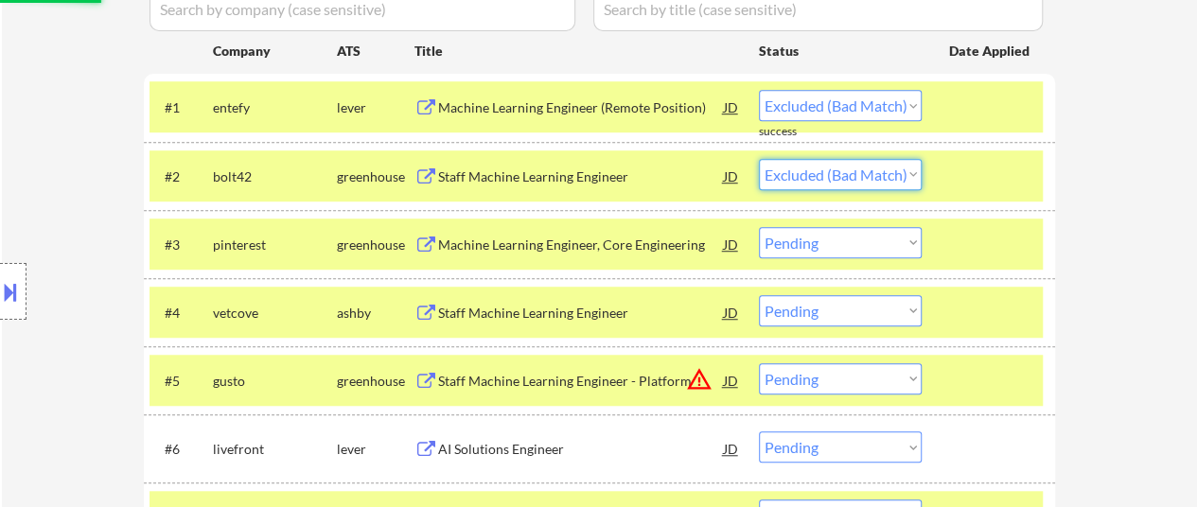
click at [759, 159] on select "Choose an option... Pending Applied Excluded (Questions) Excluded (Expired) Exc…" at bounding box center [840, 174] width 163 height 31
click at [882, 241] on select "Choose an option... Pending Applied Excluded (Questions) Excluded (Expired) Exc…" at bounding box center [840, 242] width 163 height 31
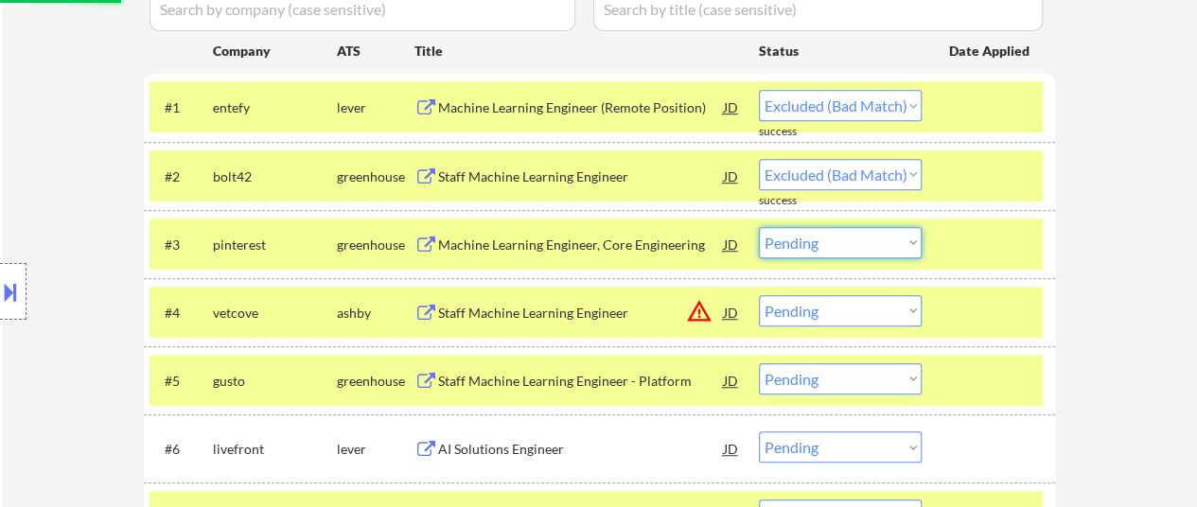
select select ""pending""
select select ""excluded__bad_match_""
click at [759, 227] on select "Choose an option... Pending Applied Excluded (Questions) Excluded (Expired) Exc…" at bounding box center [840, 242] width 163 height 31
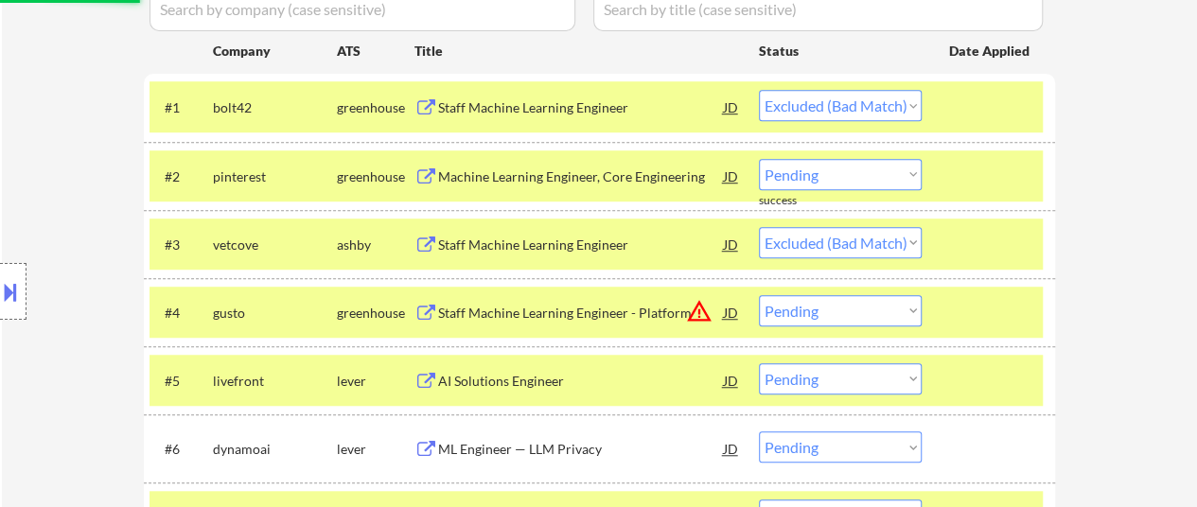
select select ""pending""
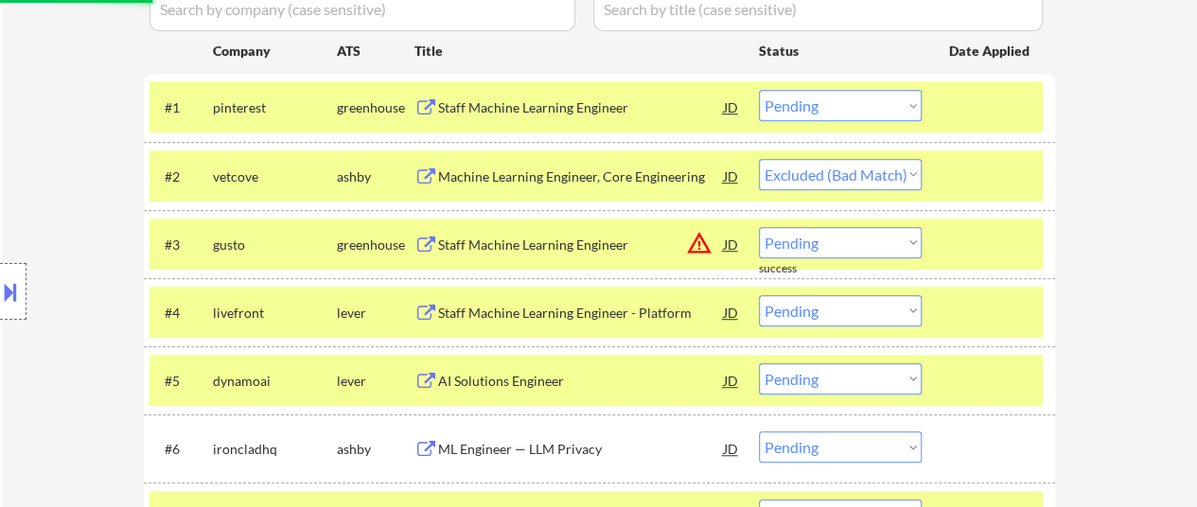
select select ""pending""
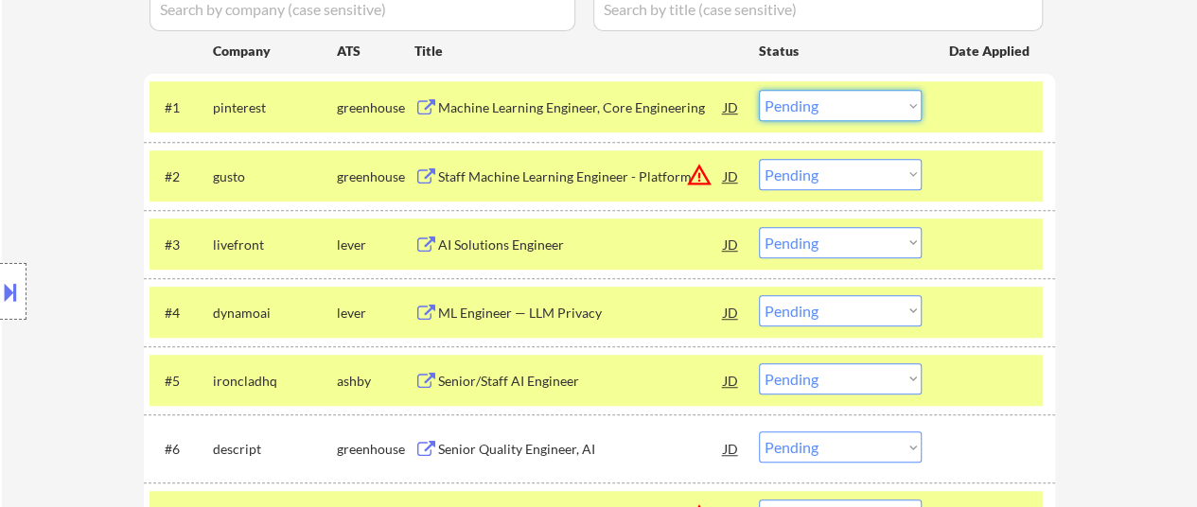
click at [892, 97] on select "Choose an option... Pending Applied Excluded (Questions) Excluded (Expired) Exc…" at bounding box center [840, 105] width 163 height 31
click at [759, 90] on select "Choose an option... Pending Applied Excluded (Questions) Excluded (Expired) Exc…" at bounding box center [840, 105] width 163 height 31
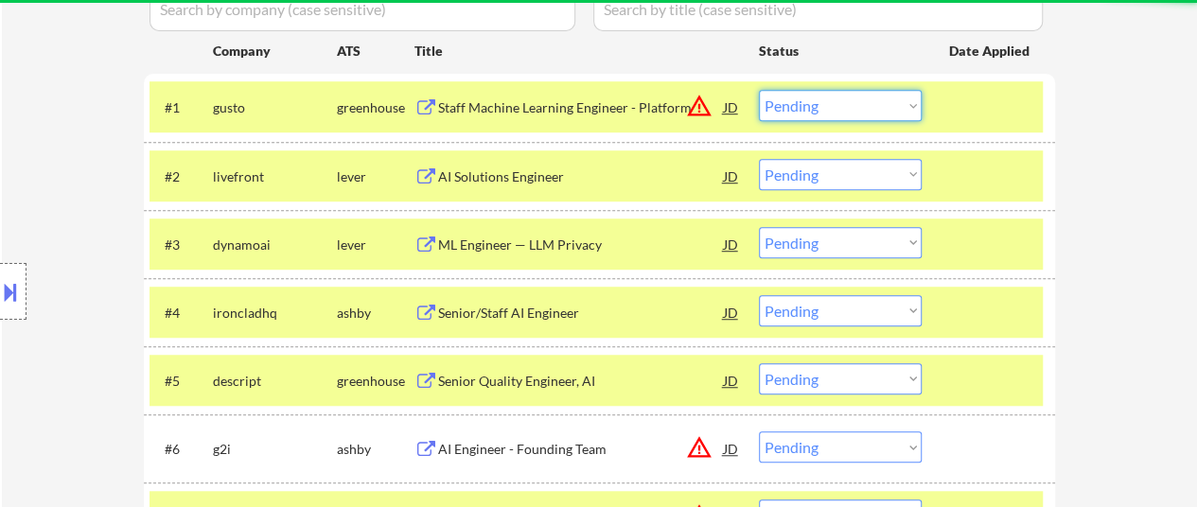
click at [882, 104] on select "Choose an option... Pending Applied Excluded (Questions) Excluded (Expired) Exc…" at bounding box center [840, 105] width 163 height 31
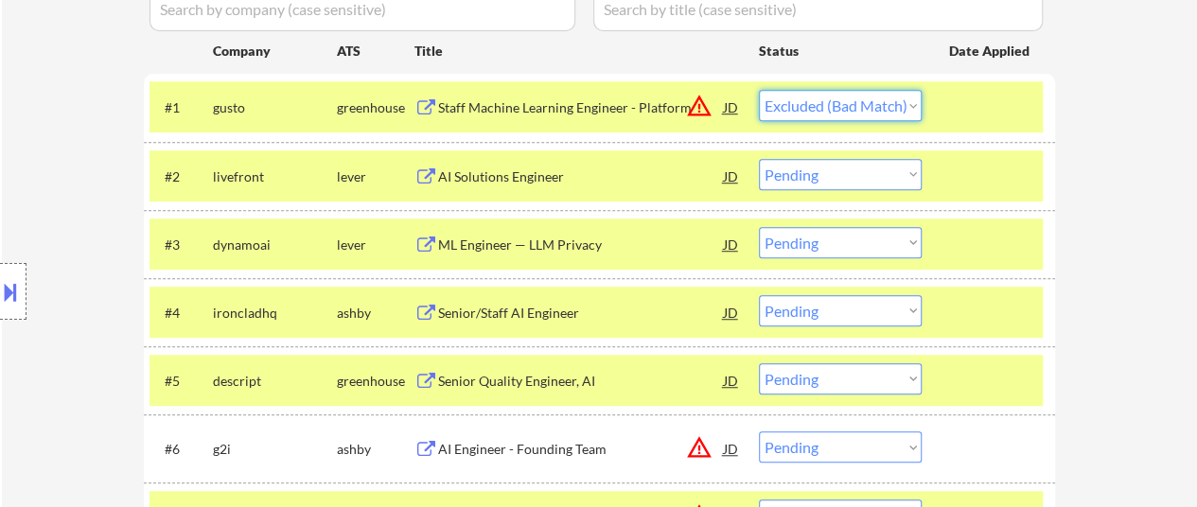
click at [759, 90] on select "Choose an option... Pending Applied Excluded (Questions) Excluded (Expired) Exc…" at bounding box center [840, 105] width 163 height 31
select select ""pending""
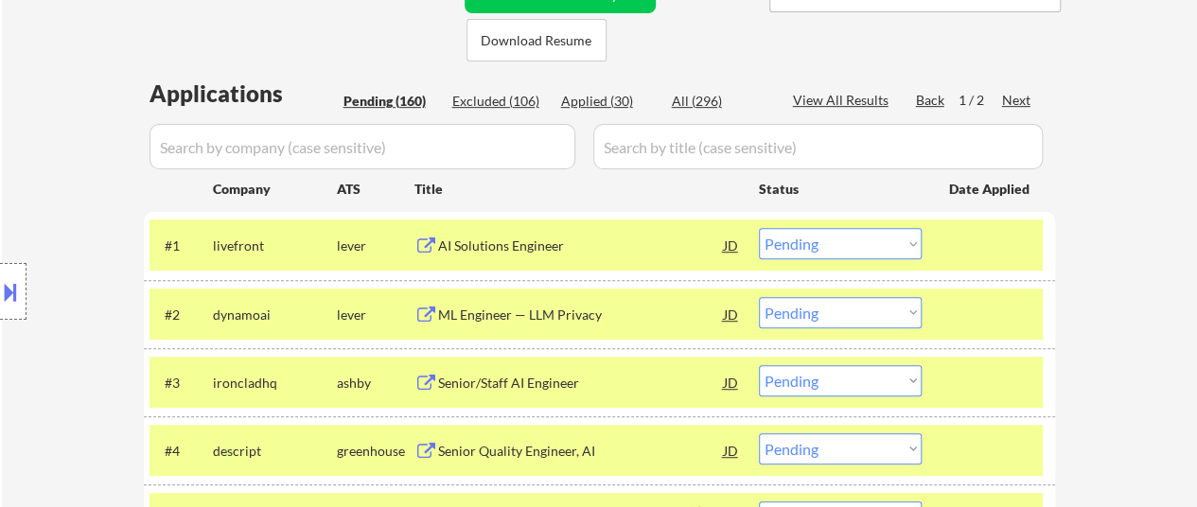
scroll to position [473, 0]
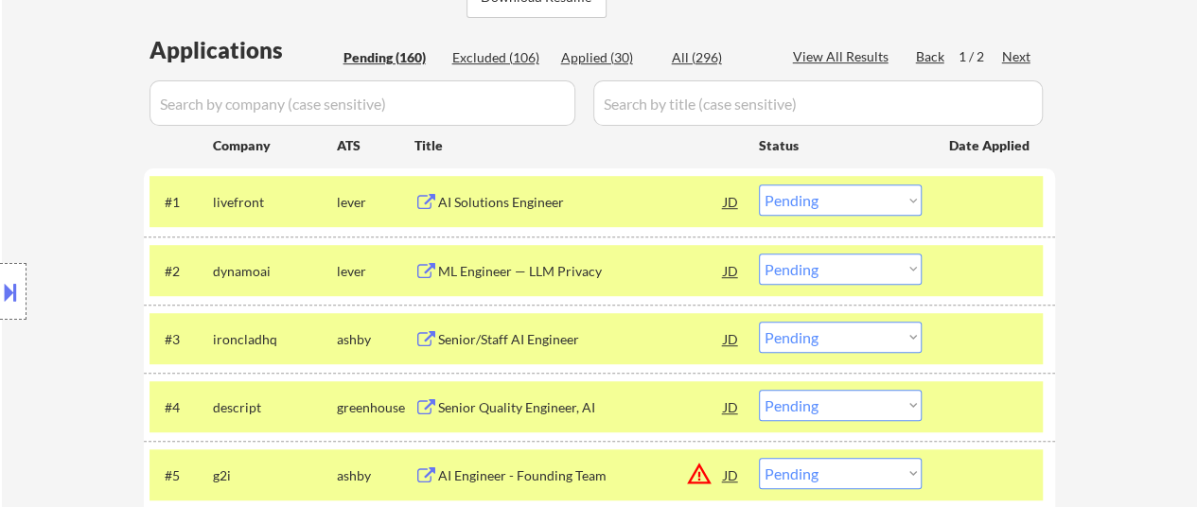
click at [963, 226] on div "#1 livefront lever AI Solutions Engineer JD warning_amber Choose an option... P…" at bounding box center [596, 201] width 893 height 51
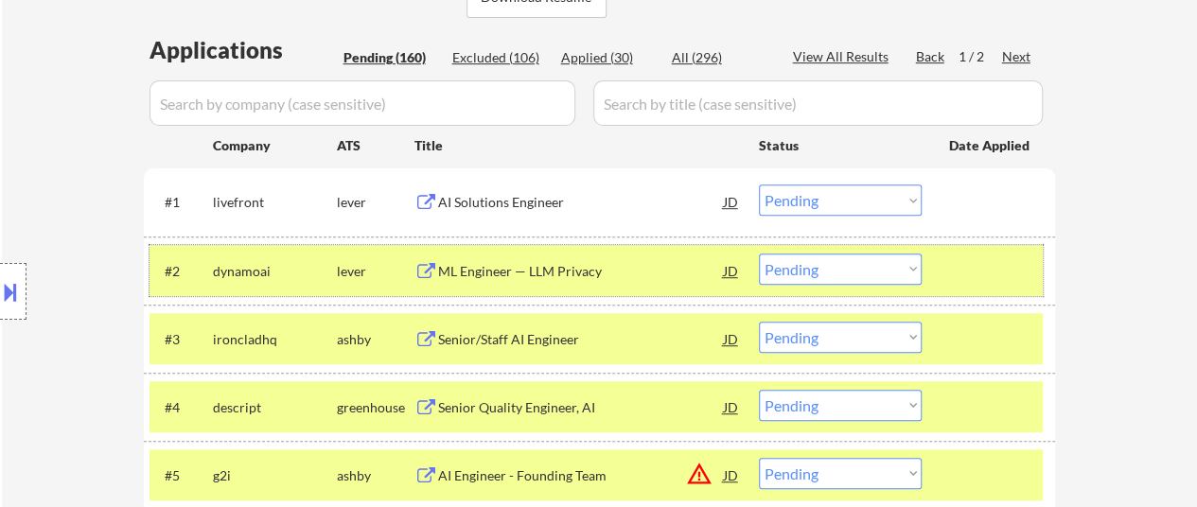
click at [963, 272] on div at bounding box center [990, 271] width 83 height 34
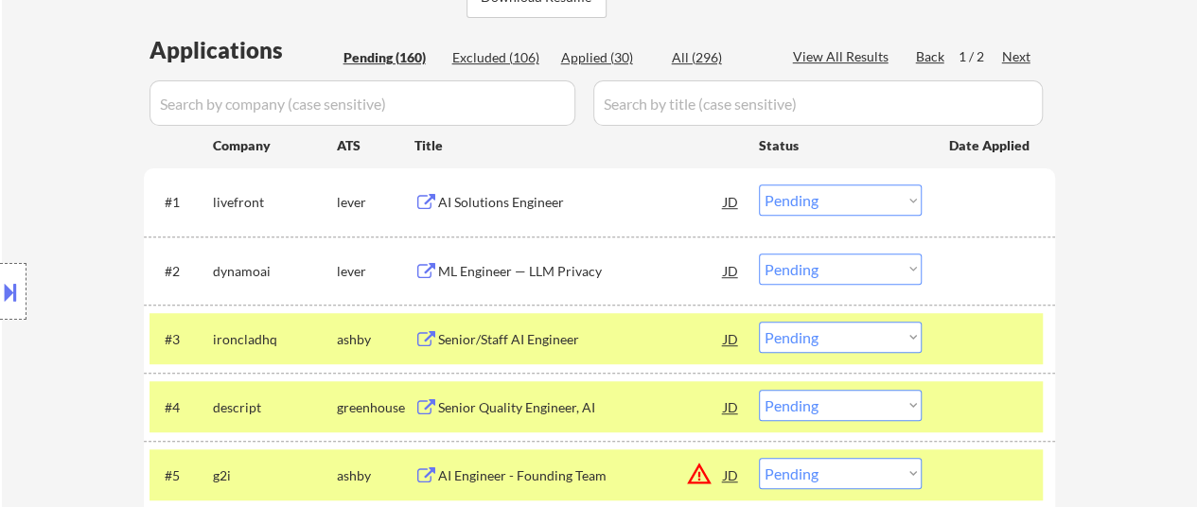
click at [963, 318] on div "#3 ironcladhq ashby Senior/Staff AI Engineer JD warning_amber Choose an option.…" at bounding box center [596, 338] width 893 height 51
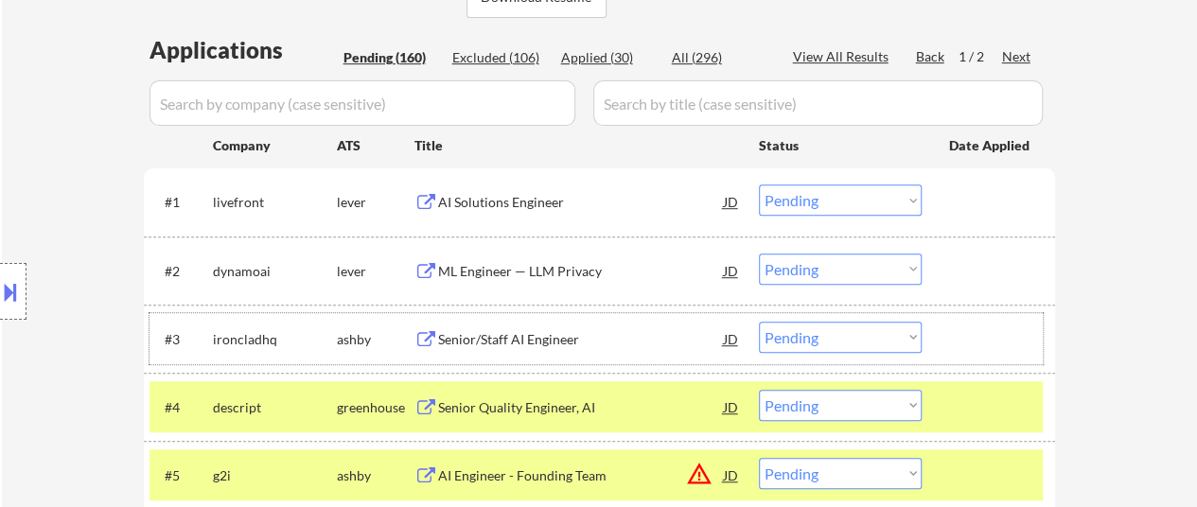
click at [988, 410] on div at bounding box center [990, 407] width 83 height 34
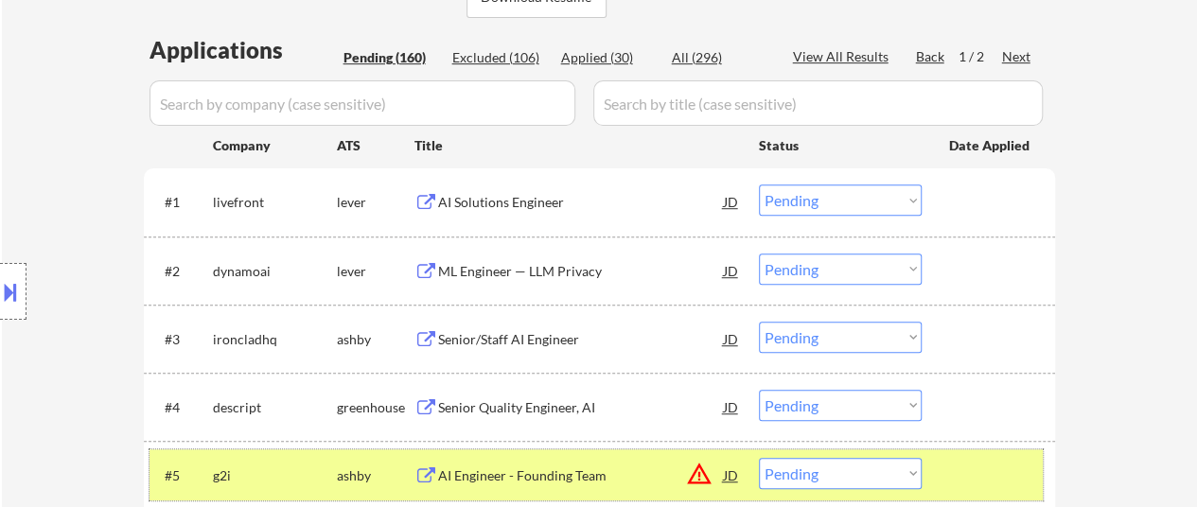
click at [985, 465] on div at bounding box center [990, 475] width 83 height 34
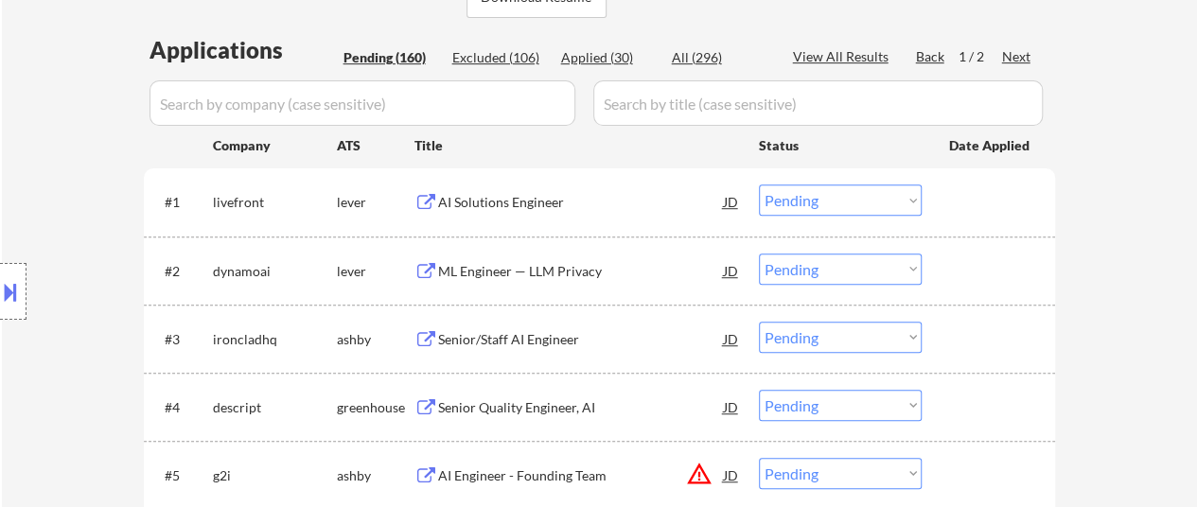
click at [485, 194] on div "AI Solutions Engineer" at bounding box center [581, 202] width 286 height 19
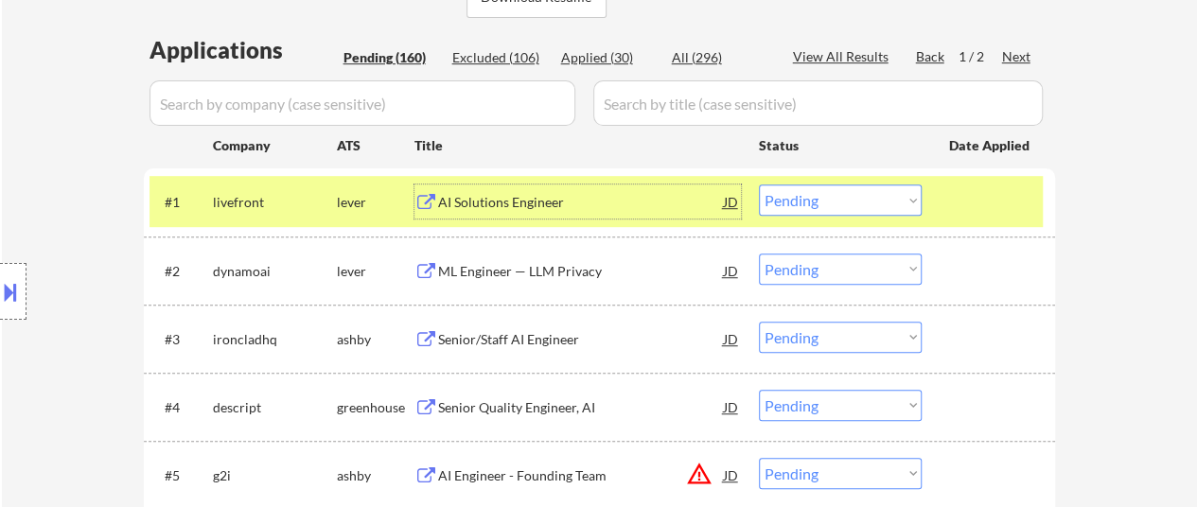
click at [536, 273] on div "ML Engineer — LLM Privacy" at bounding box center [581, 271] width 286 height 19
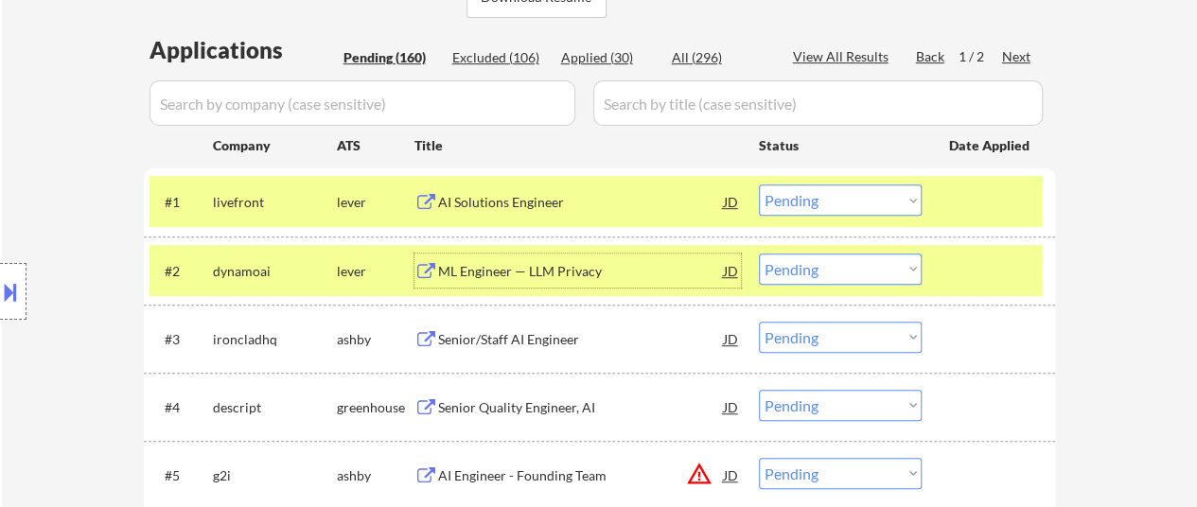
click at [799, 267] on select "Choose an option... Pending Applied Excluded (Questions) Excluded (Expired) Exc…" at bounding box center [840, 269] width 163 height 31
click at [759, 254] on select "Choose an option... Pending Applied Excluded (Questions) Excluded (Expired) Exc…" at bounding box center [840, 269] width 163 height 31
click at [556, 331] on div "Senior/Staff AI Engineer" at bounding box center [581, 339] width 286 height 19
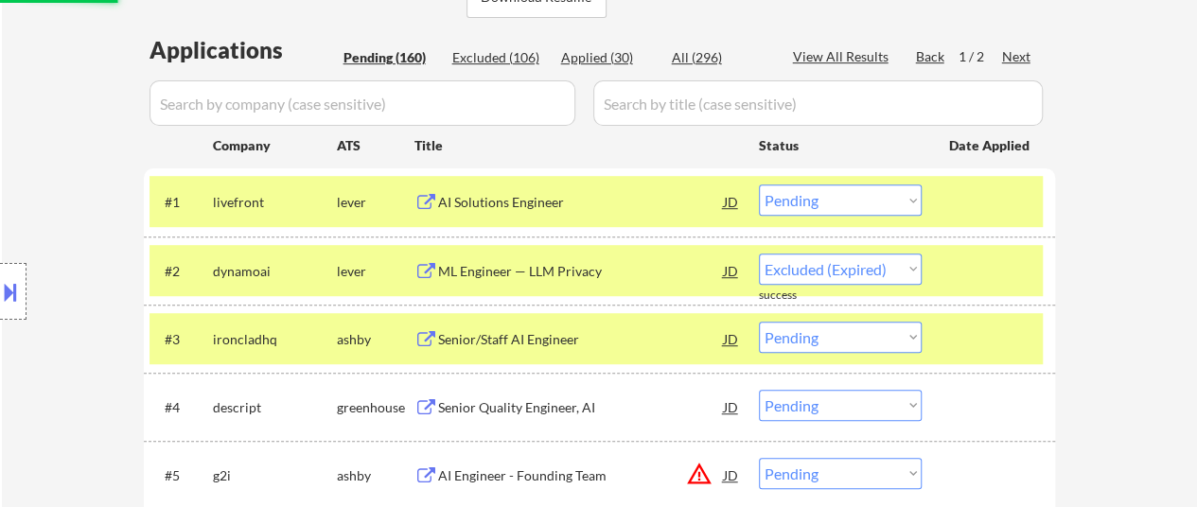
select select ""pending""
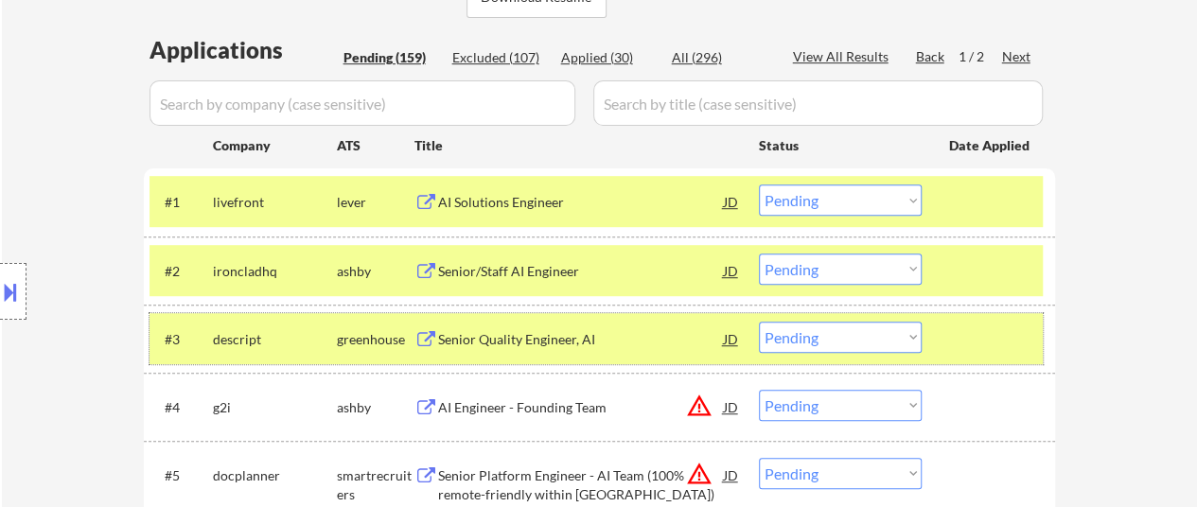
click at [990, 342] on div at bounding box center [990, 339] width 83 height 34
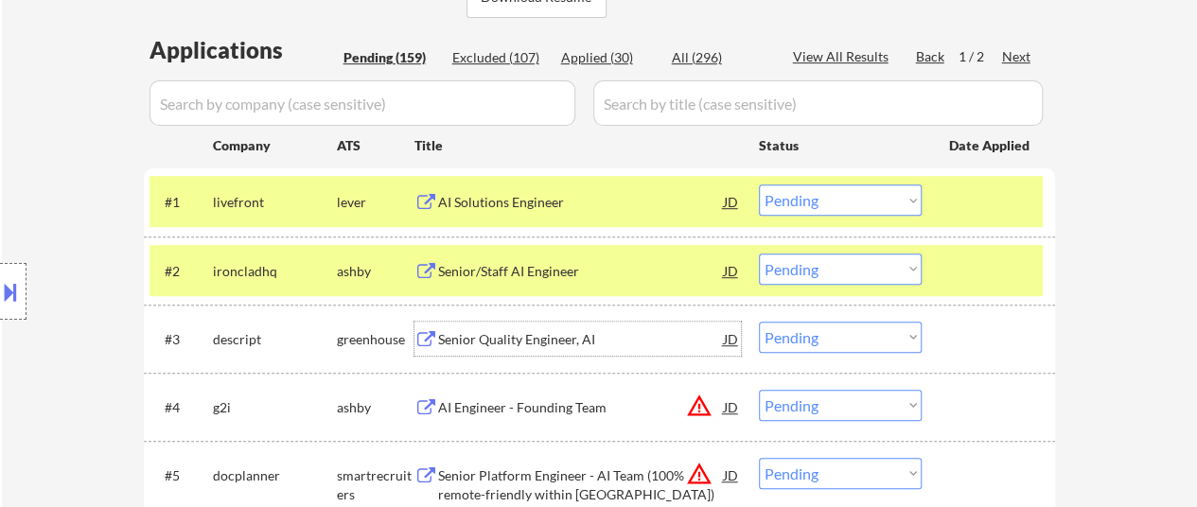
click at [522, 340] on div "Senior Quality Engineer, AI" at bounding box center [581, 339] width 286 height 19
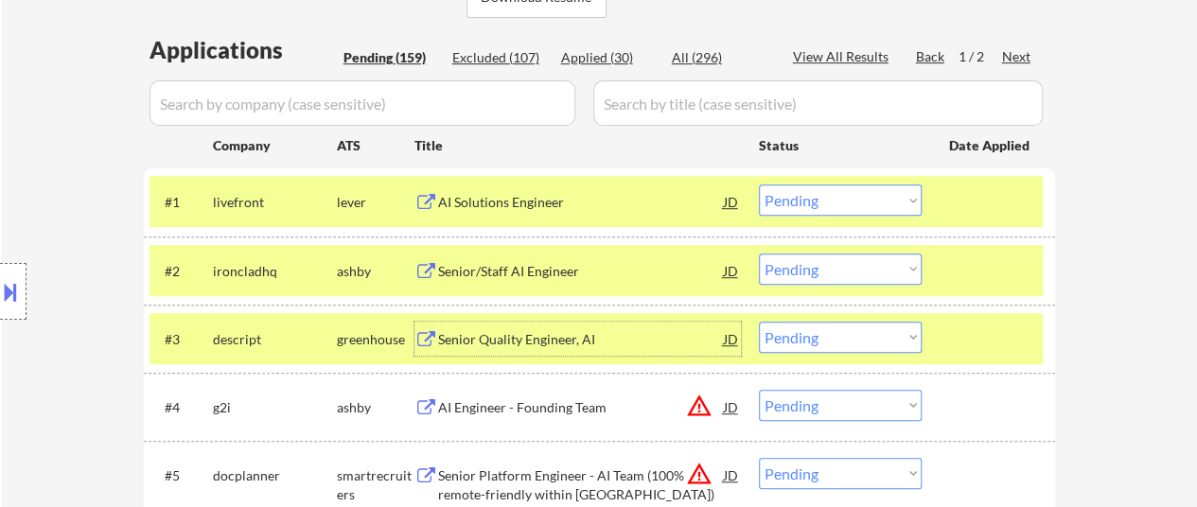
click at [555, 414] on div "AI Engineer - Founding Team" at bounding box center [581, 407] width 286 height 19
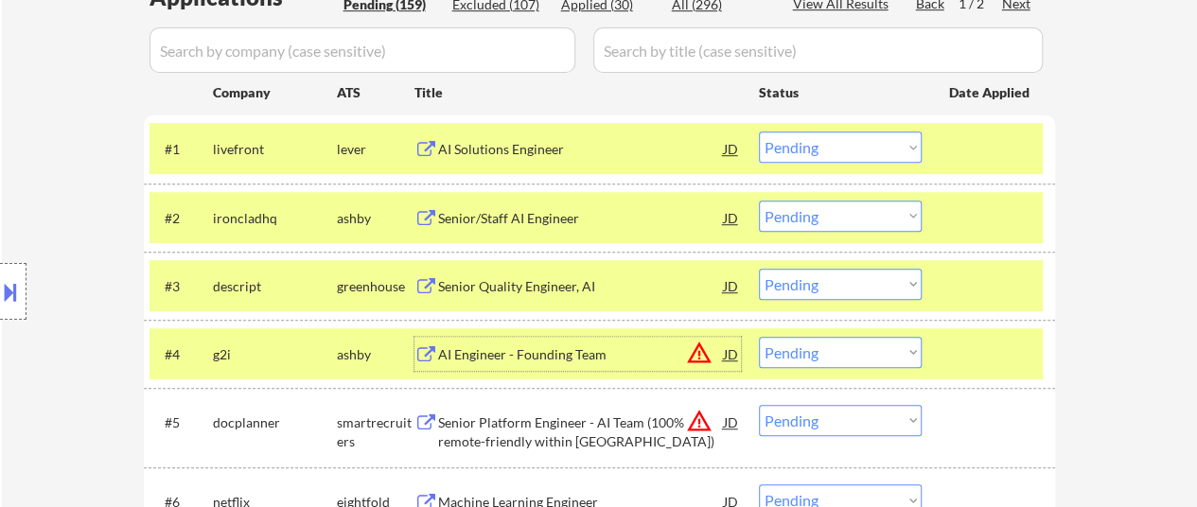
scroll to position [568, 0]
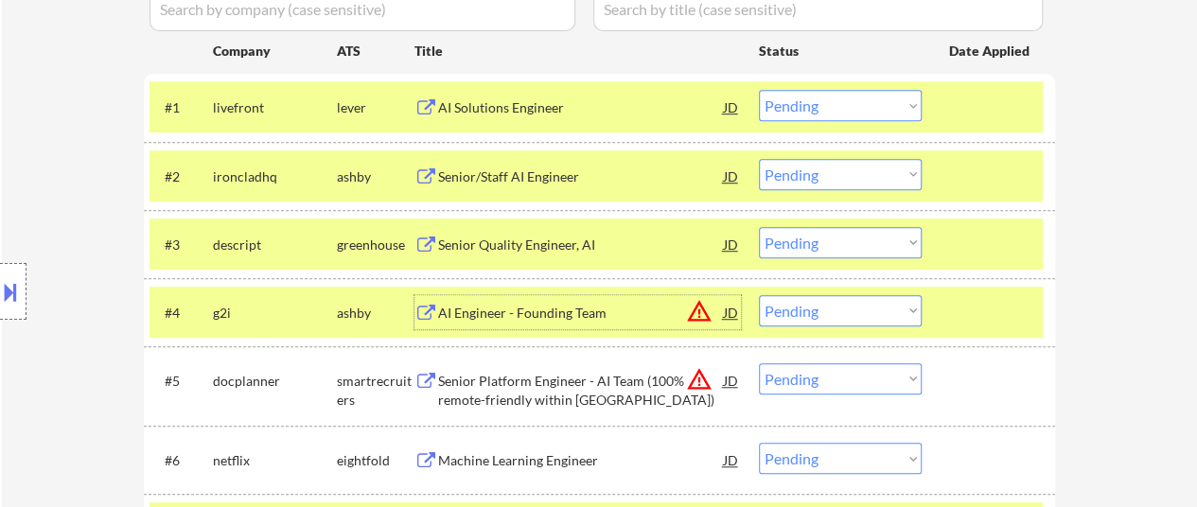
click at [489, 381] on div "Senior Platform Engineer - AI Team (100% remote-friendly within Spain)" at bounding box center [581, 390] width 286 height 37
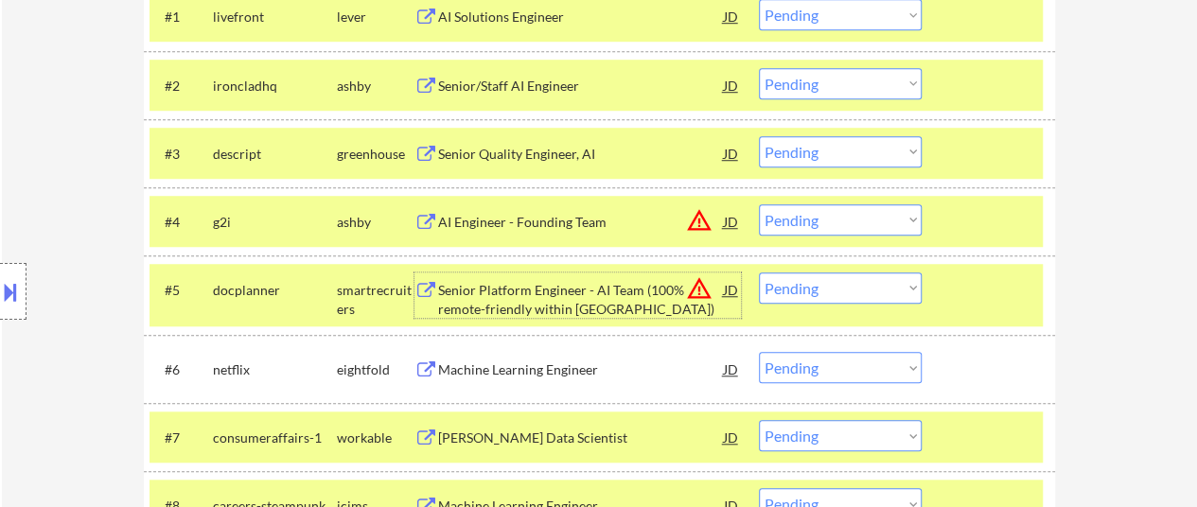
scroll to position [757, 0]
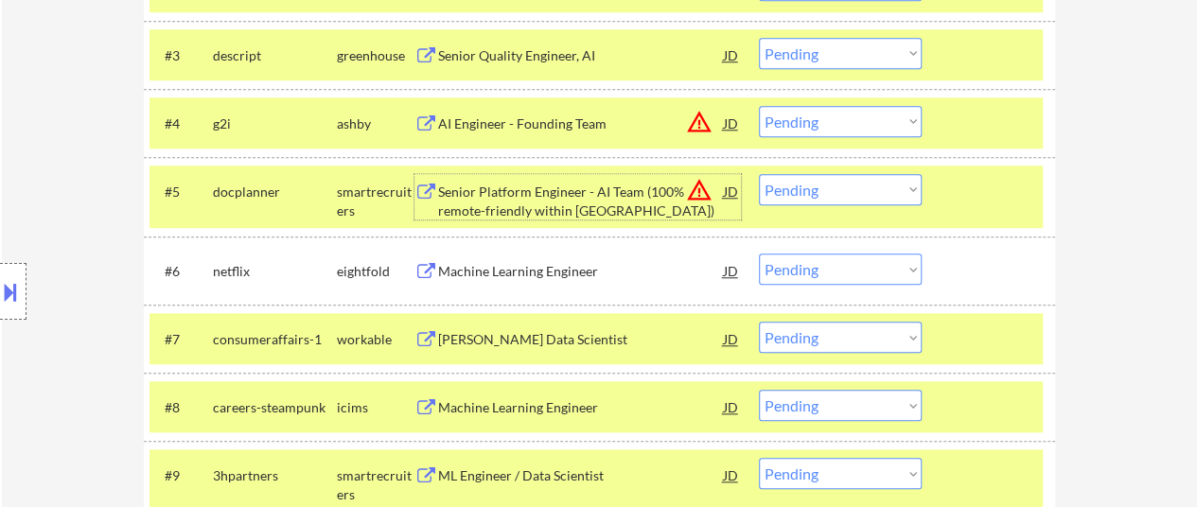
click at [525, 270] on div "Machine Learning Engineer" at bounding box center [581, 271] width 286 height 19
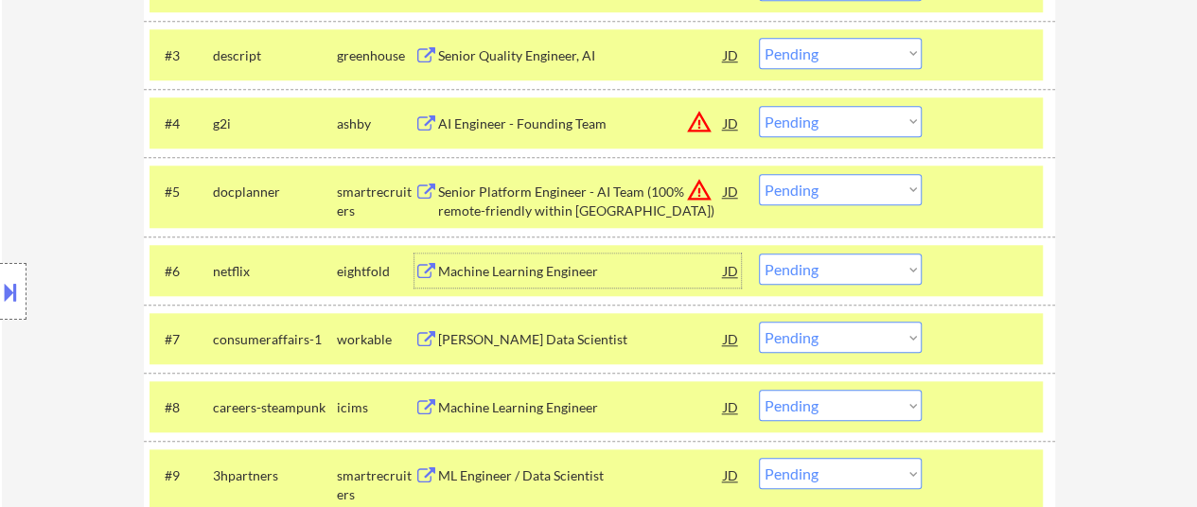
click at [970, 327] on div at bounding box center [990, 339] width 83 height 34
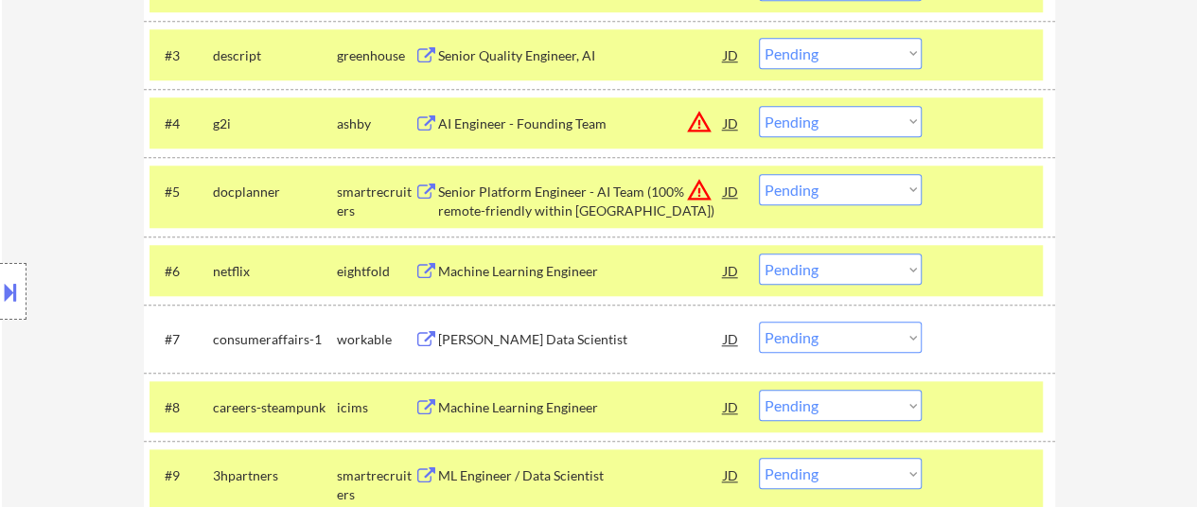
click at [952, 415] on div at bounding box center [990, 407] width 83 height 34
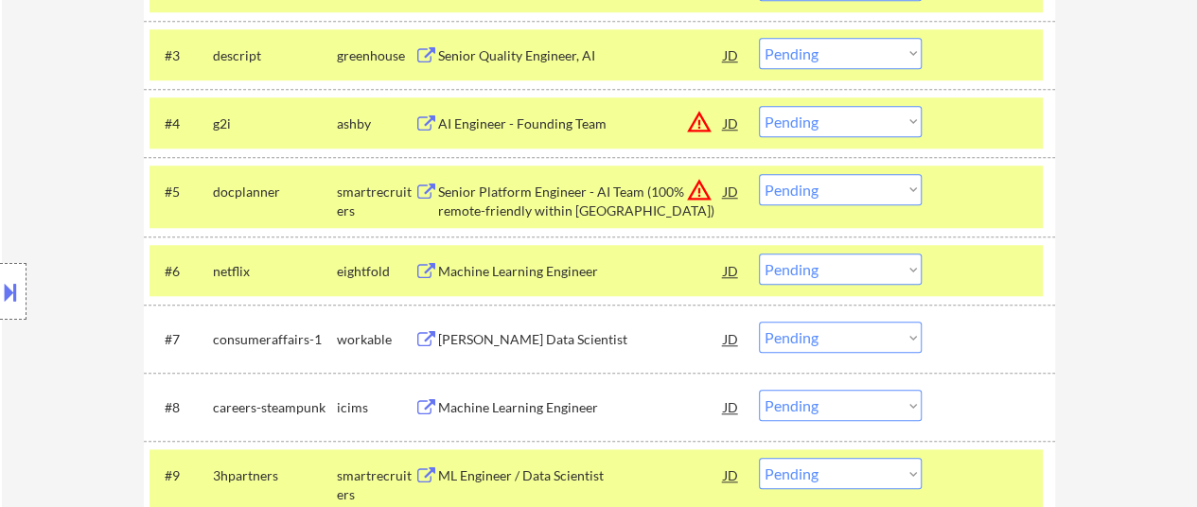
scroll to position [852, 0]
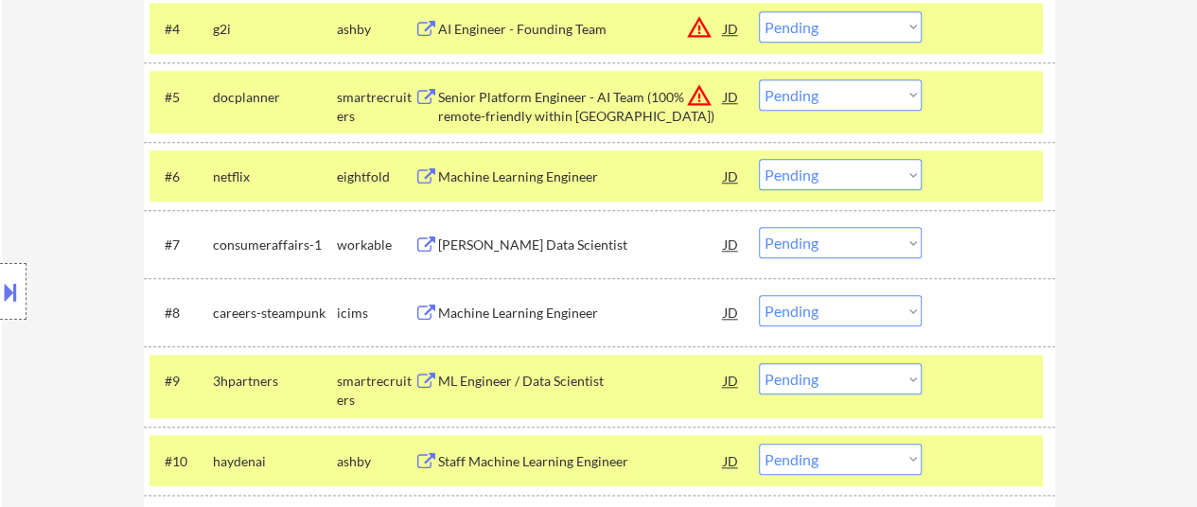
click at [984, 366] on div at bounding box center [990, 380] width 83 height 34
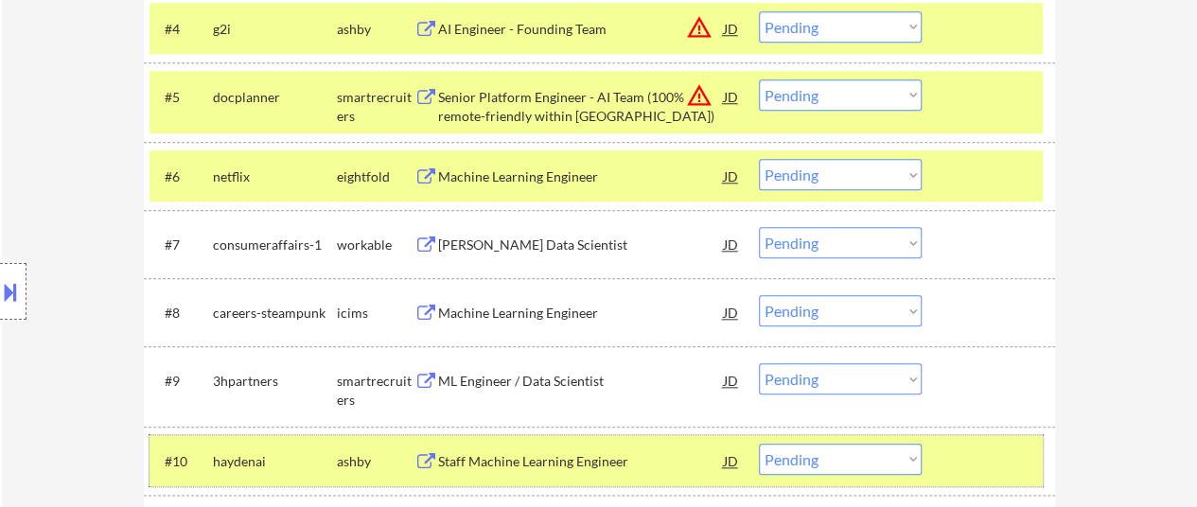
click at [983, 446] on div at bounding box center [990, 461] width 83 height 34
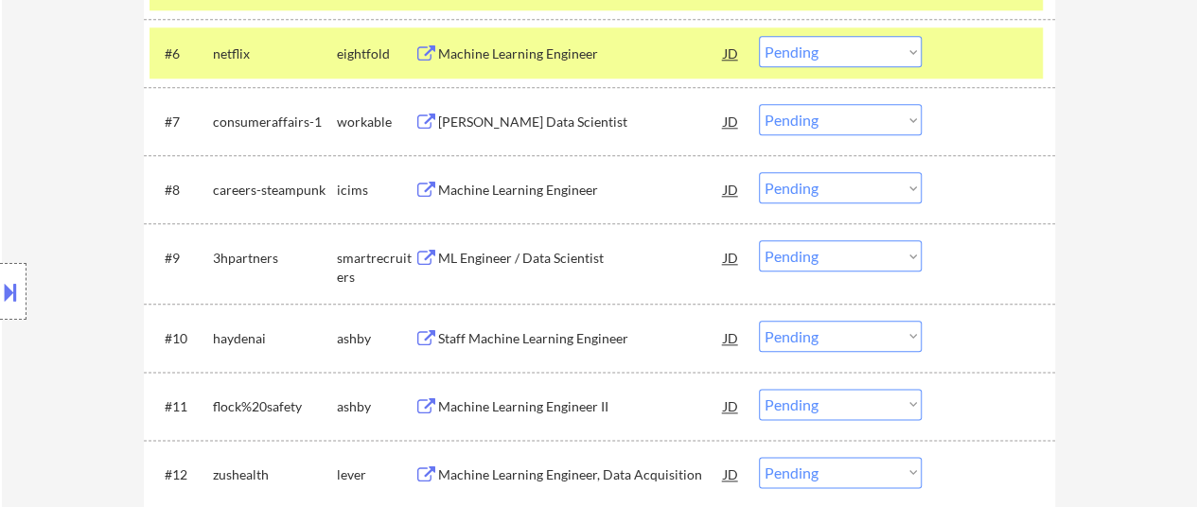
scroll to position [946, 0]
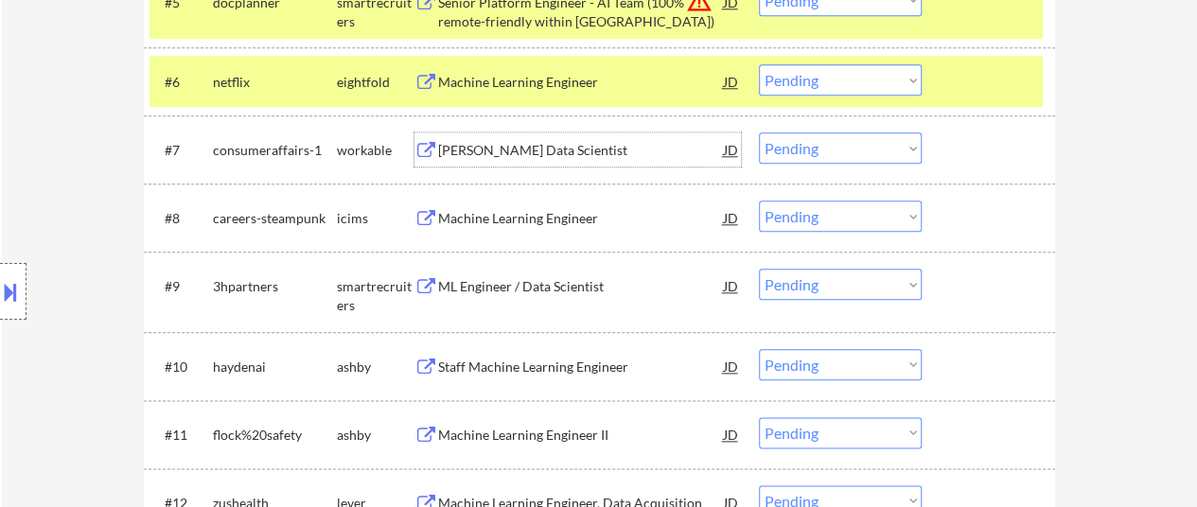
click at [480, 142] on div "AI Native, Jr. Data Scientist" at bounding box center [581, 150] width 286 height 19
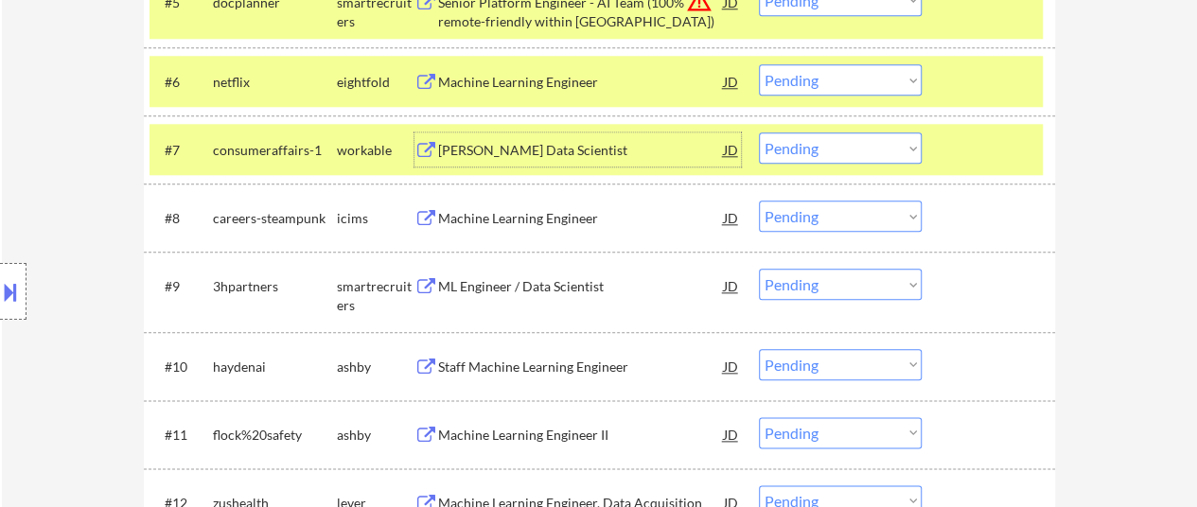
click at [835, 150] on select "Choose an option... Pending Applied Excluded (Questions) Excluded (Expired) Exc…" at bounding box center [840, 148] width 163 height 31
click at [759, 133] on select "Choose an option... Pending Applied Excluded (Questions) Excluded (Expired) Exc…" at bounding box center [840, 148] width 163 height 31
select select ""pending""
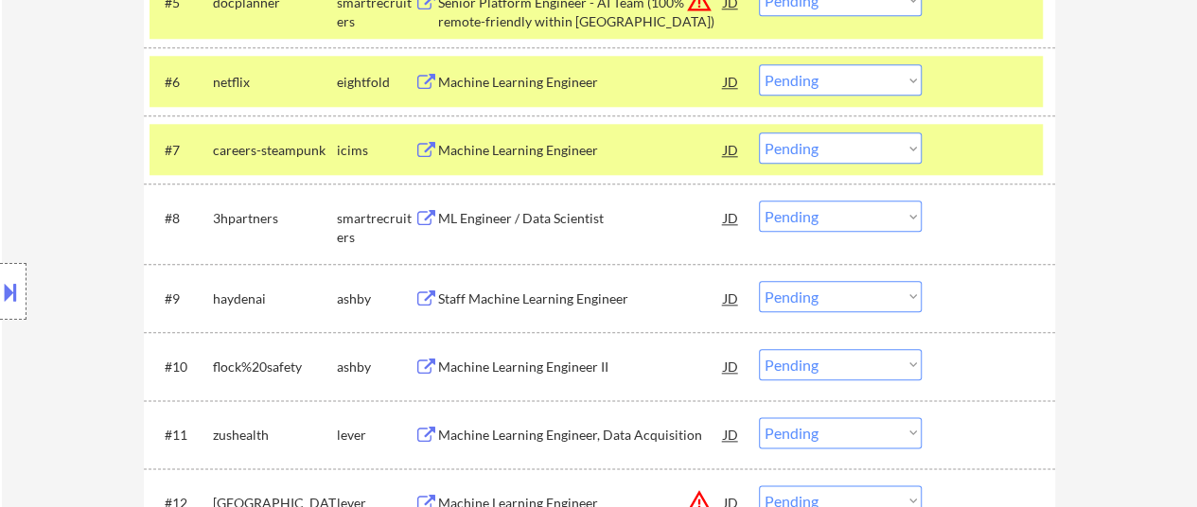
click at [555, 144] on div "Machine Learning Engineer" at bounding box center [581, 150] width 286 height 19
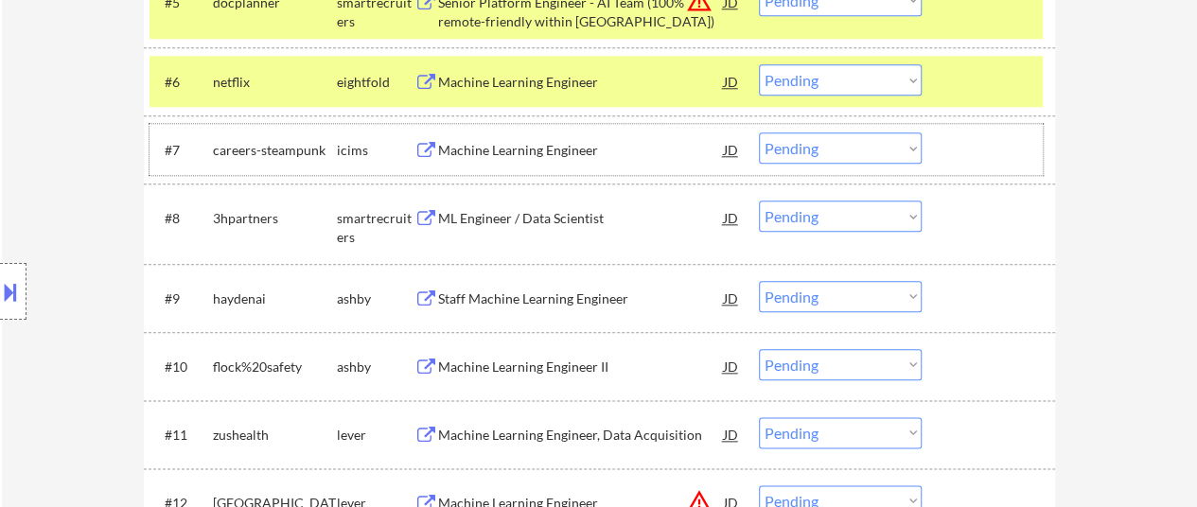
click at [937, 155] on div "#7 careers-steampunk icims Machine Learning Engineer JD warning_amber Choose an…" at bounding box center [596, 149] width 893 height 51
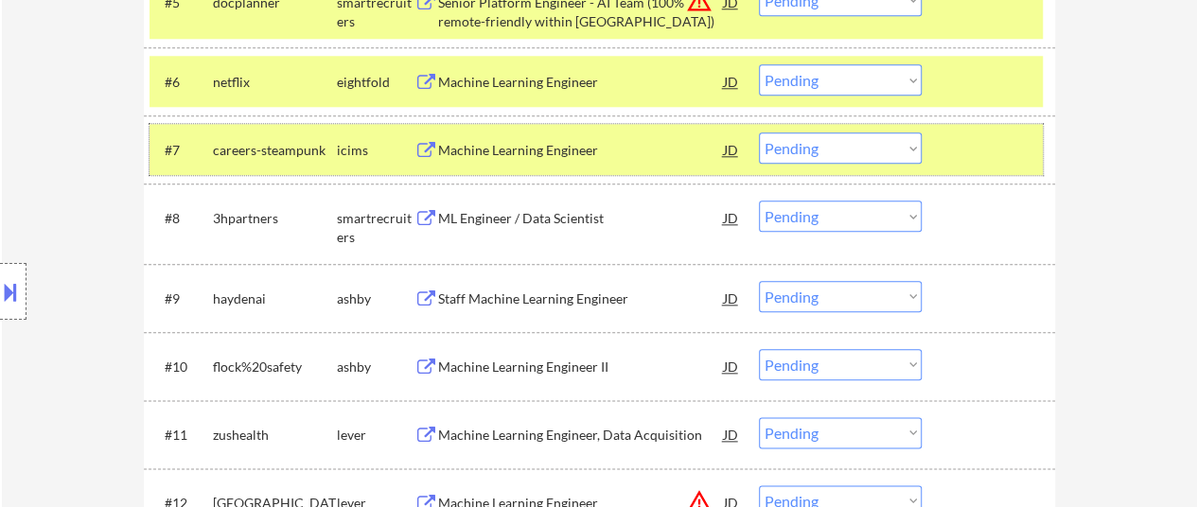
click at [577, 211] on div "ML Engineer / Data Scientist" at bounding box center [581, 218] width 286 height 19
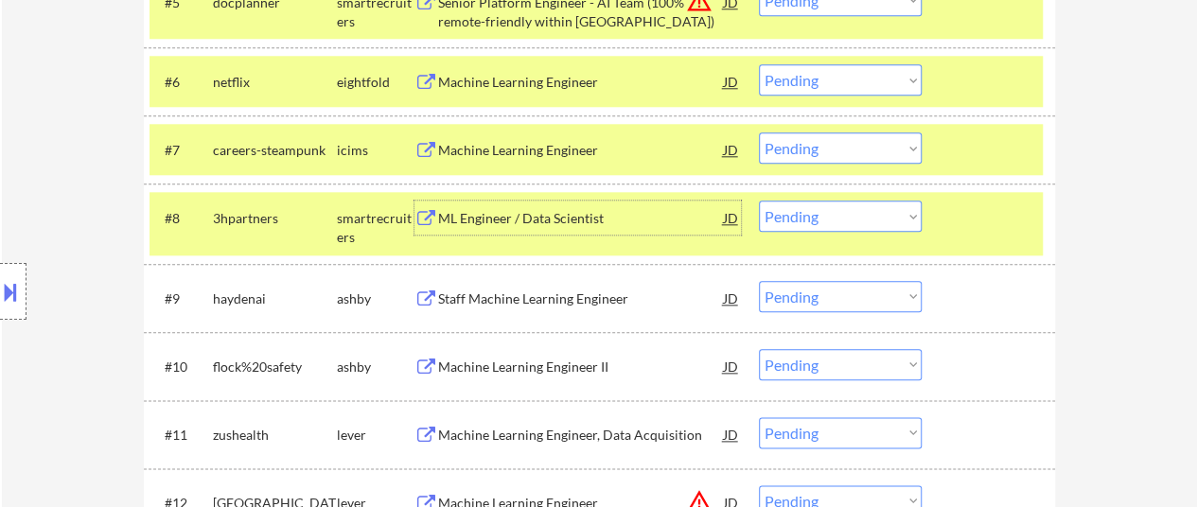
click at [574, 296] on div "Staff Machine Learning Engineer" at bounding box center [581, 299] width 286 height 19
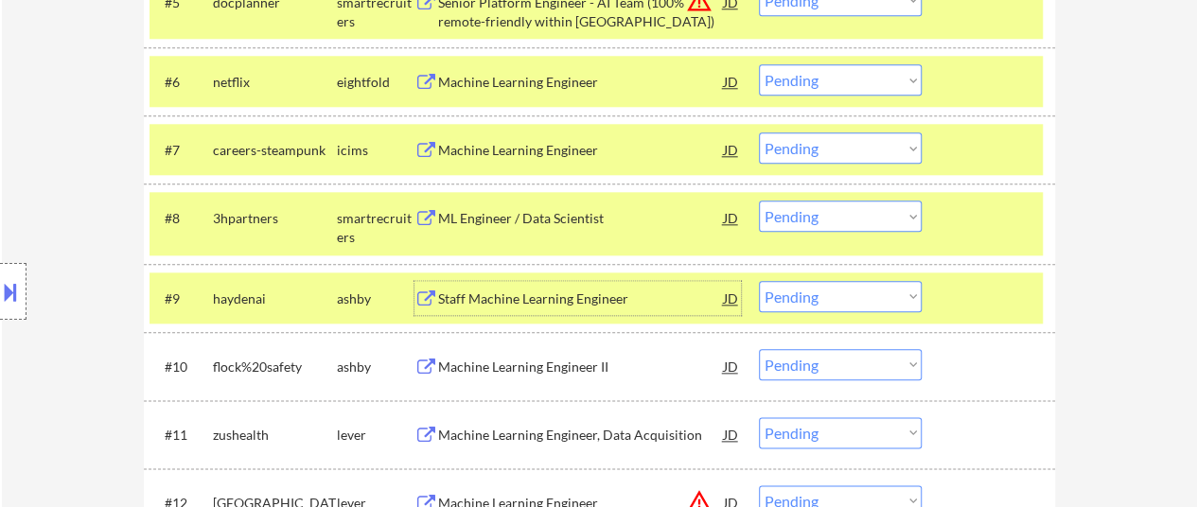
click at [548, 358] on div "Machine Learning Engineer II" at bounding box center [581, 367] width 286 height 19
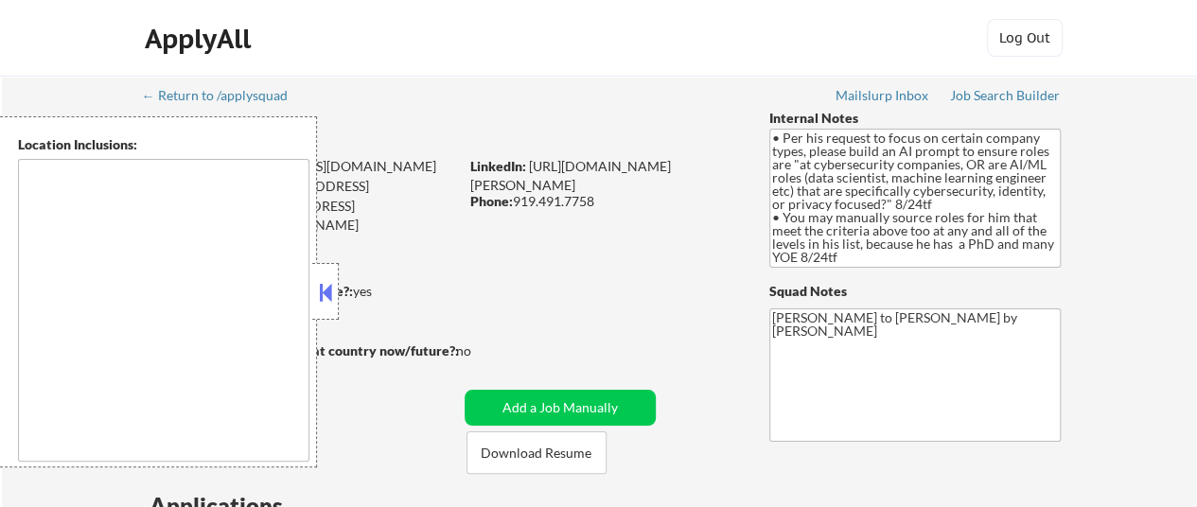
type textarea "[GEOGRAPHIC_DATA], [GEOGRAPHIC_DATA], [GEOGRAPHIC_DATA] [GEOGRAPHIC_DATA], [GEO…"
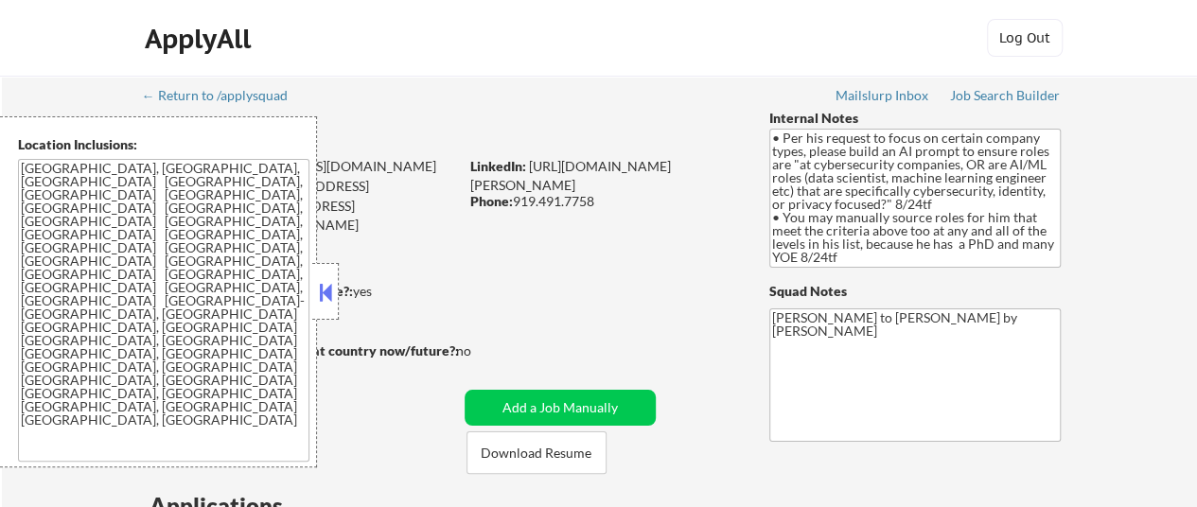
select select ""pending""
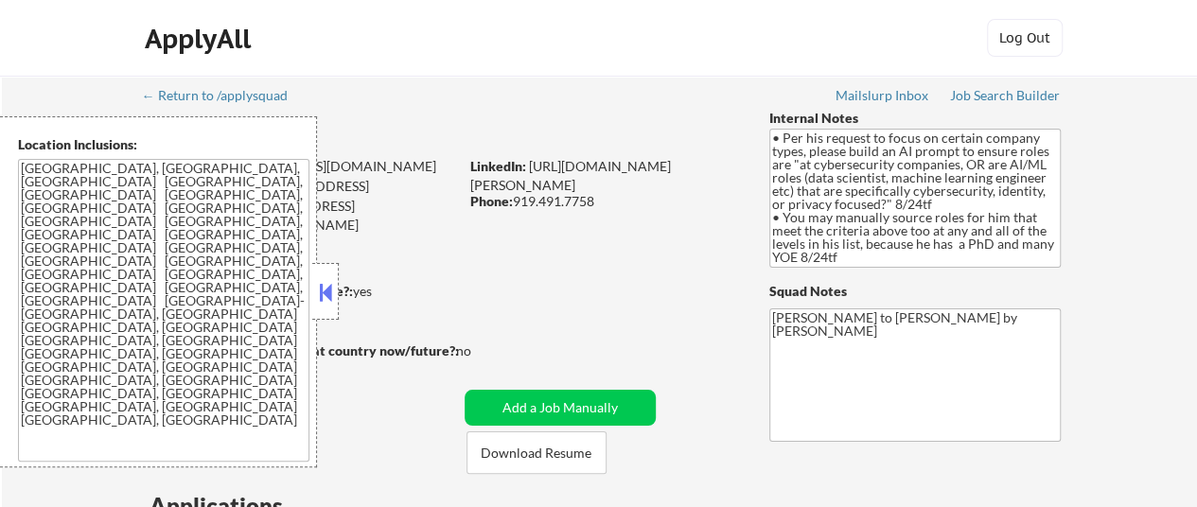
select select ""pending""
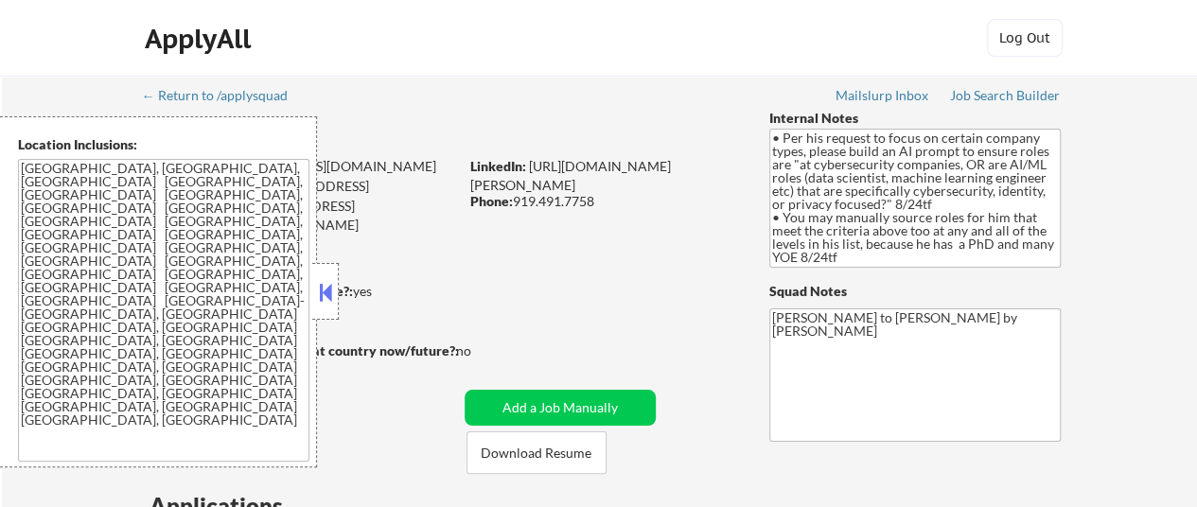
select select ""pending""
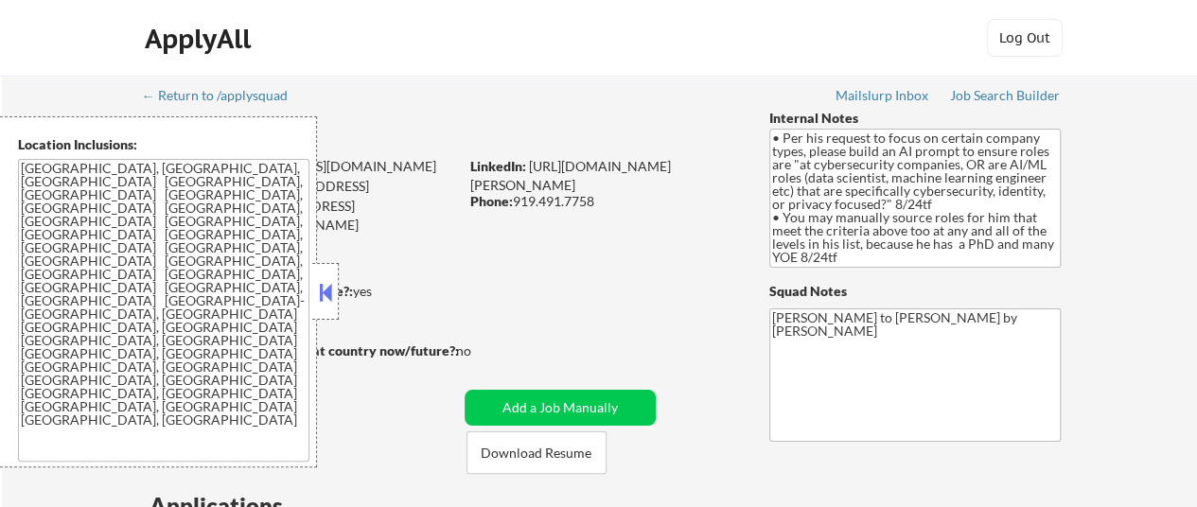
select select ""pending""
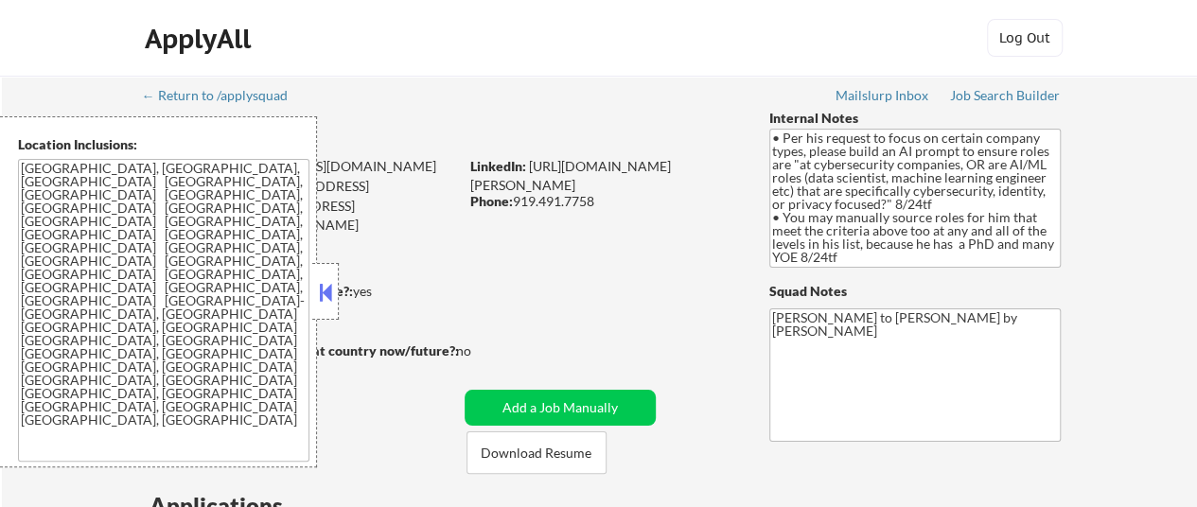
select select ""pending""
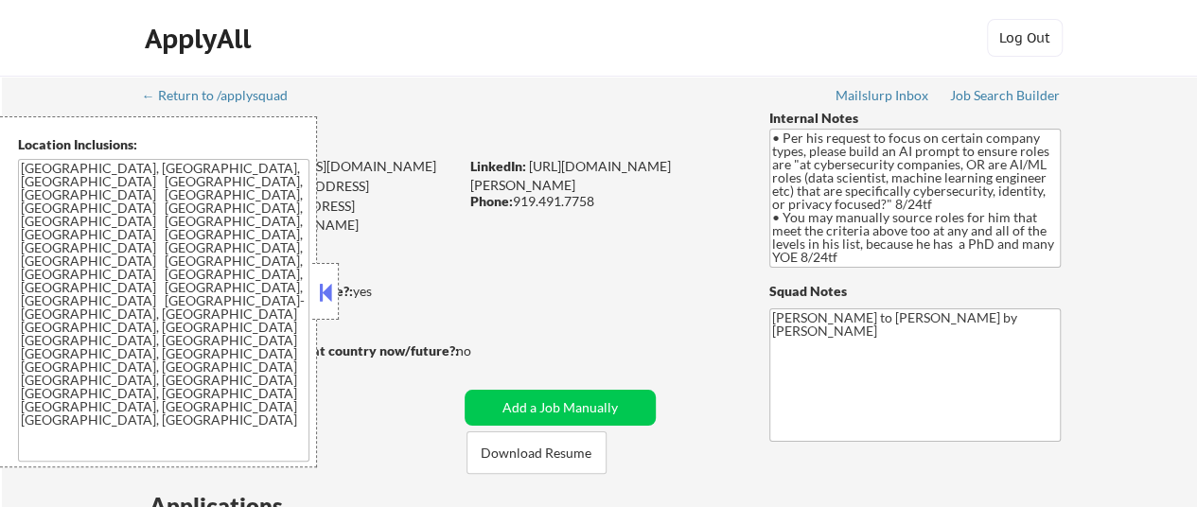
select select ""pending""
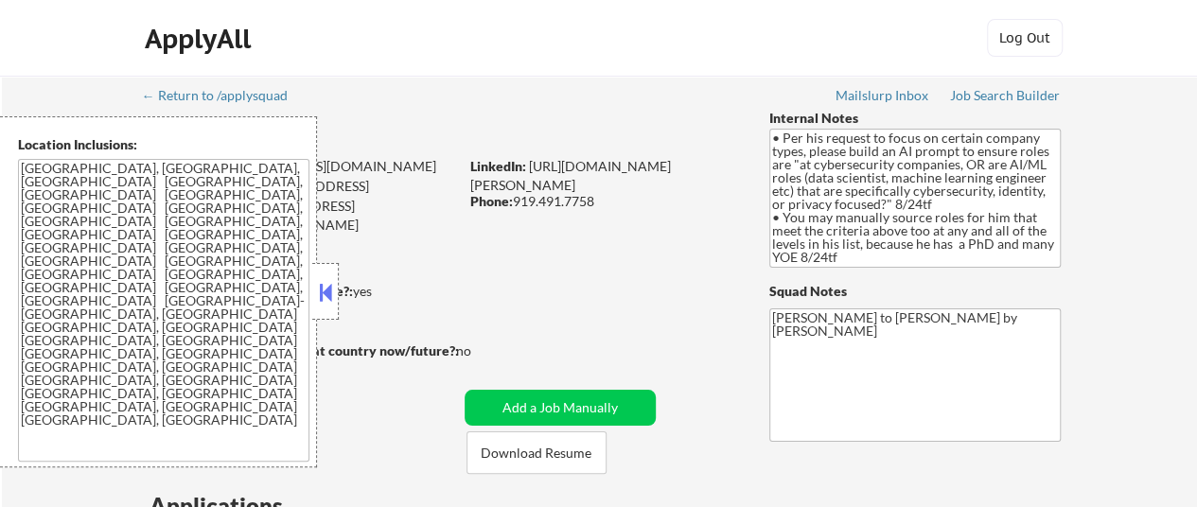
select select ""pending""
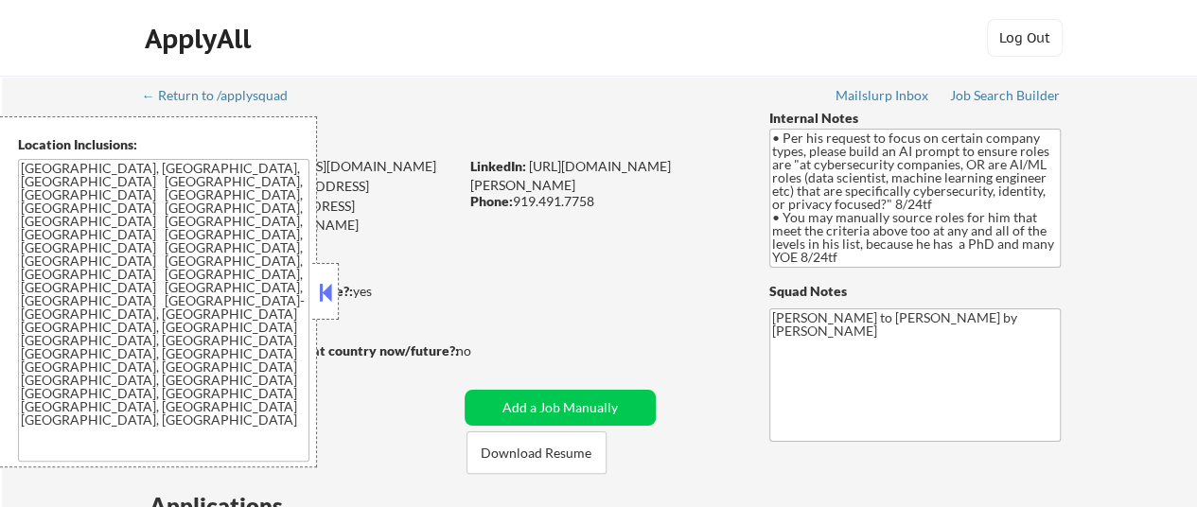
select select ""pending""
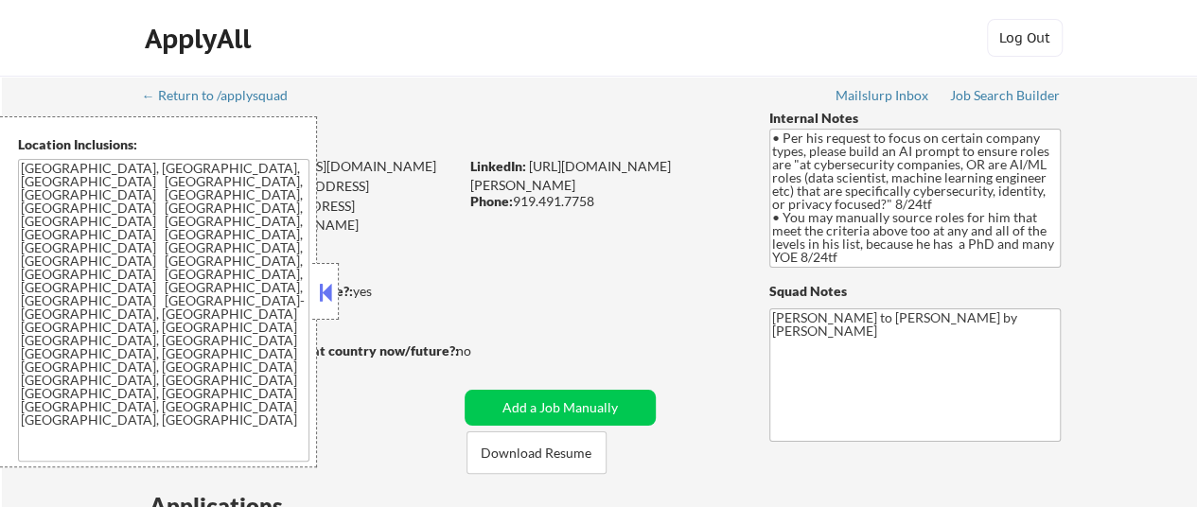
select select ""pending""
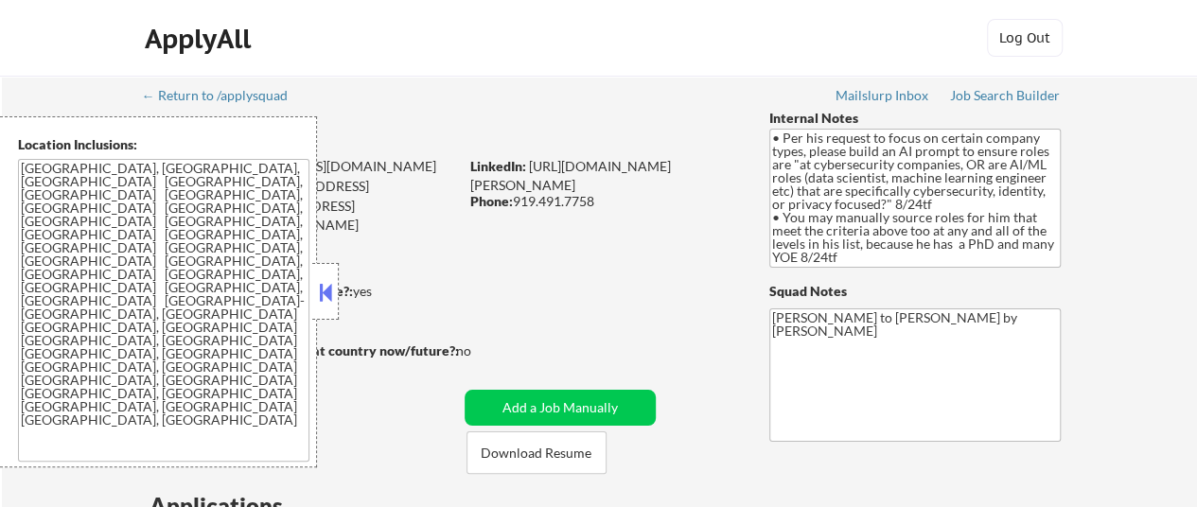
select select ""pending""
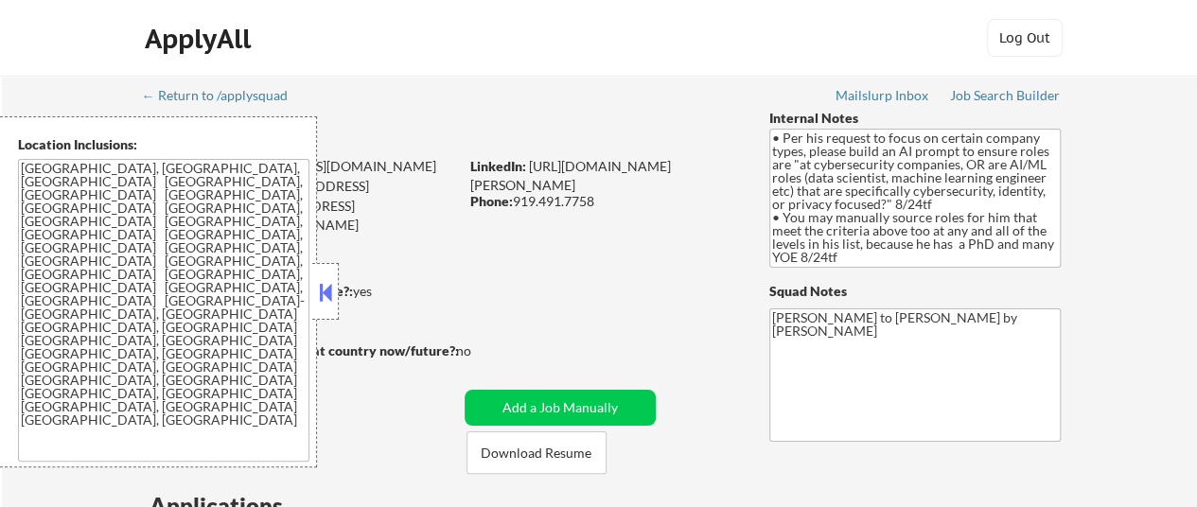
select select ""pending""
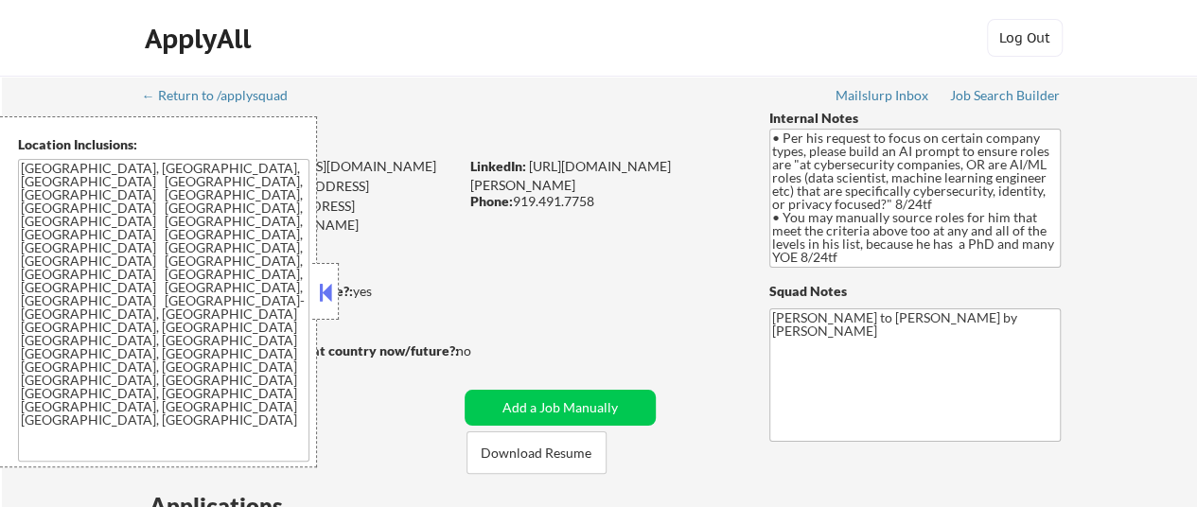
select select ""pending""
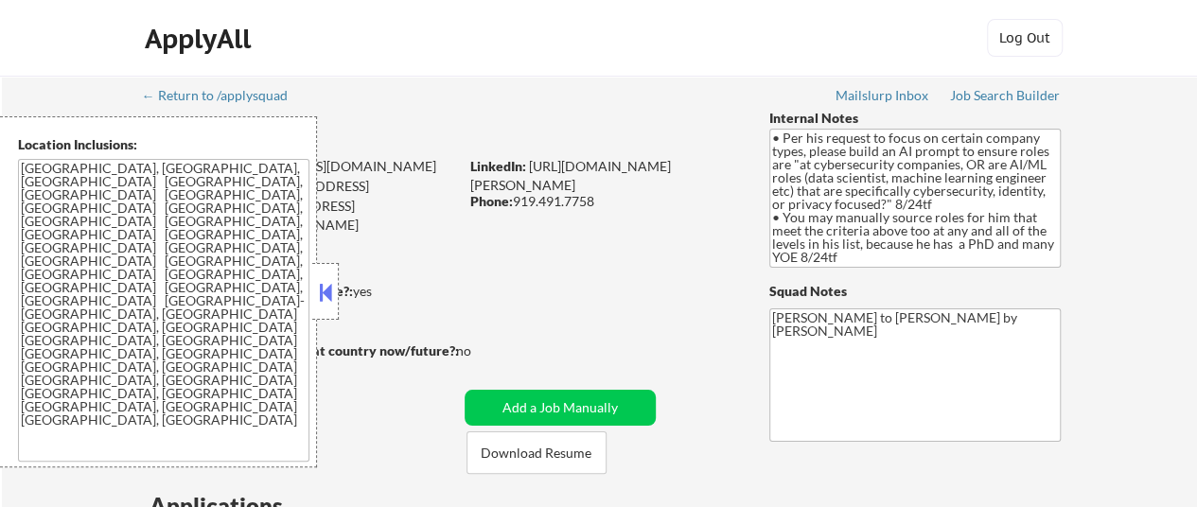
select select ""pending""
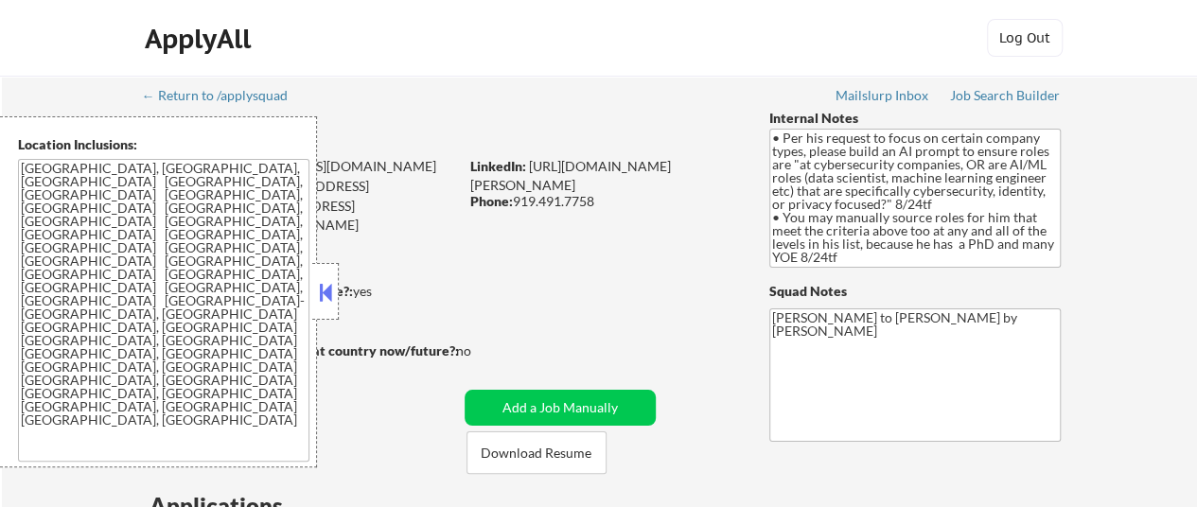
select select ""pending""
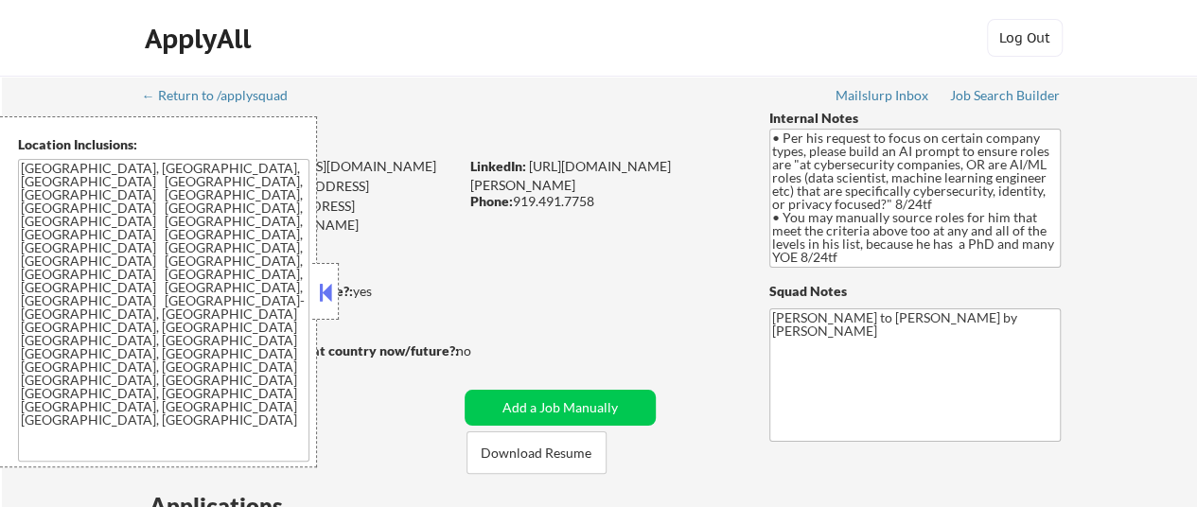
select select ""pending""
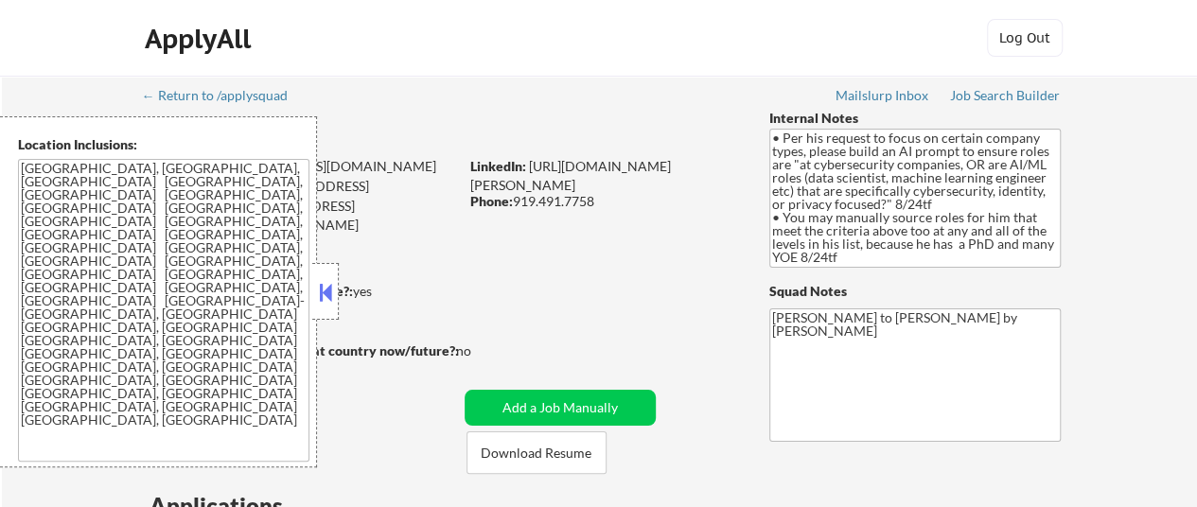
select select ""pending""
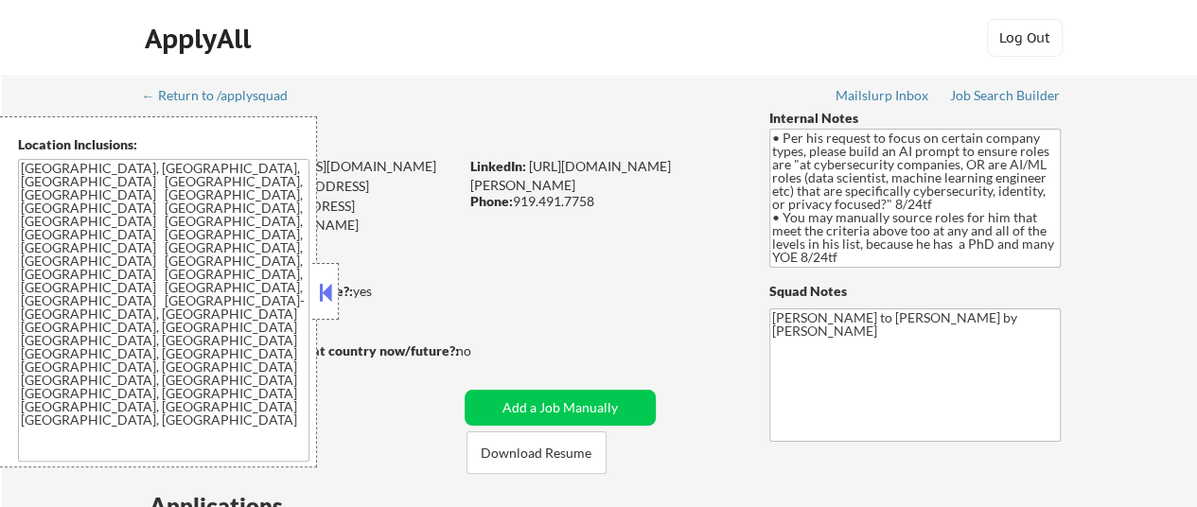
select select ""pending""
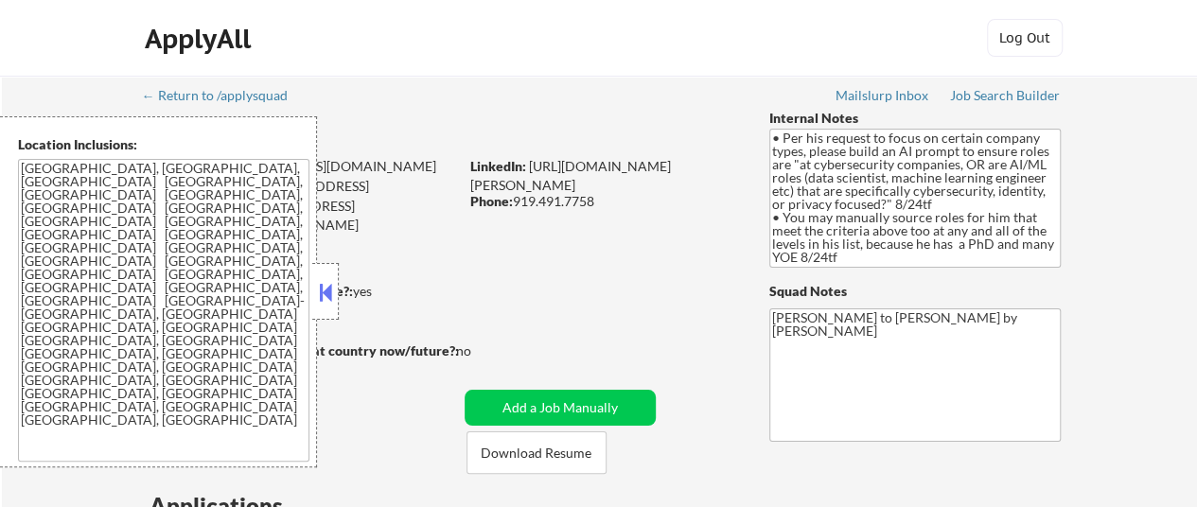
select select ""pending""
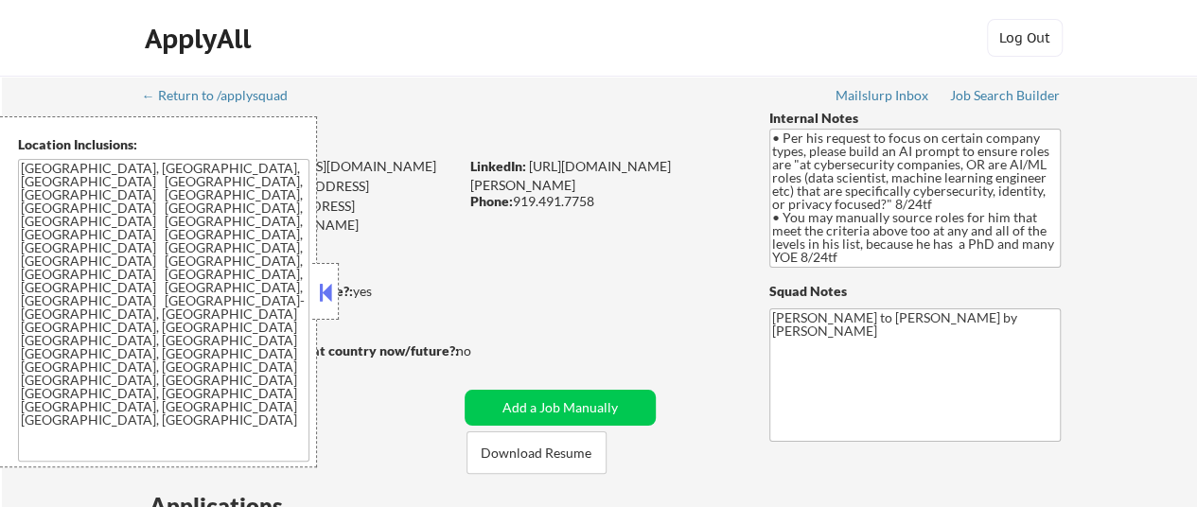
select select ""pending""
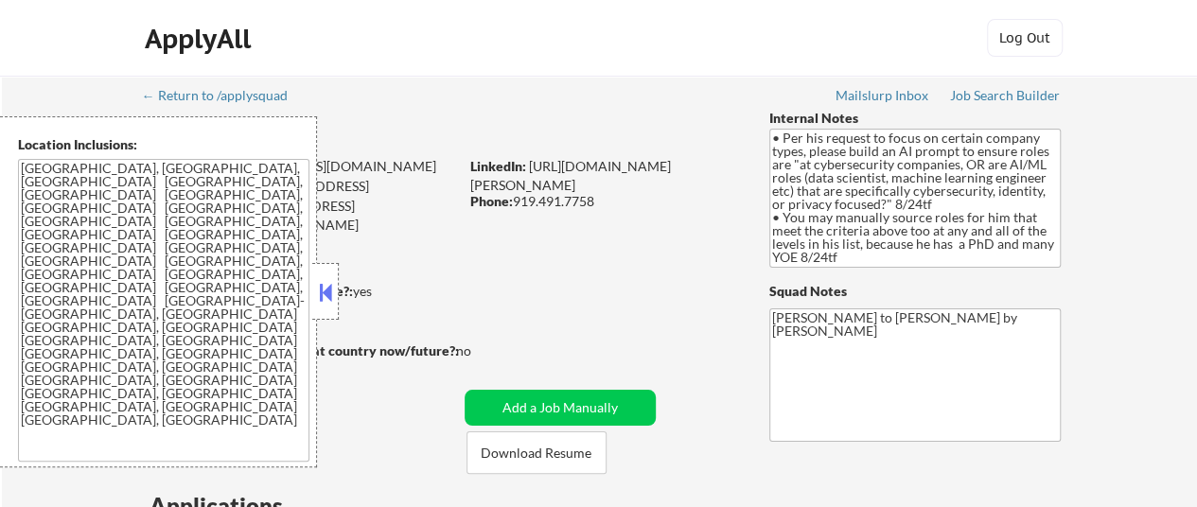
select select ""pending""
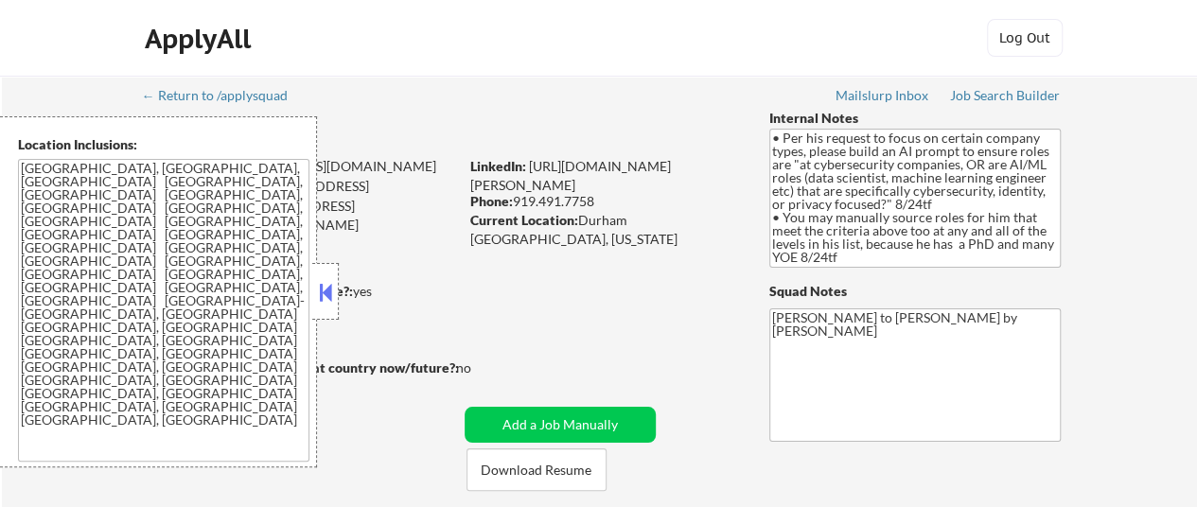
select select ""pending""
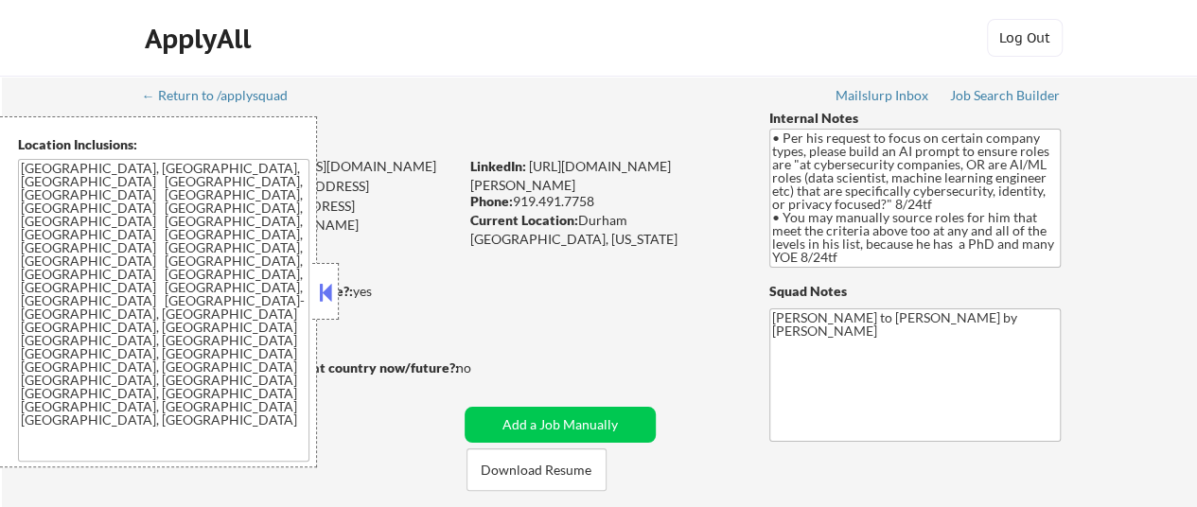
select select ""pending""
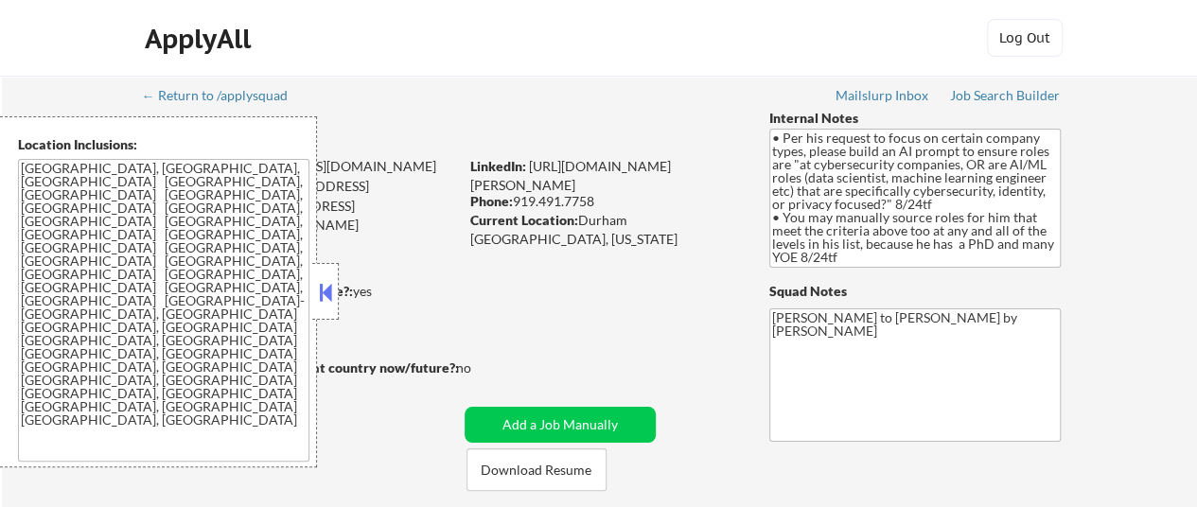
select select ""pending""
